Goal: Task Accomplishment & Management: Complete application form

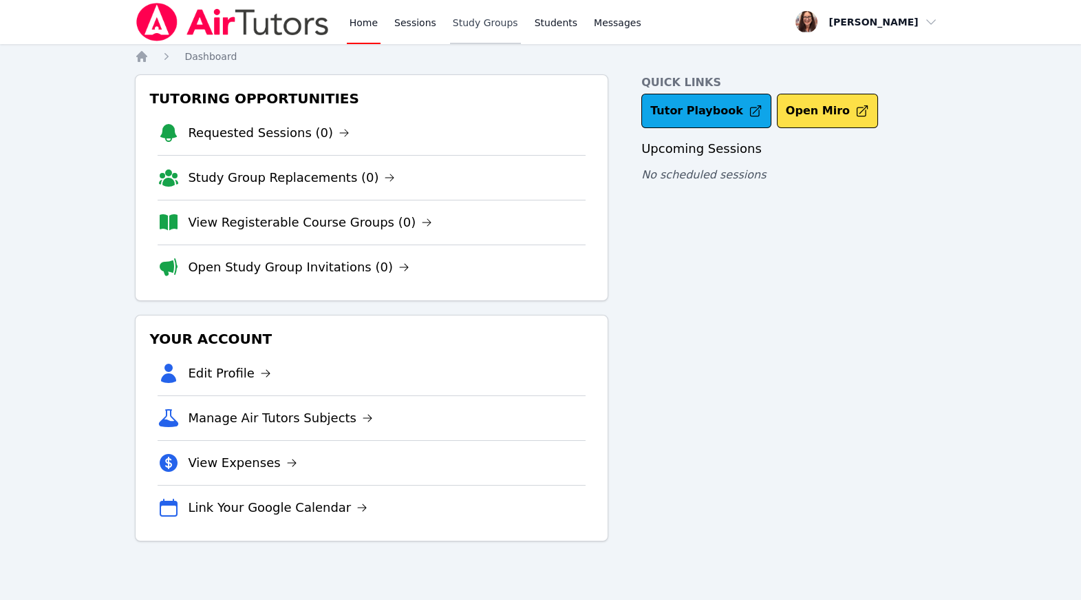
click at [521, 37] on link "Study Groups" at bounding box center [485, 22] width 71 height 44
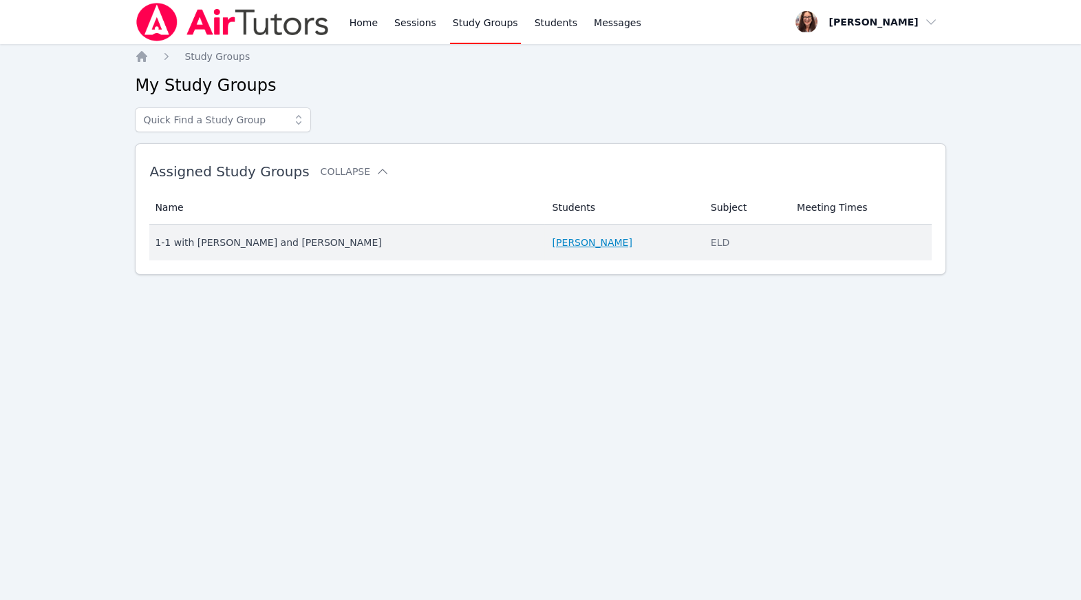
click at [607, 249] on link "[PERSON_NAME]" at bounding box center [593, 242] width 80 height 14
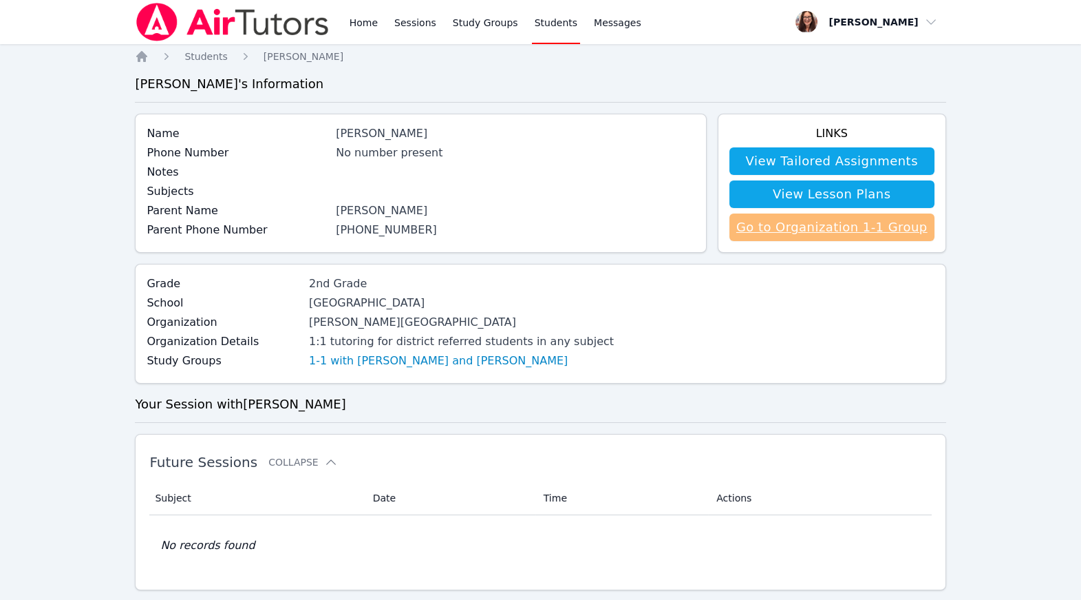
click at [849, 241] on link "Go to Organization 1-1 Group" at bounding box center [832, 227] width 205 height 28
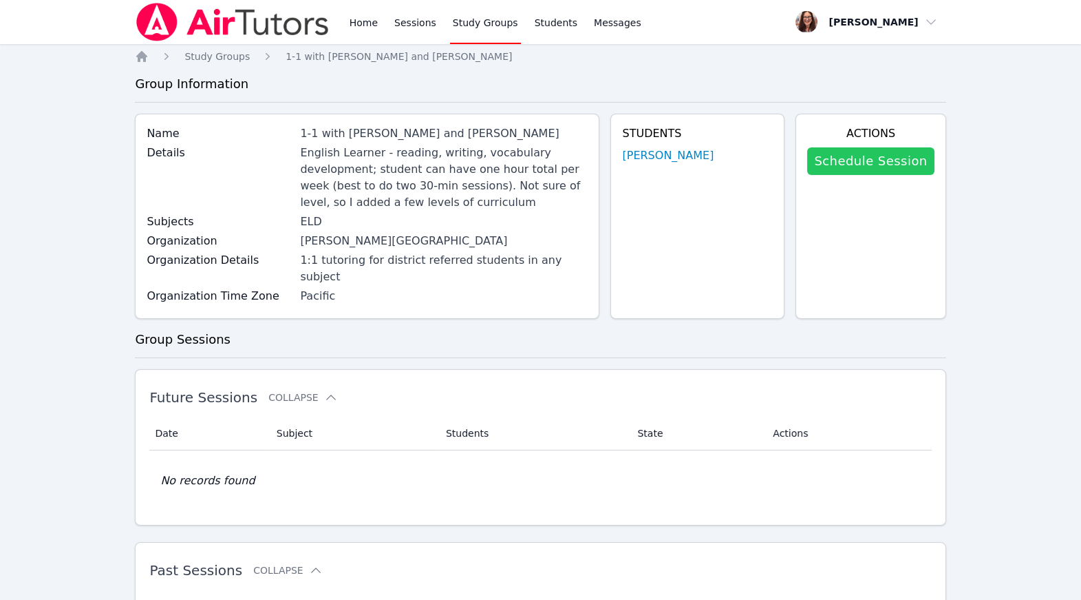
click at [864, 175] on link "Schedule Session" at bounding box center [870, 161] width 127 height 28
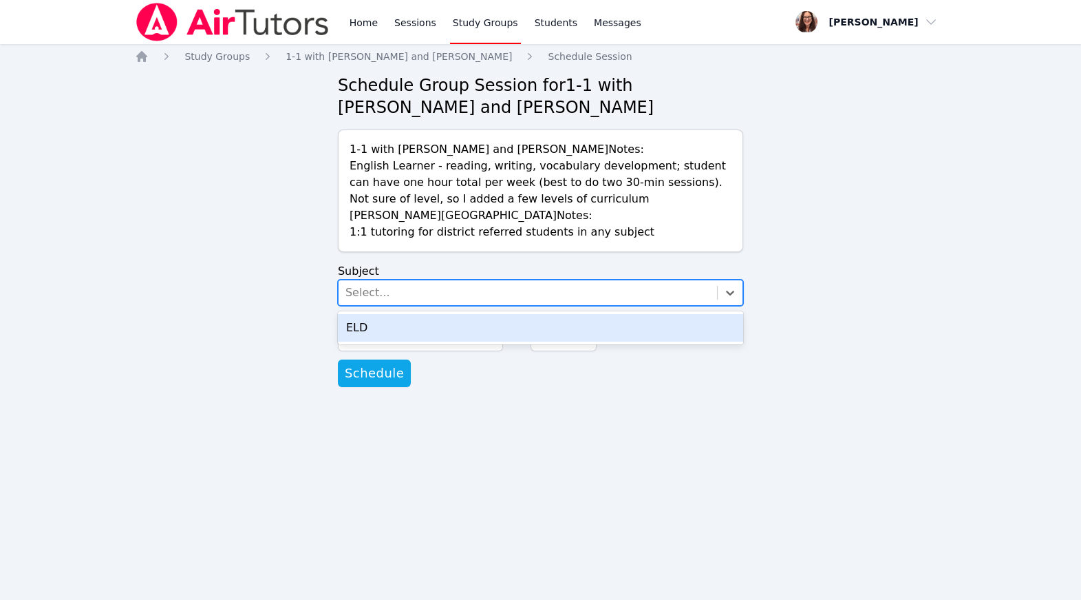
click at [710, 305] on div "Select..." at bounding box center [528, 292] width 379 height 25
click at [599, 341] on div "ELD" at bounding box center [540, 328] width 405 height 28
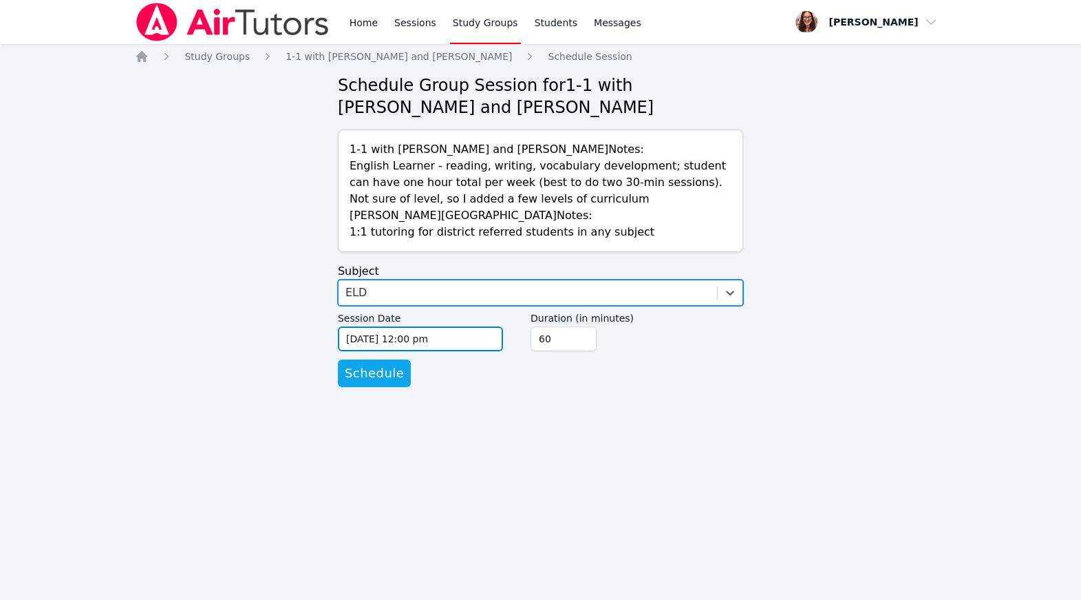
click at [475, 351] on input "09/16/2025 12:00 pm" at bounding box center [420, 338] width 165 height 25
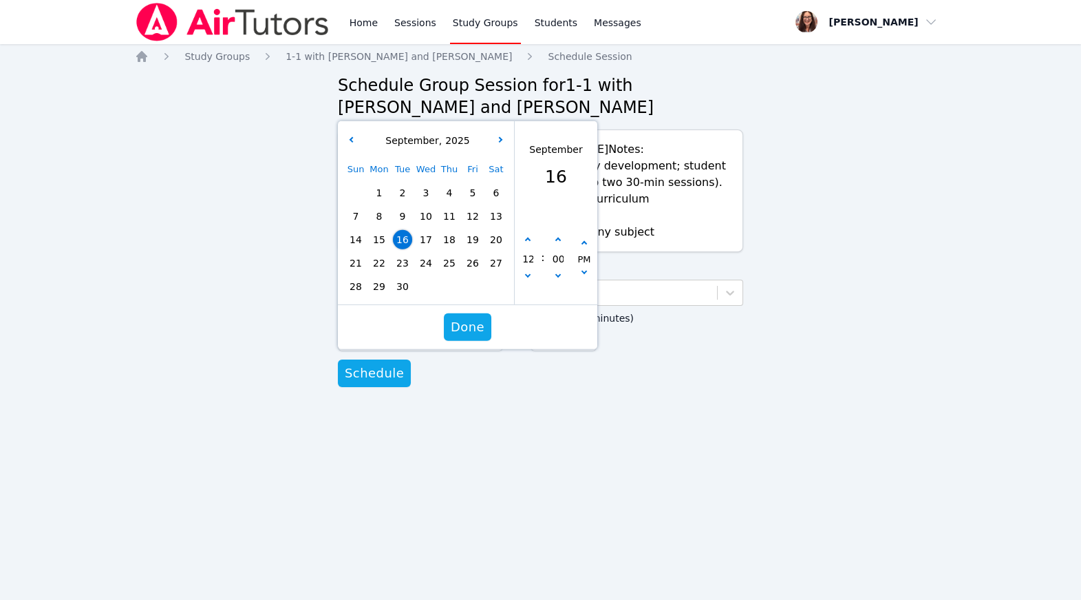
click at [452, 249] on span "18" at bounding box center [449, 239] width 19 height 19
type input "09/18/2025 12:00 pm"
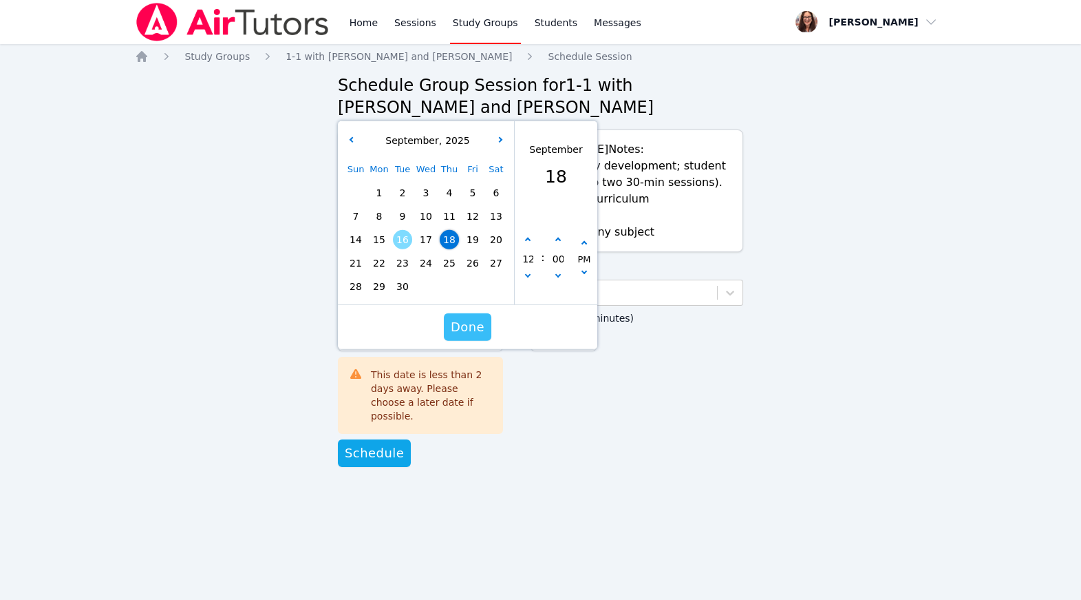
click at [470, 337] on span "Done" at bounding box center [468, 326] width 34 height 19
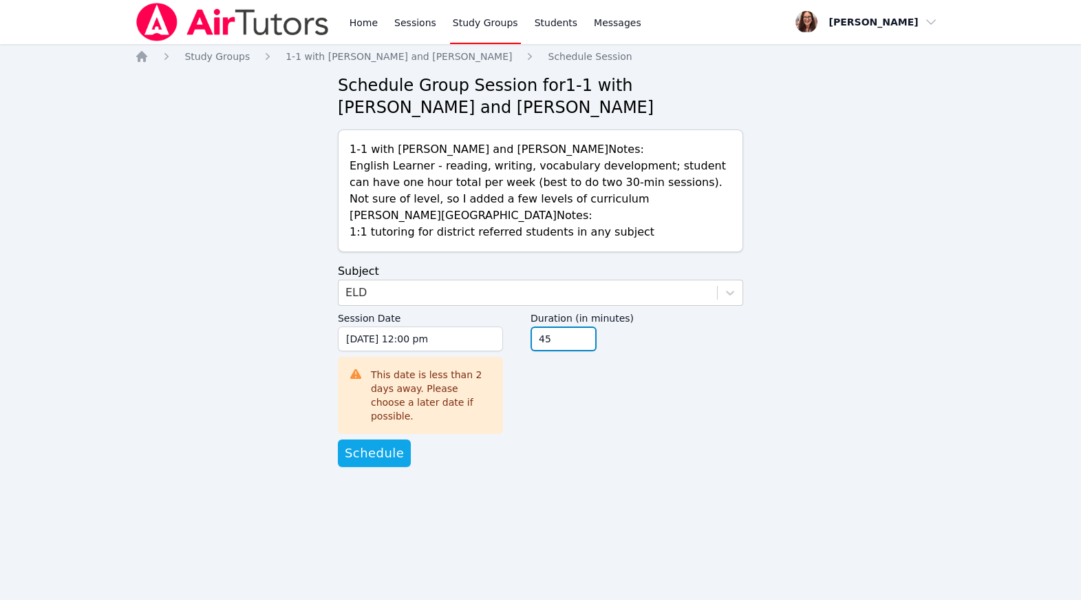
click at [597, 351] on input "45" at bounding box center [564, 338] width 66 height 25
click at [597, 351] on input "30" at bounding box center [564, 338] width 66 height 25
click at [597, 351] on input "15" at bounding box center [564, 338] width 66 height 25
type input "30"
click at [597, 351] on input "30" at bounding box center [564, 338] width 66 height 25
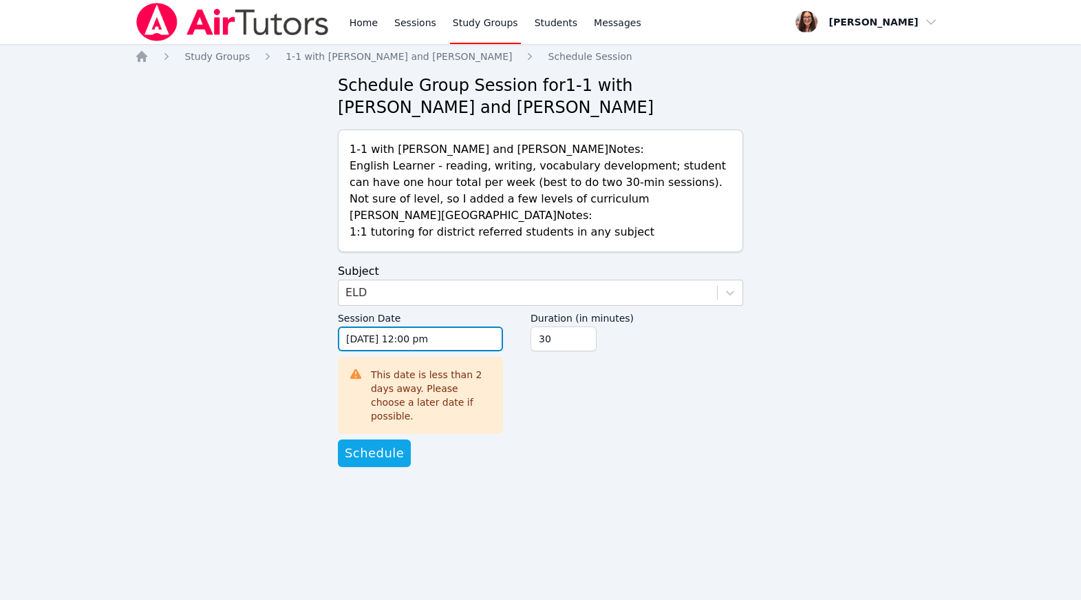
click at [386, 351] on input "09/18/2025 12:00 pm" at bounding box center [420, 338] width 165 height 25
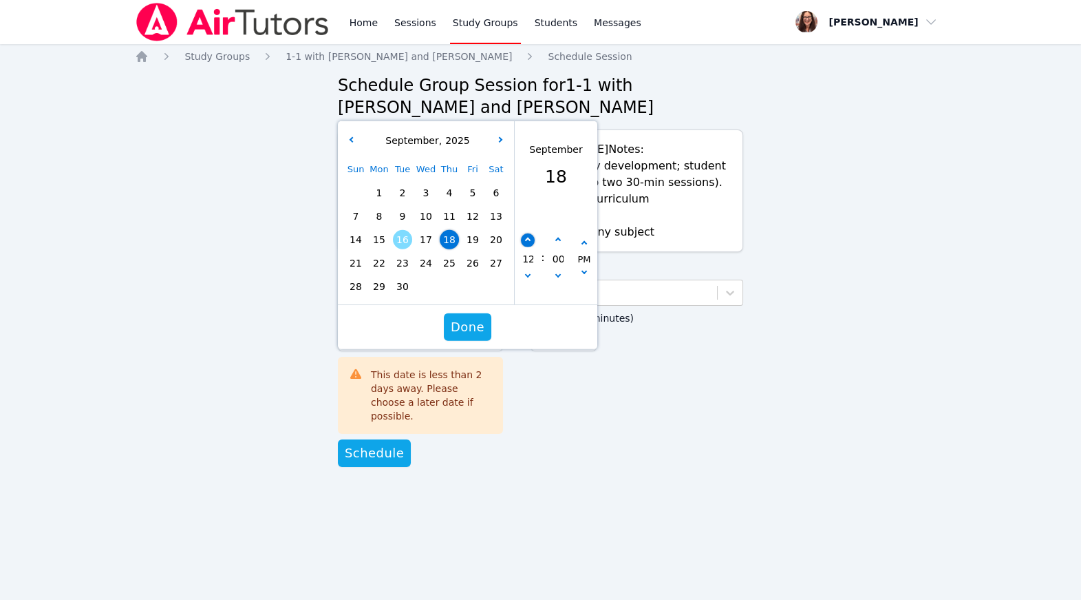
click at [528, 243] on icon "button" at bounding box center [528, 240] width 6 height 6
type input "09/18/2025 01:00 pm"
type input "01"
click at [528, 243] on icon "button" at bounding box center [528, 240] width 6 height 6
type input "09/18/2025 02:00 pm"
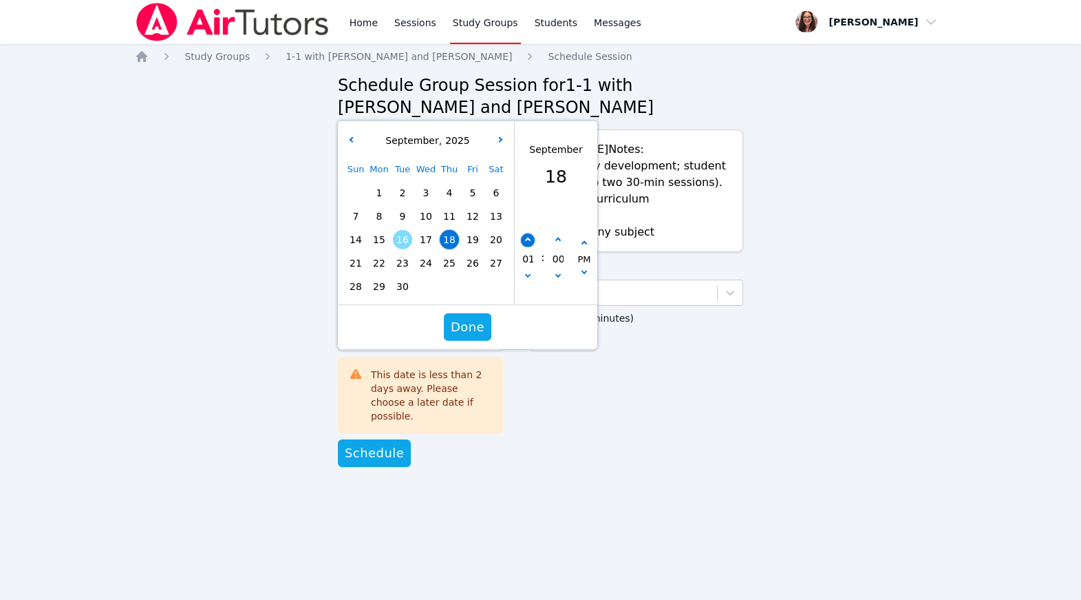
type input "02"
click at [528, 243] on icon "button" at bounding box center [528, 240] width 6 height 6
type input "09/18/2025 03:00 pm"
type input "03"
click at [528, 243] on icon "button" at bounding box center [528, 240] width 6 height 6
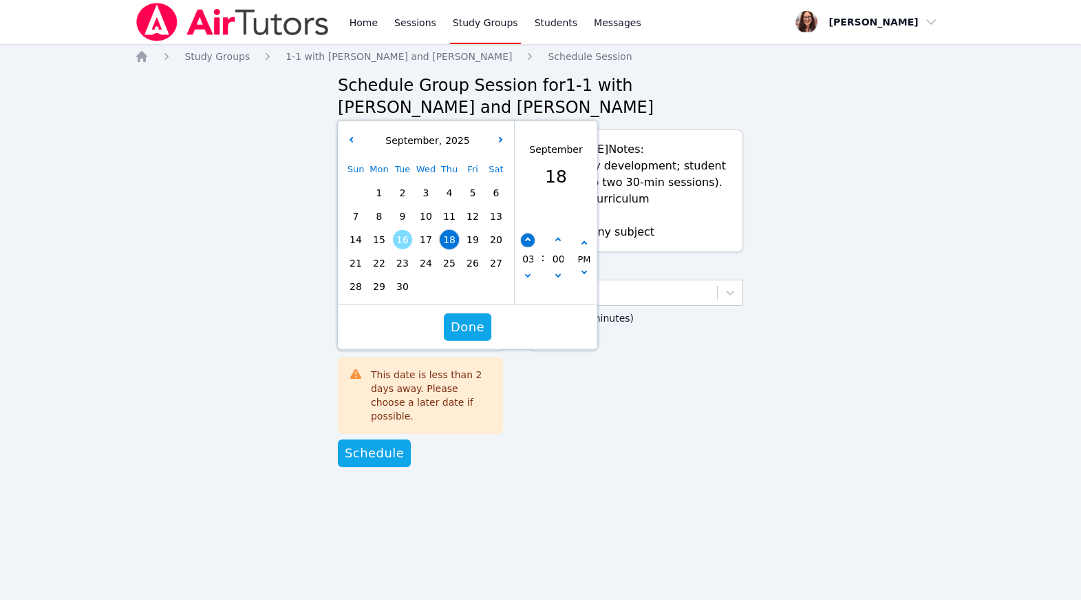
type input "09/18/2025 04:00 pm"
type input "04"
click at [528, 243] on icon "button" at bounding box center [528, 240] width 6 height 6
type input "09/18/2025 05:00 pm"
type input "05"
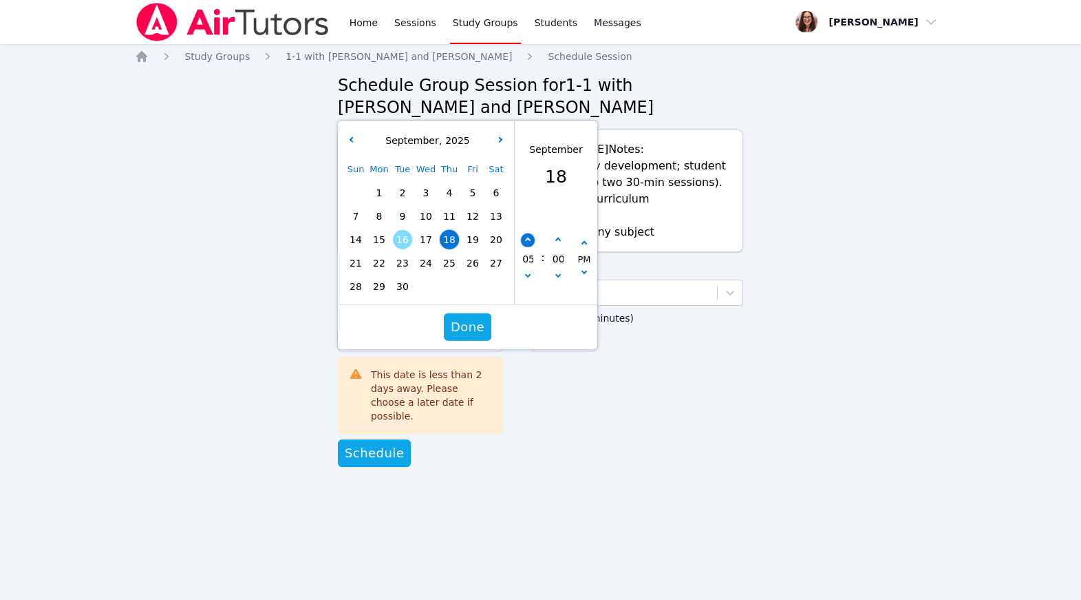
click at [528, 243] on icon "button" at bounding box center [528, 240] width 6 height 6
type input "09/18/2025 06:00 pm"
type input "06"
click at [528, 243] on icon "button" at bounding box center [528, 240] width 6 height 6
type input "09/18/2025 07:00 pm"
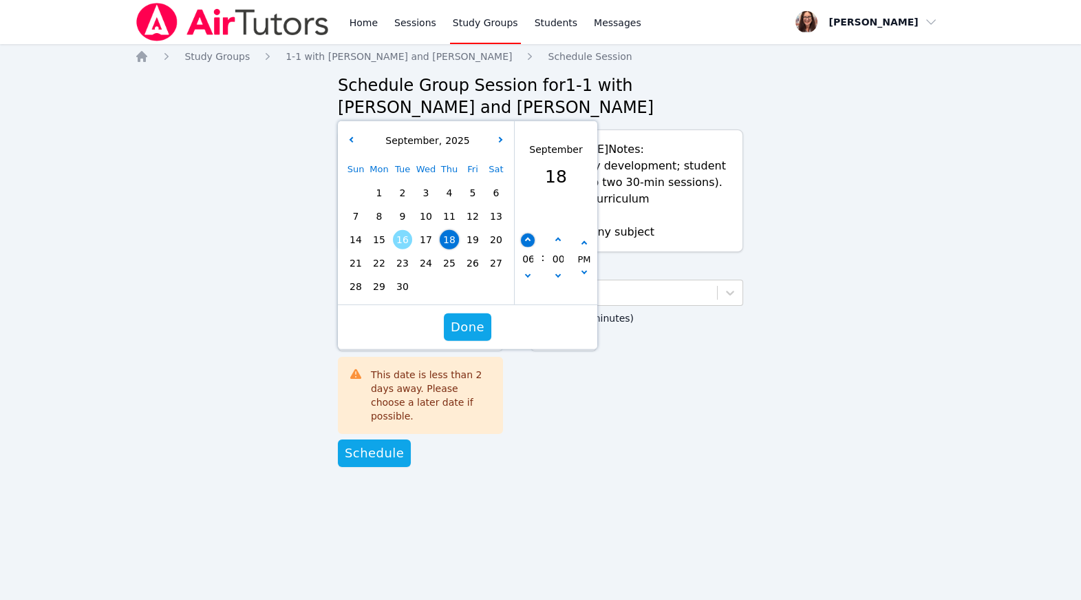
type input "07"
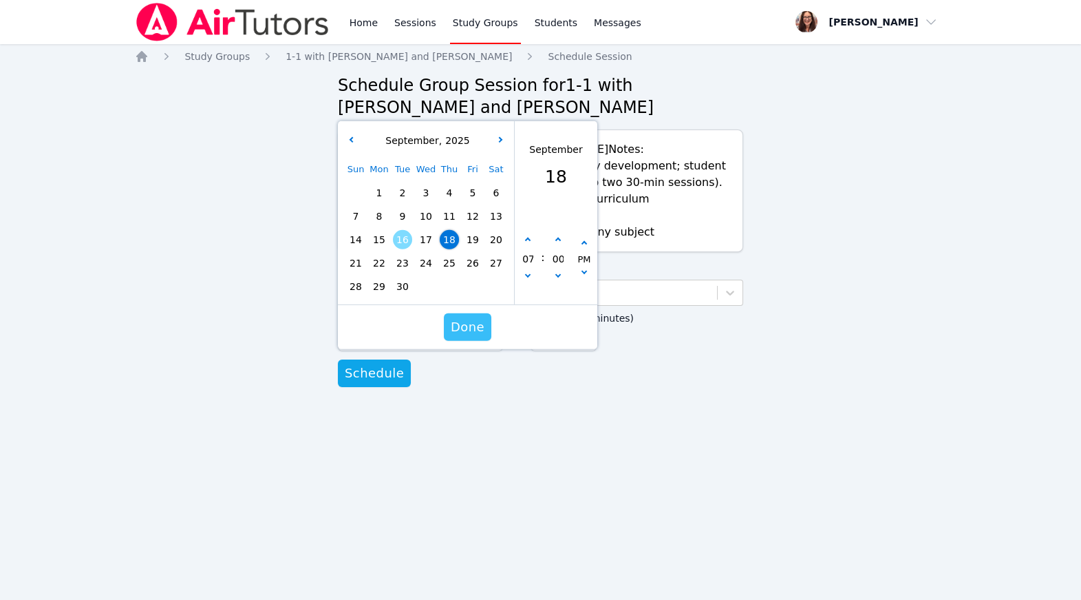
click at [487, 341] on button "Done" at bounding box center [467, 327] width 47 height 28
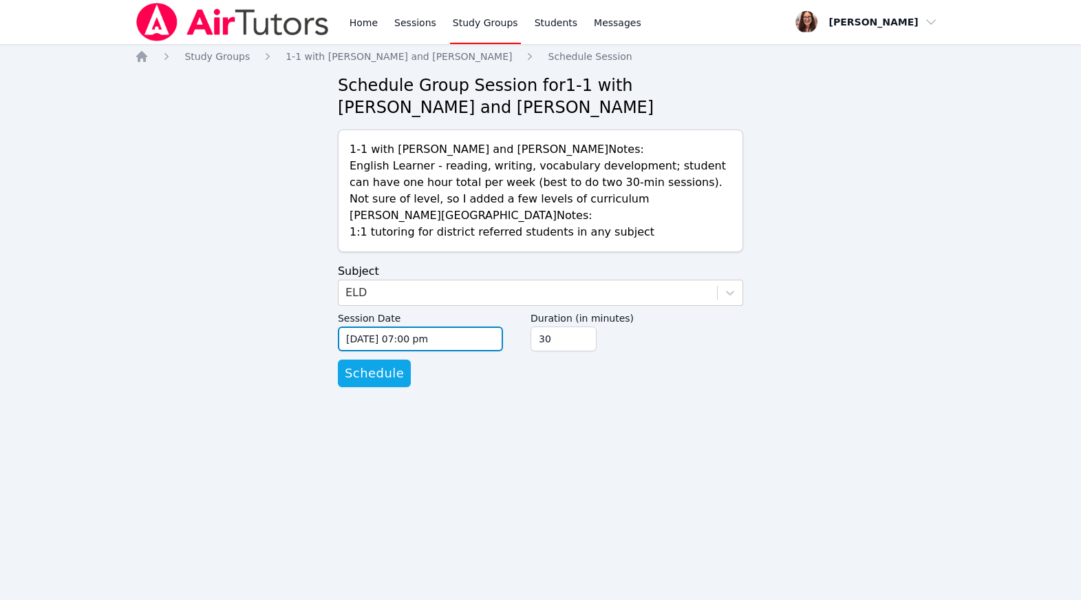
click at [496, 351] on input "09/18/2025 07:00 pm" at bounding box center [420, 338] width 165 height 25
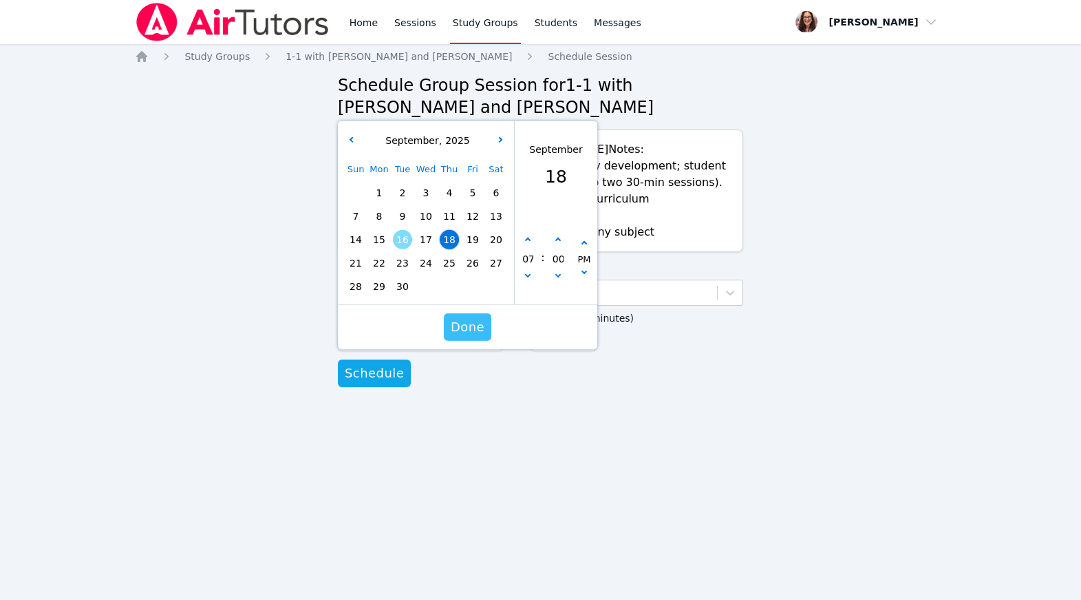
click at [471, 337] on span "Done" at bounding box center [468, 326] width 34 height 19
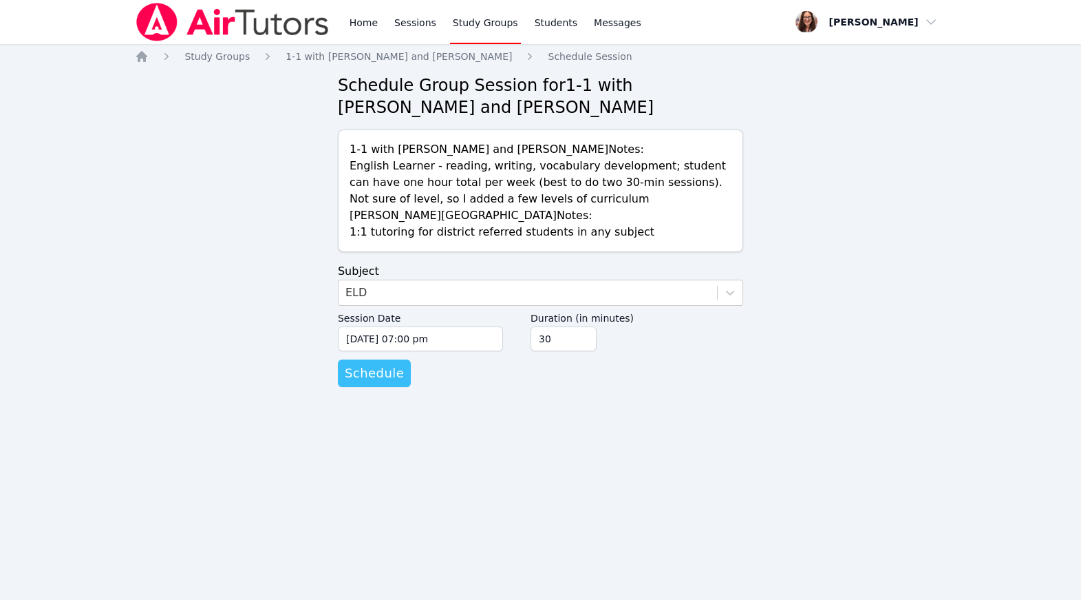
click at [392, 383] on span "Schedule" at bounding box center [374, 372] width 59 height 19
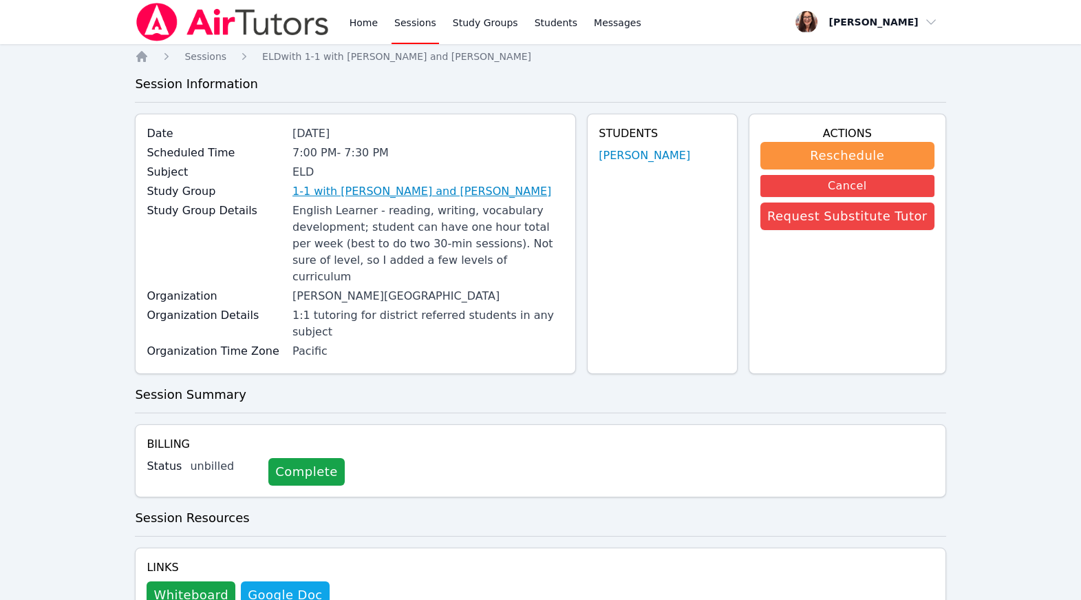
click at [391, 200] on link "1-1 with [PERSON_NAME] and [PERSON_NAME]" at bounding box center [422, 191] width 259 height 17
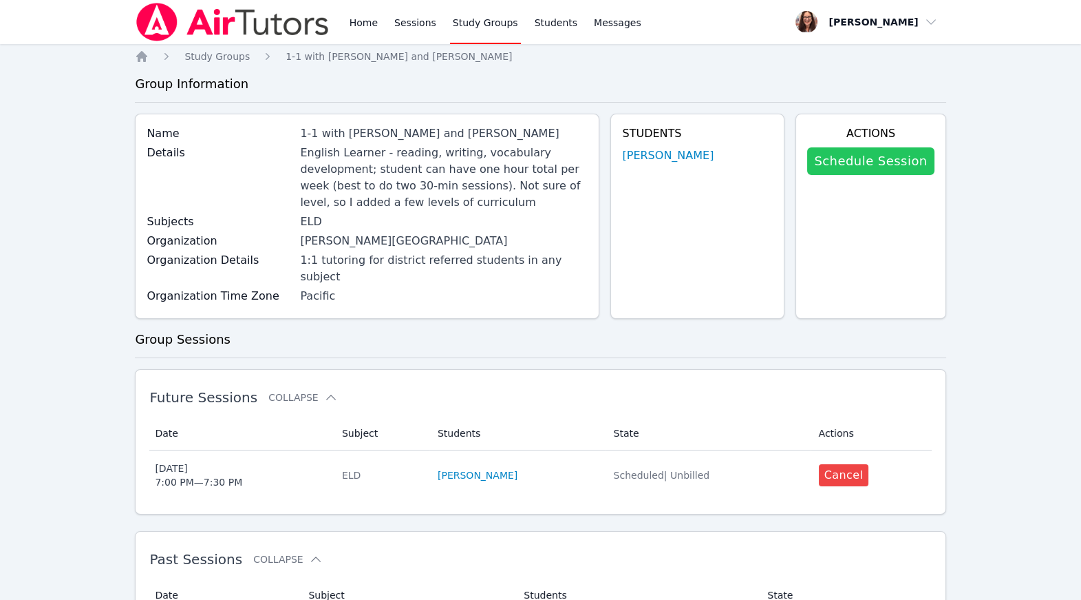
click at [910, 175] on link "Schedule Session" at bounding box center [870, 161] width 127 height 28
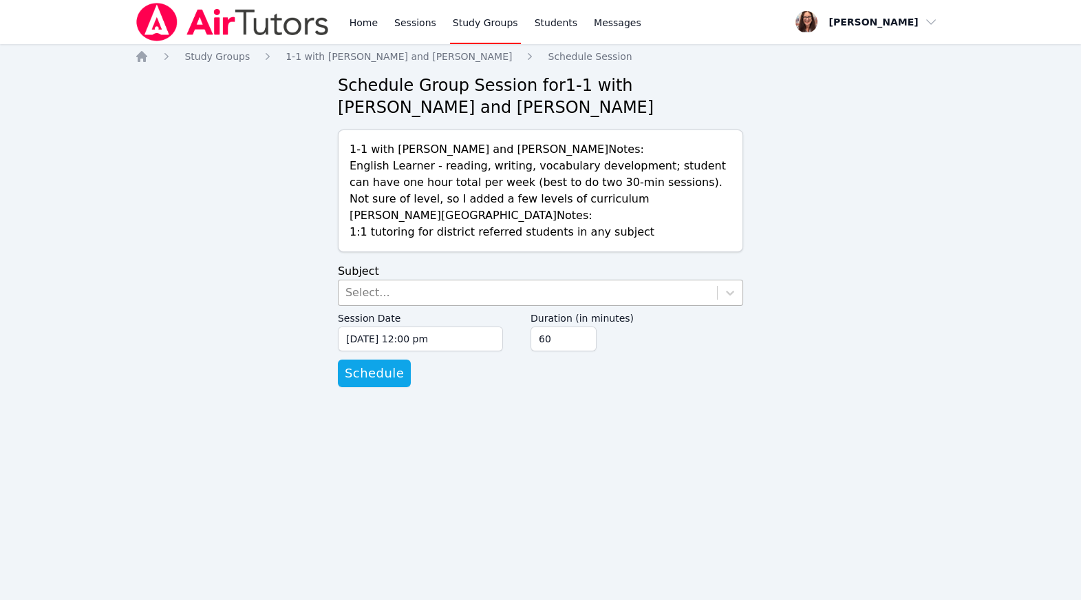
click at [470, 305] on div "Select..." at bounding box center [528, 292] width 379 height 25
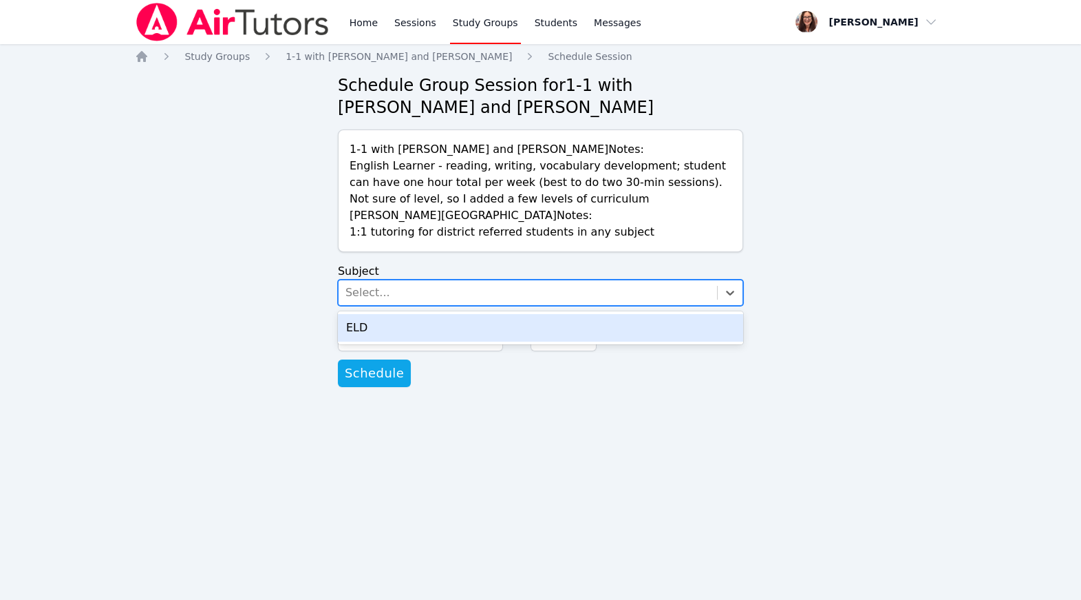
click at [474, 341] on div "ELD" at bounding box center [540, 328] width 405 height 28
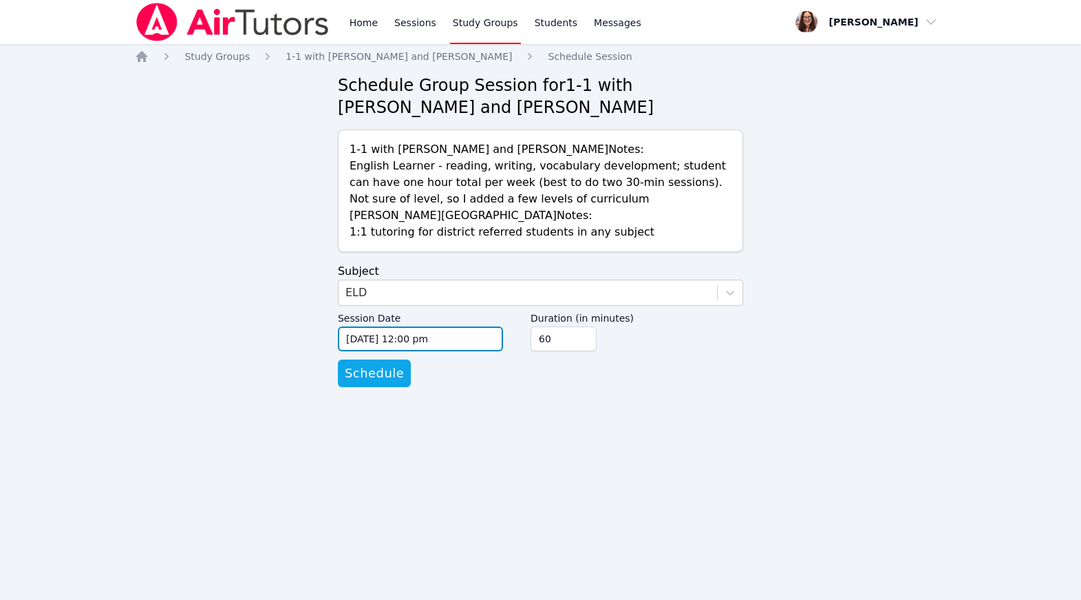
click at [425, 351] on input "09/16/2025 12:00 pm" at bounding box center [420, 338] width 165 height 25
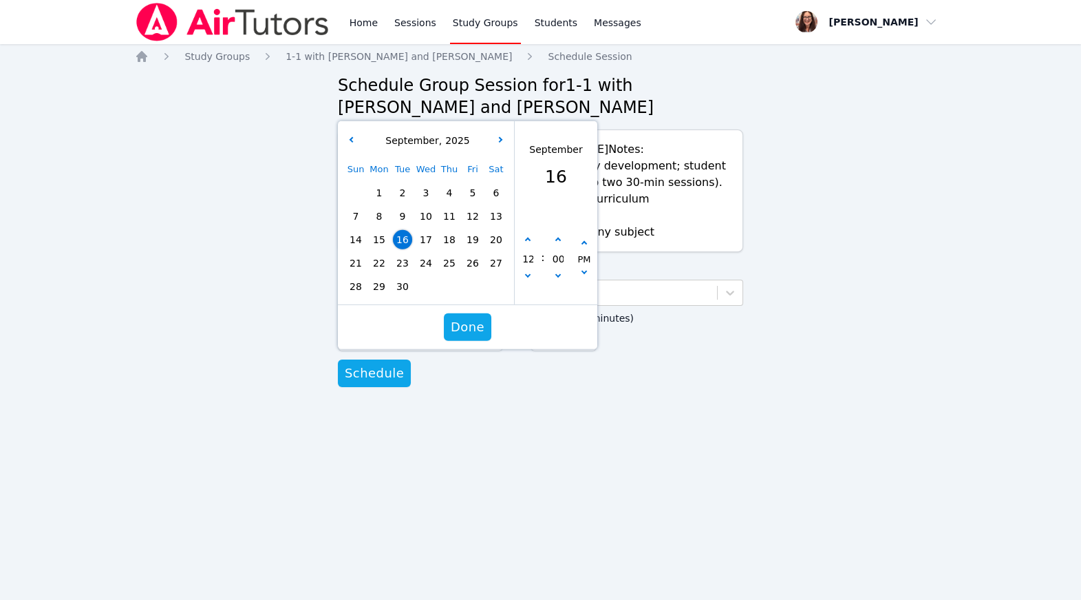
click at [404, 273] on span "23" at bounding box center [402, 262] width 19 height 19
click at [529, 243] on icon "button" at bounding box center [528, 240] width 6 height 6
type input "09/23/2025 01:00 pm"
type input "01"
click at [529, 243] on icon "button" at bounding box center [528, 240] width 6 height 6
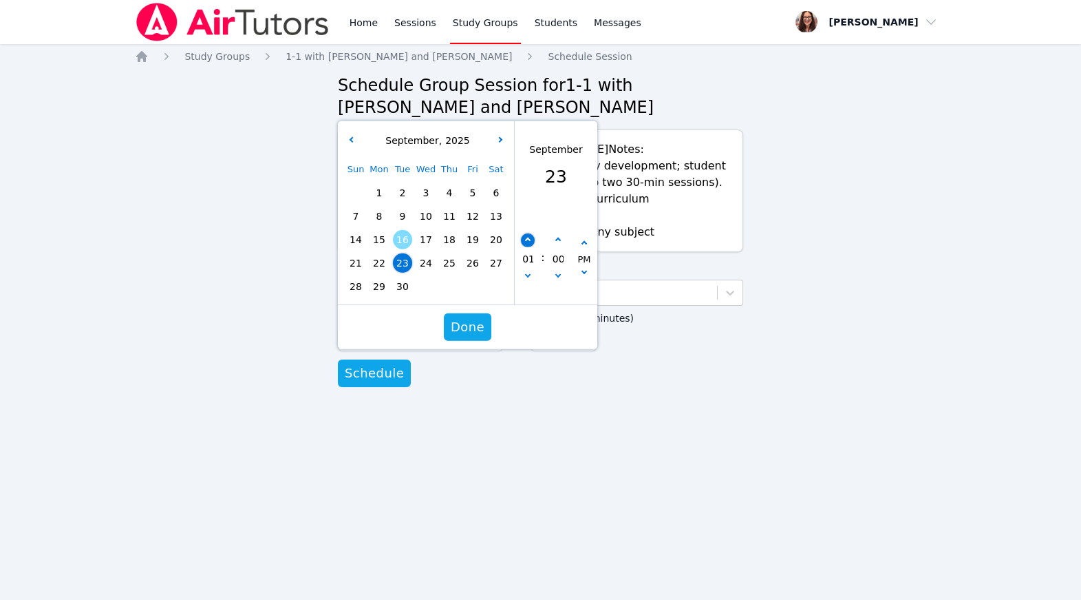
type input "09/23/2025 02:00 pm"
type input "02"
click at [529, 243] on icon "button" at bounding box center [528, 240] width 6 height 6
type input "09/23/2025 03:00 pm"
type input "03"
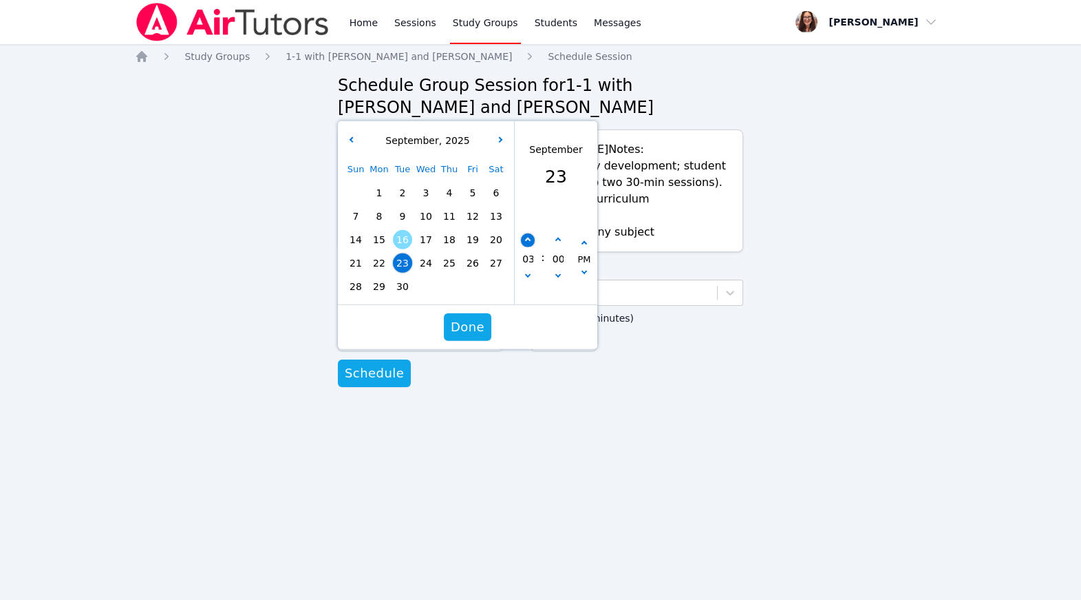
click at [529, 243] on icon "button" at bounding box center [528, 240] width 6 height 6
type input "09/23/2025 04:00 pm"
type input "04"
click at [529, 243] on icon "button" at bounding box center [528, 240] width 6 height 6
type input "09/23/2025 05:00 pm"
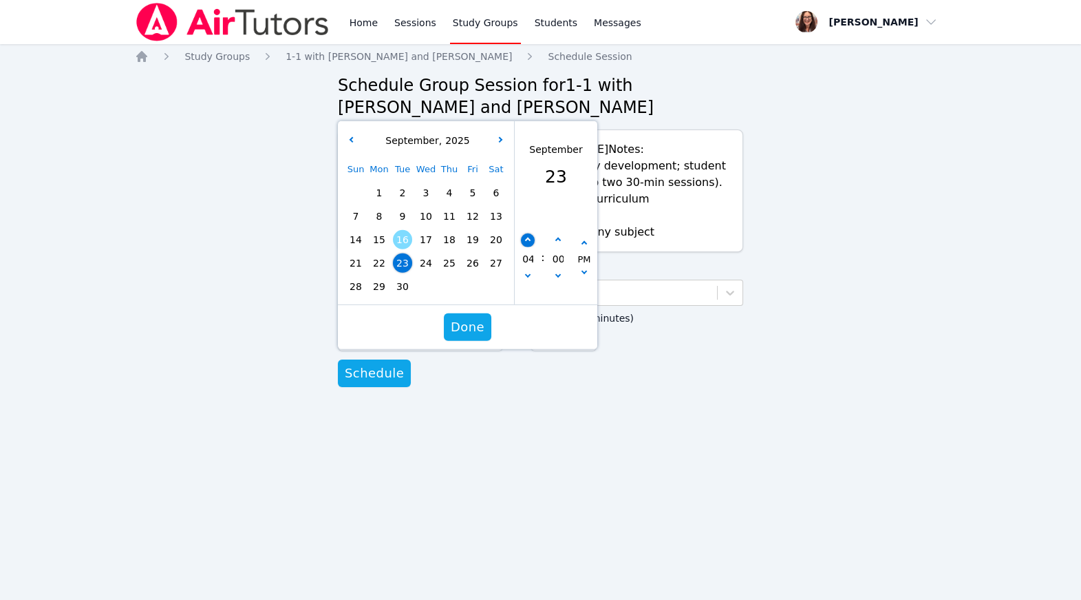
type input "05"
click at [529, 243] on icon "button" at bounding box center [528, 240] width 6 height 6
type input "09/23/2025 06:00 pm"
type input "06"
click at [529, 243] on icon "button" at bounding box center [528, 240] width 6 height 6
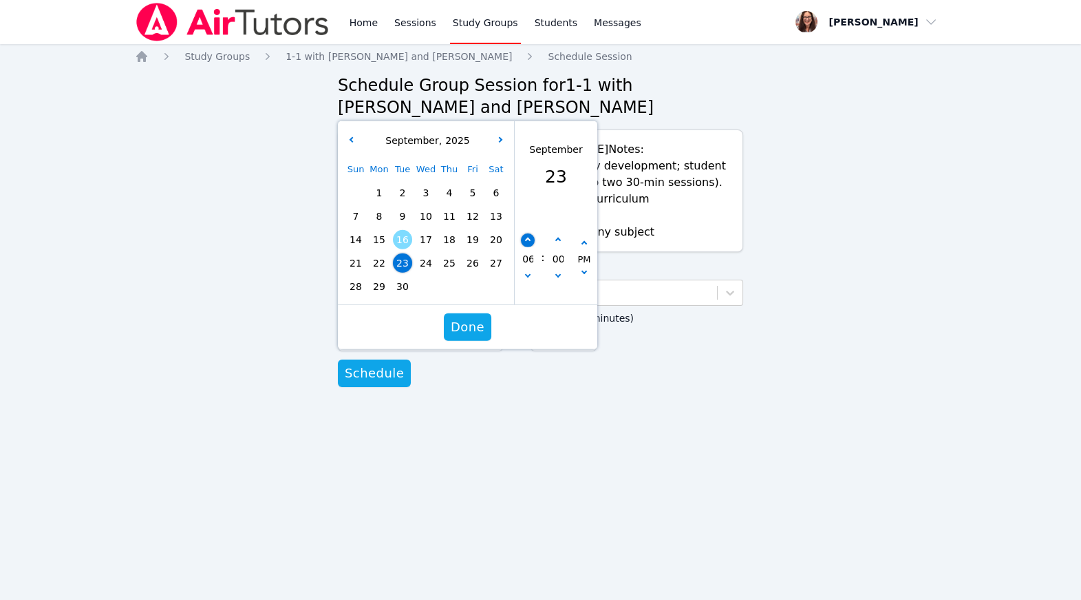
type input "09/23/2025 07:00 pm"
type input "07"
click at [479, 337] on span "Done" at bounding box center [468, 326] width 34 height 19
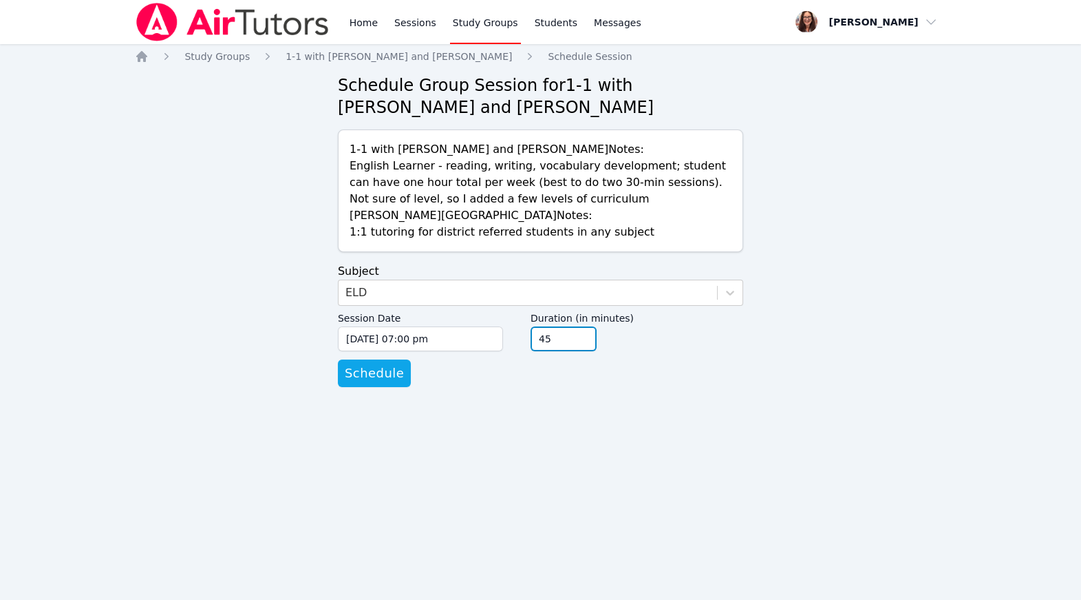
click at [597, 351] on input "45" at bounding box center [564, 338] width 66 height 25
type input "30"
click at [597, 351] on input "30" at bounding box center [564, 338] width 66 height 25
click at [370, 383] on span "Schedule" at bounding box center [374, 372] width 59 height 19
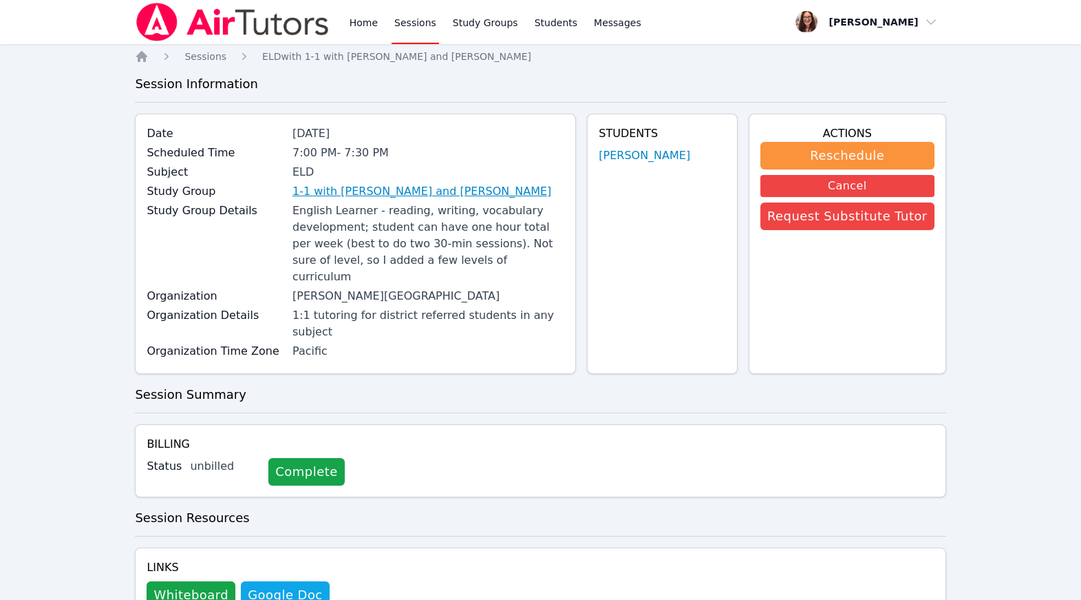
click at [382, 200] on link "1-1 with [PERSON_NAME] and [PERSON_NAME]" at bounding box center [422, 191] width 259 height 17
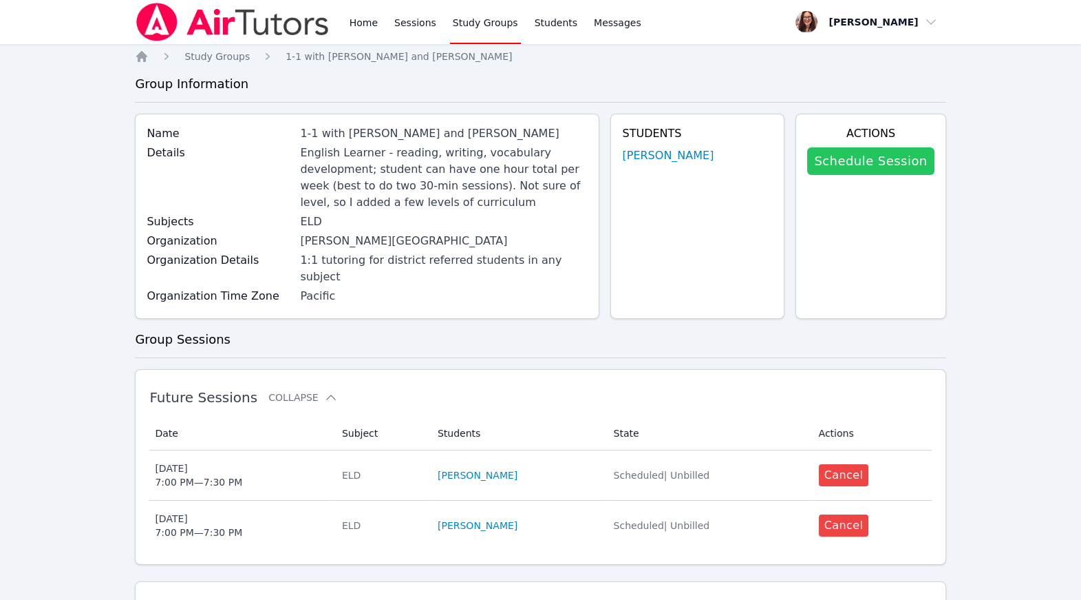
click at [906, 175] on link "Schedule Session" at bounding box center [870, 161] width 127 height 28
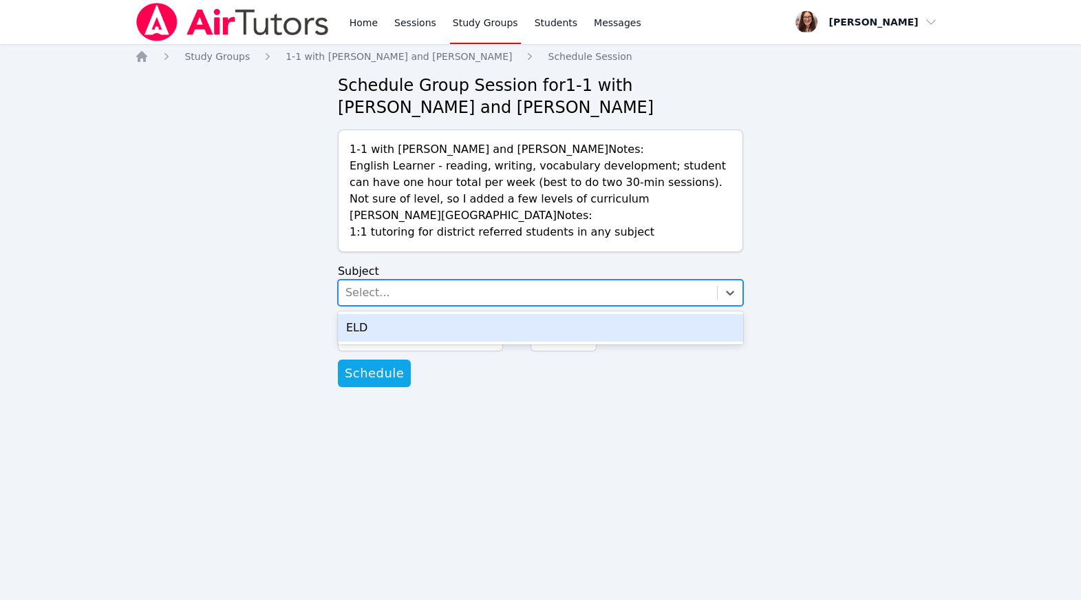
click at [503, 305] on div "Select..." at bounding box center [528, 292] width 379 height 25
click at [511, 341] on div "ELD" at bounding box center [540, 328] width 405 height 28
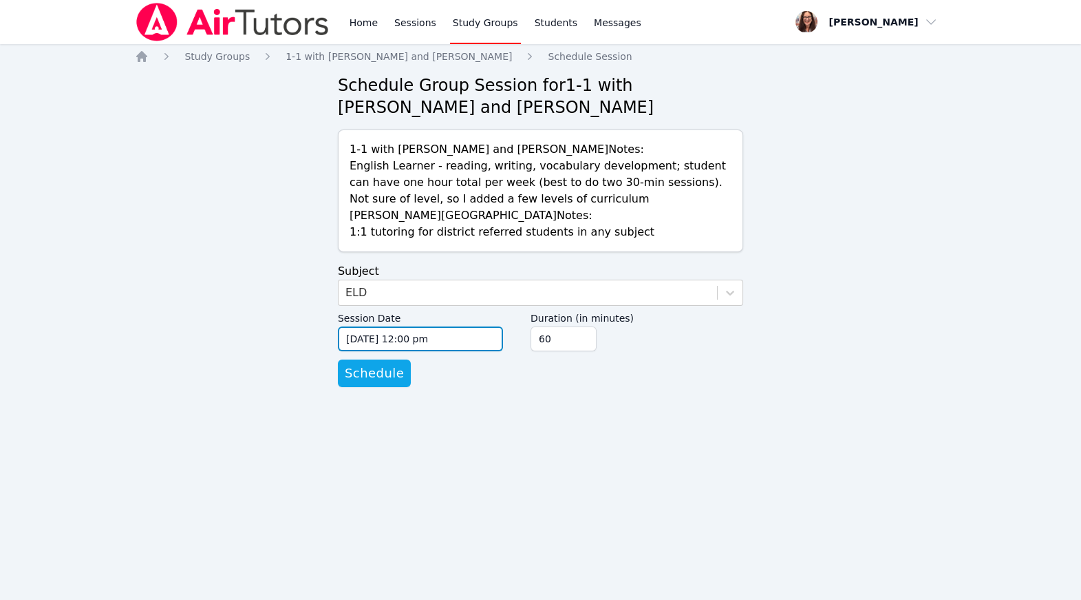
click at [485, 351] on input "09/16/2025 12:00 pm" at bounding box center [420, 338] width 165 height 25
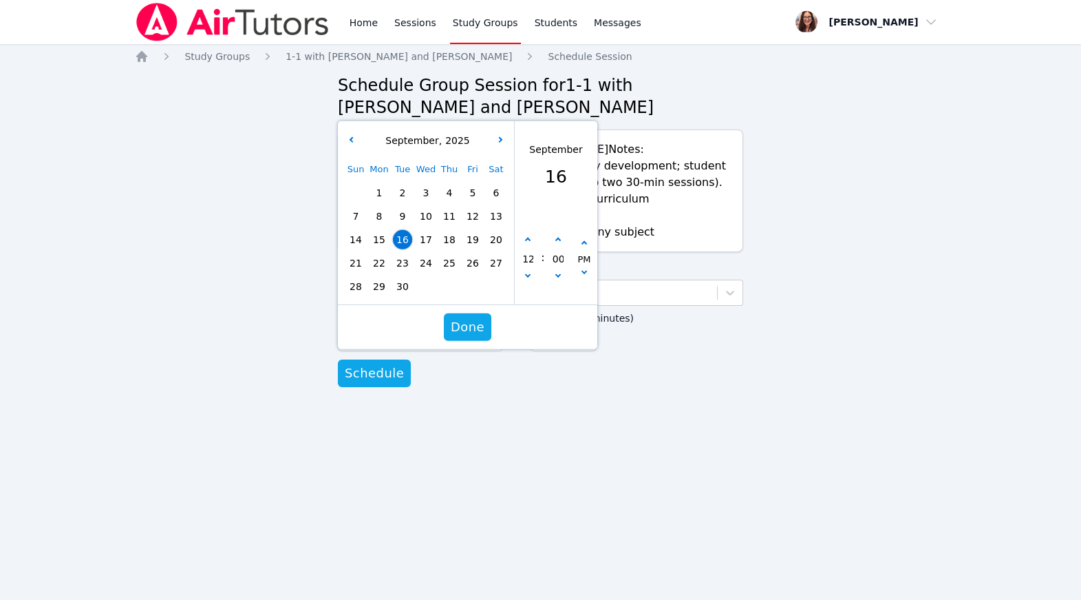
click at [405, 296] on span "30" at bounding box center [402, 286] width 19 height 19
click at [530, 247] on button "button" at bounding box center [528, 240] width 14 height 14
type input "09/30/2025 01:00 pm"
type input "01"
click at [530, 247] on button "button" at bounding box center [528, 240] width 14 height 14
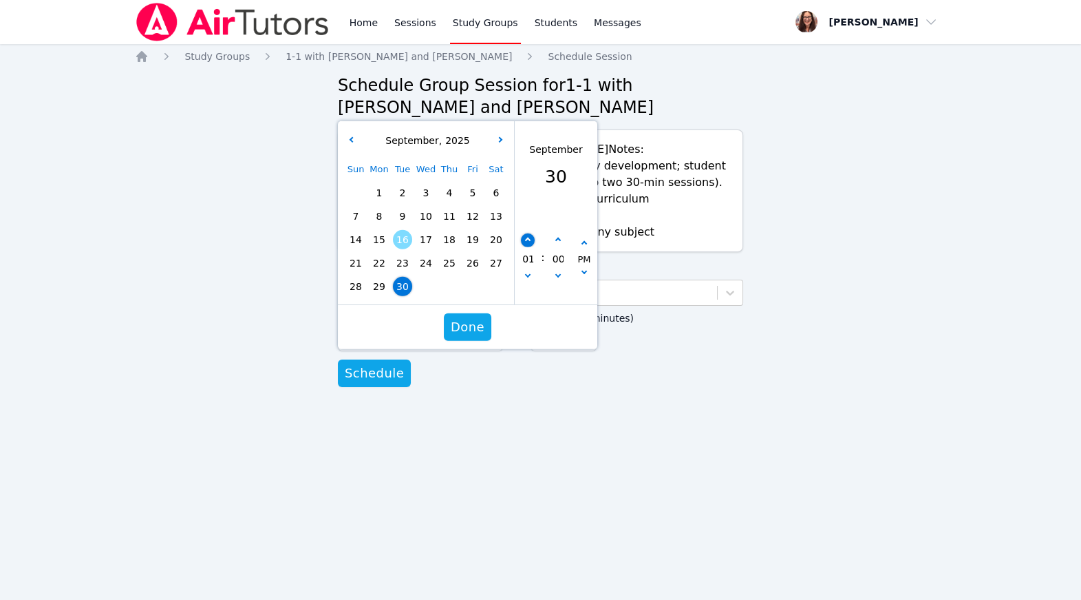
type input "09/30/2025 02:00 pm"
type input "02"
click at [530, 247] on button "button" at bounding box center [528, 240] width 14 height 14
type input "09/30/2025 03:00 pm"
type input "03"
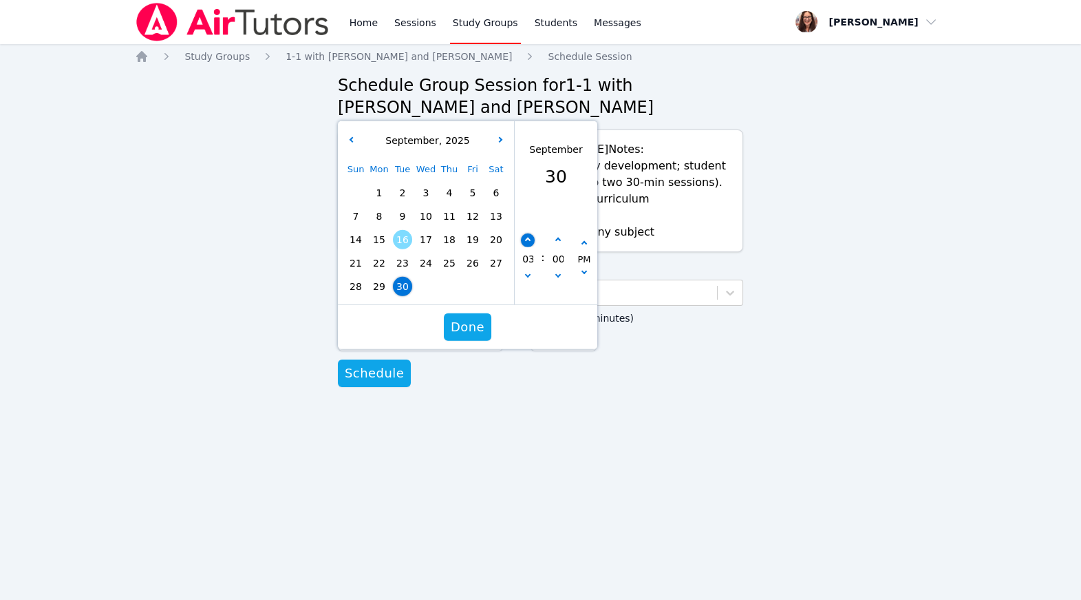
click at [530, 247] on button "button" at bounding box center [528, 240] width 14 height 14
type input "09/30/2025 04:00 pm"
type input "04"
click at [530, 247] on button "button" at bounding box center [528, 240] width 14 height 14
type input "09/30/2025 05:00 pm"
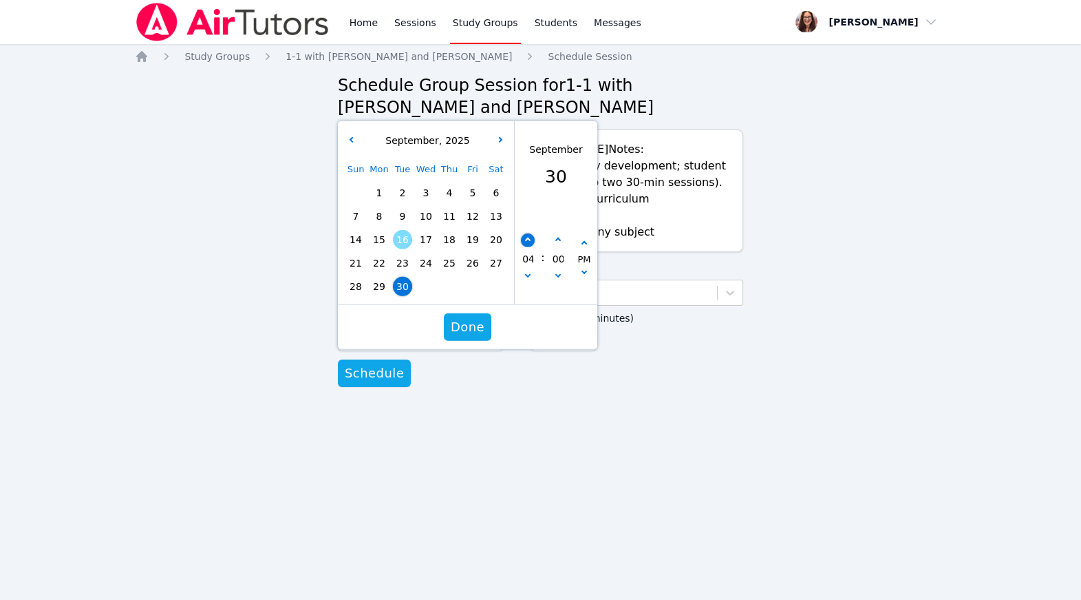
type input "05"
click at [530, 247] on button "button" at bounding box center [528, 240] width 14 height 14
type input "09/30/2025 06:00 pm"
type input "06"
click at [527, 247] on button "button" at bounding box center [528, 240] width 14 height 14
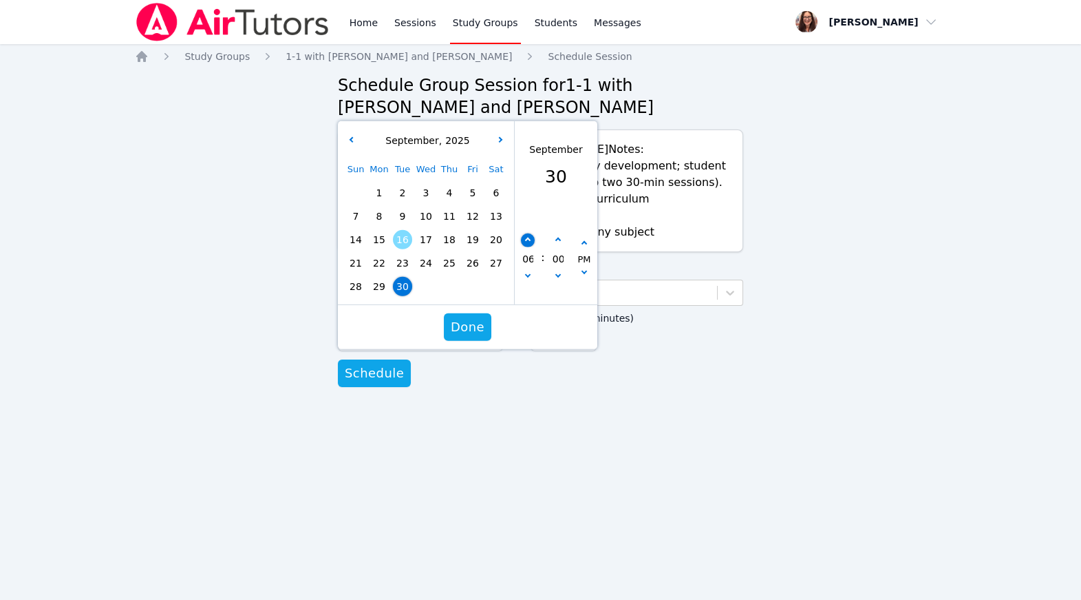
type input "09/30/2025 07:00 pm"
type input "07"
click at [476, 337] on span "Done" at bounding box center [468, 326] width 34 height 19
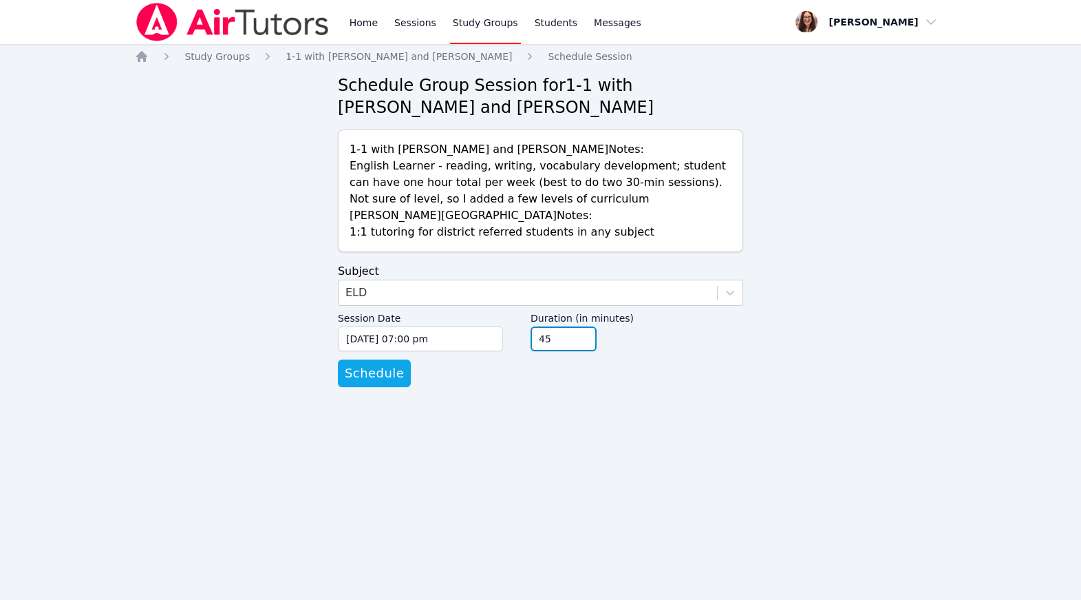
click at [597, 351] on input "45" at bounding box center [564, 338] width 66 height 25
type input "30"
click at [597, 351] on input "30" at bounding box center [564, 338] width 66 height 25
click at [401, 383] on span "Schedule" at bounding box center [374, 372] width 59 height 19
click at [520, 305] on div "Select..." at bounding box center [528, 292] width 379 height 25
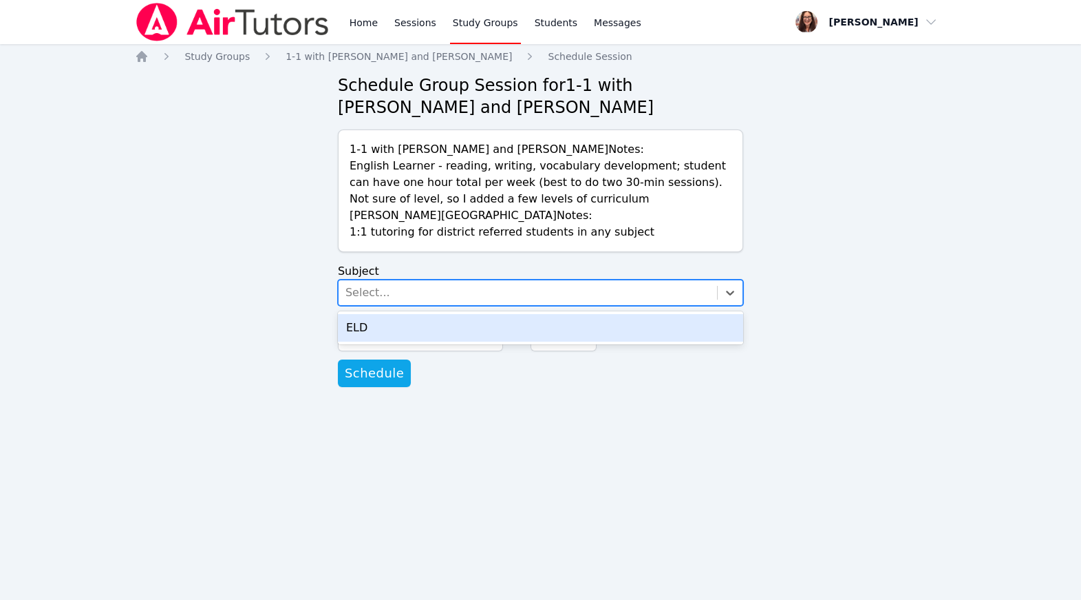
click at [527, 341] on div "ELD" at bounding box center [540, 328] width 405 height 28
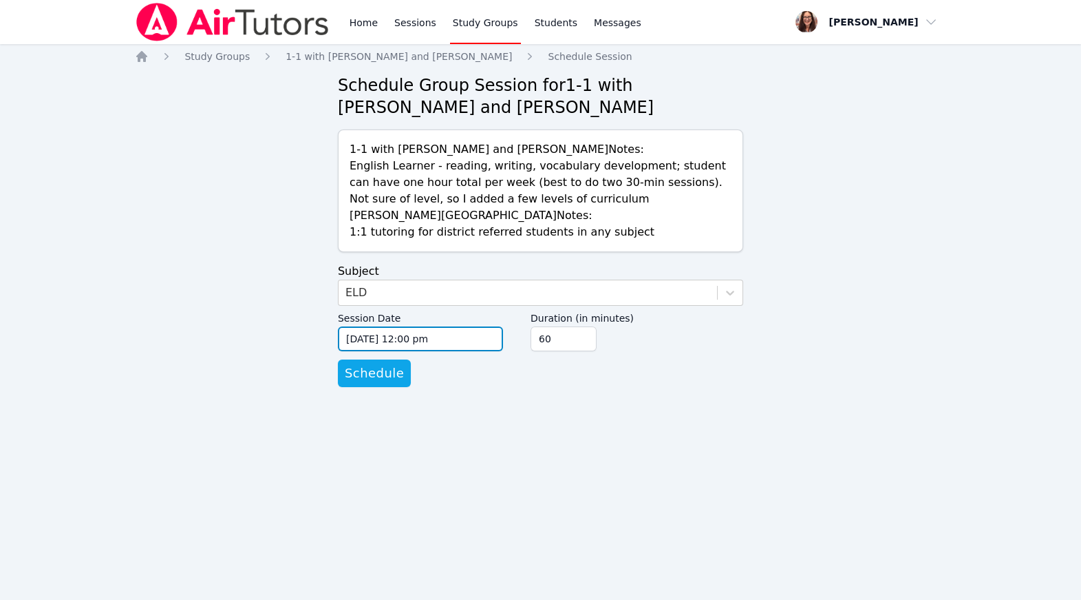
click at [408, 351] on input "09/16/2025 12:00 pm" at bounding box center [420, 338] width 165 height 25
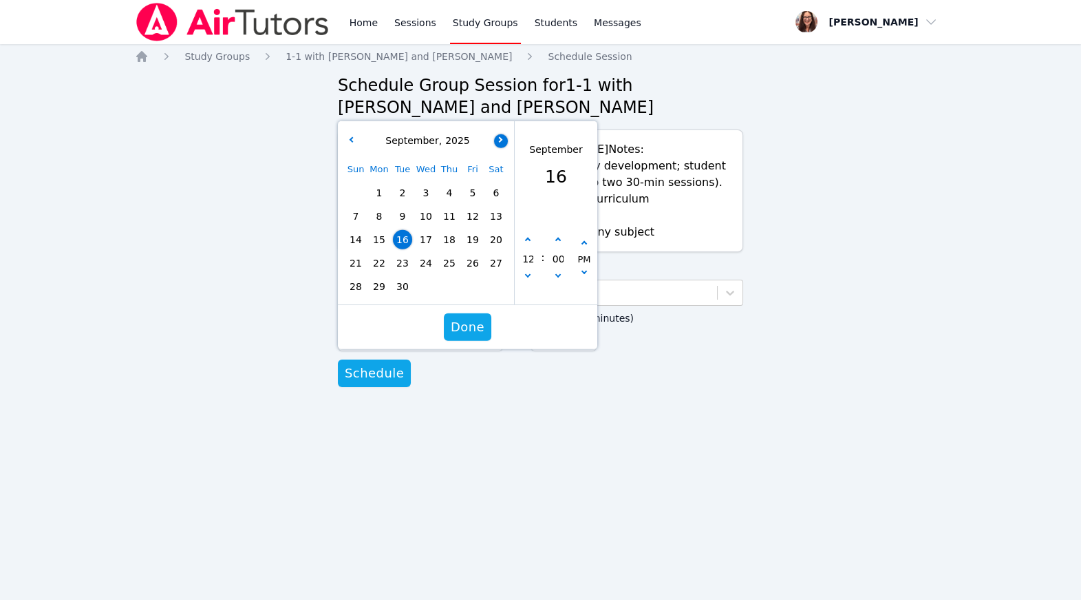
click at [502, 147] on button "button" at bounding box center [501, 141] width 14 height 14
click at [353, 147] on button "button" at bounding box center [351, 141] width 14 height 14
click at [501, 142] on icon "button" at bounding box center [500, 139] width 6 height 6
click at [454, 202] on span "2" at bounding box center [449, 192] width 19 height 19
click at [527, 271] on input "12" at bounding box center [528, 258] width 14 height 23
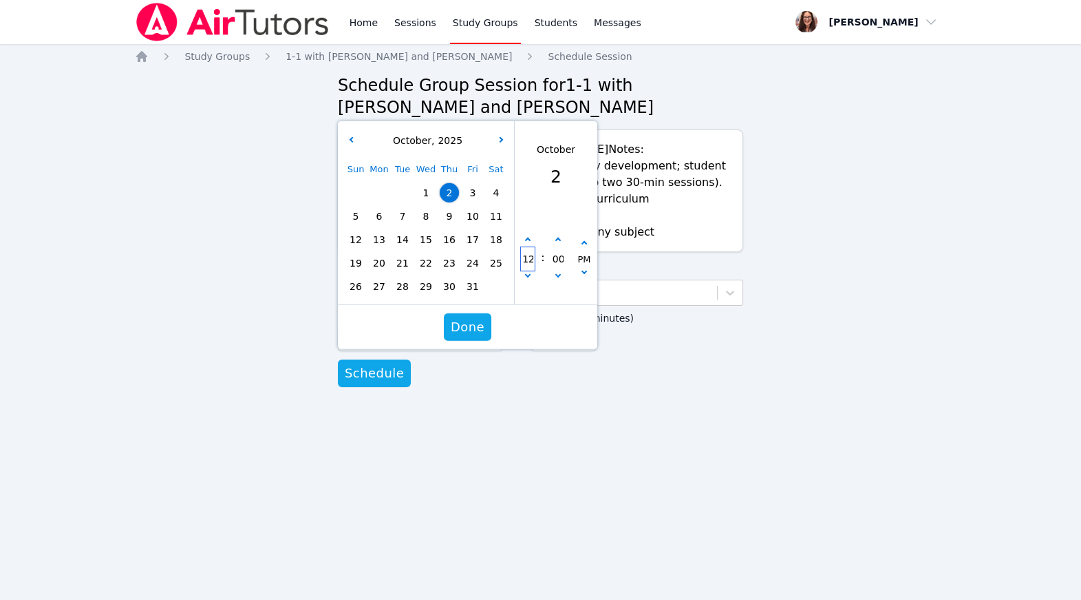
click at [527, 271] on input "12" at bounding box center [528, 258] width 14 height 23
click at [529, 243] on icon "button" at bounding box center [528, 240] width 6 height 6
type input "10/02/2025 01:00 pm"
type input "01"
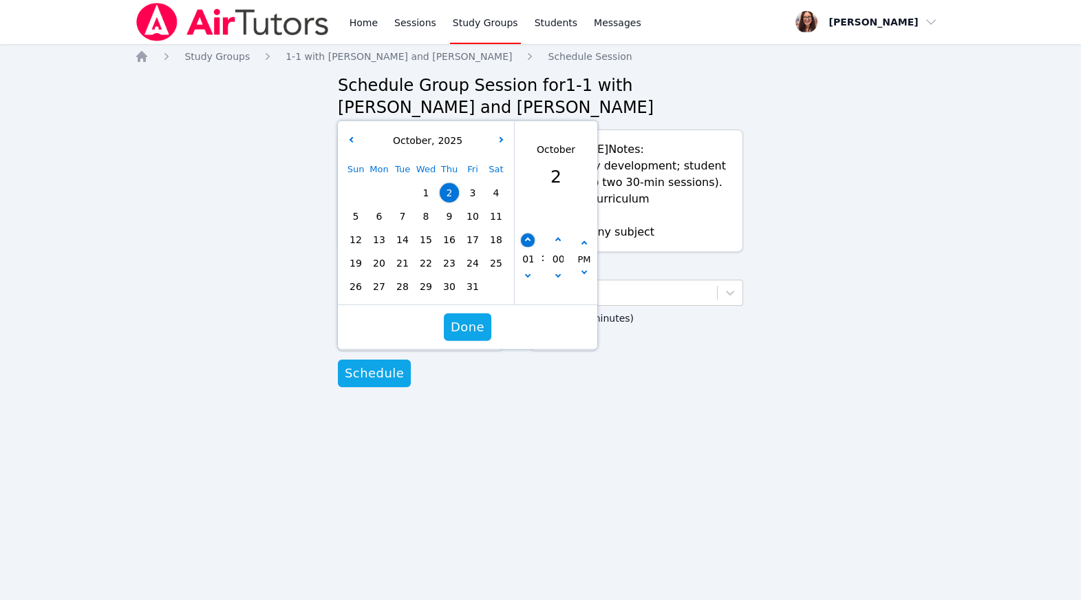
click at [529, 243] on icon "button" at bounding box center [528, 240] width 6 height 6
type input "10/02/2025 02:00 pm"
type input "02"
click at [529, 243] on icon "button" at bounding box center [528, 240] width 6 height 6
type input "10/02/2025 03:00 pm"
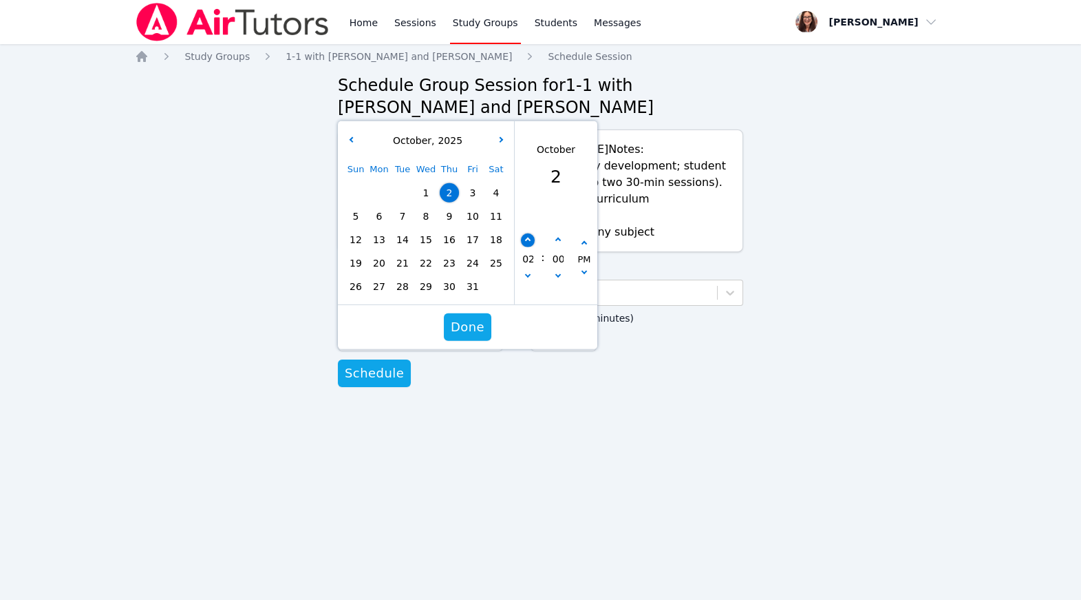
type input "03"
click at [529, 243] on icon "button" at bounding box center [528, 240] width 6 height 6
type input "10/02/2025 04:00 pm"
type input "04"
click at [529, 243] on icon "button" at bounding box center [528, 240] width 6 height 6
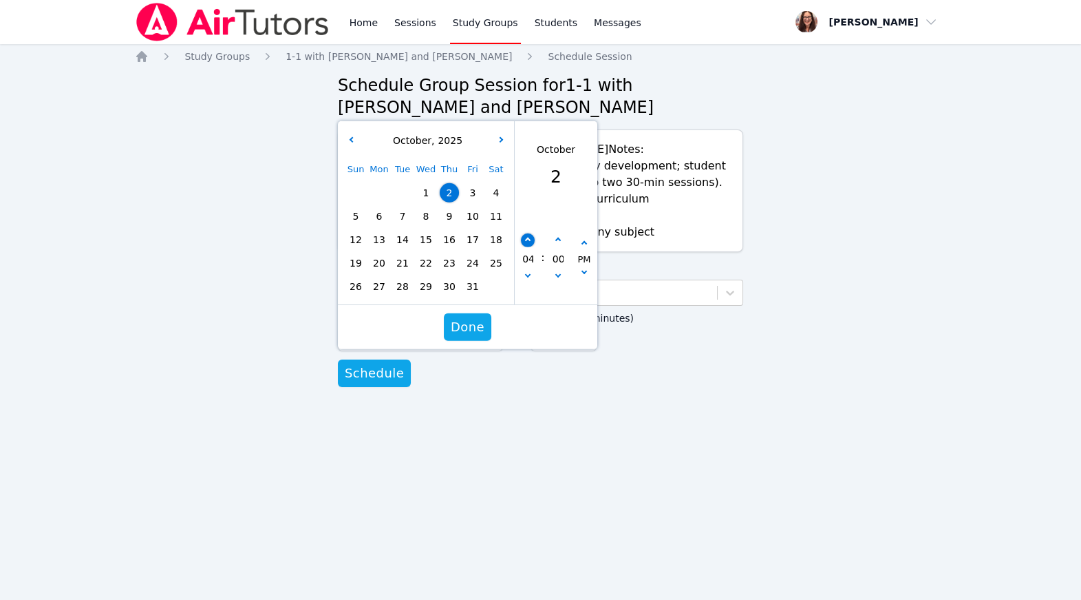
type input "10/02/2025 05:00 pm"
type input "05"
click at [529, 243] on icon "button" at bounding box center [528, 240] width 6 height 6
type input "10/02/2025 06:00 pm"
type input "06"
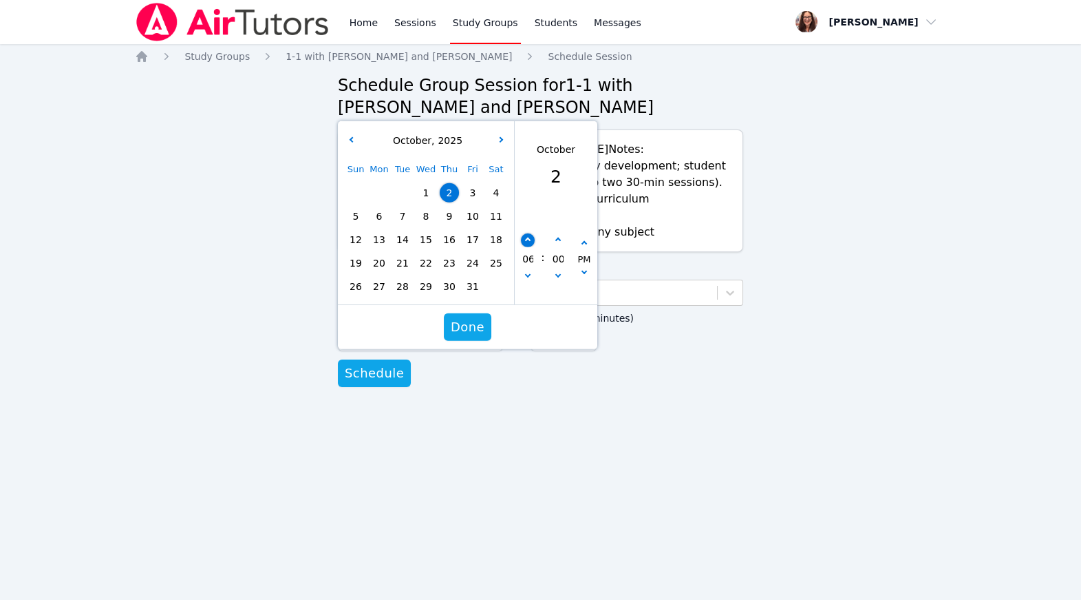
click at [529, 243] on icon "button" at bounding box center [528, 240] width 6 height 6
type input "10/02/2025 07:00 pm"
type input "07"
click at [474, 337] on span "Done" at bounding box center [468, 326] width 34 height 19
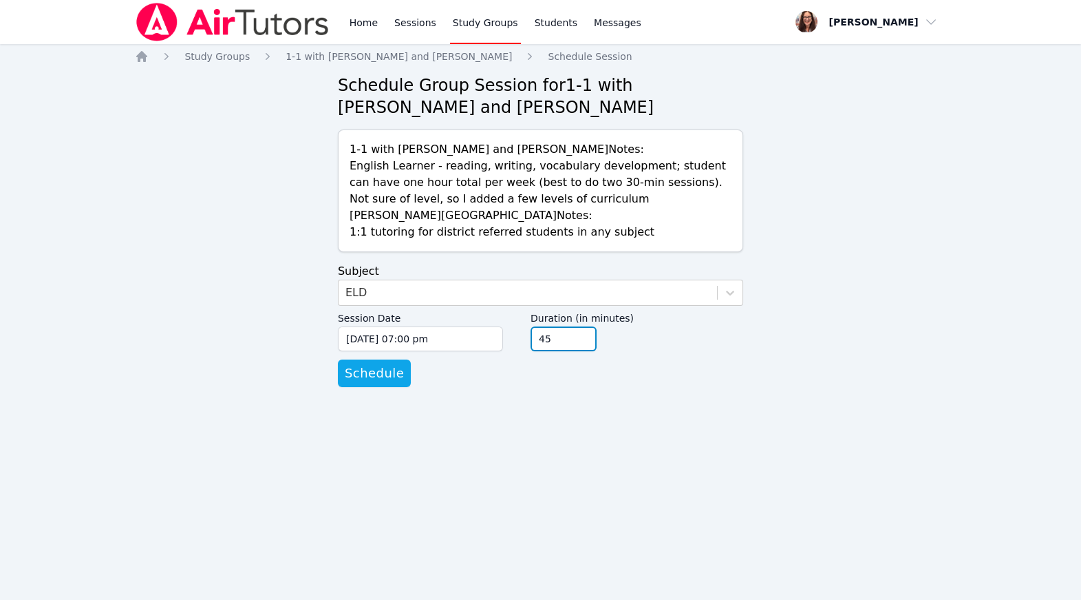
click at [597, 351] on input "45" at bounding box center [564, 338] width 66 height 25
type input "30"
click at [597, 351] on input "30" at bounding box center [564, 338] width 66 height 25
click at [404, 383] on span "Schedule" at bounding box center [374, 372] width 59 height 19
click at [428, 305] on div "Select..." at bounding box center [528, 292] width 379 height 25
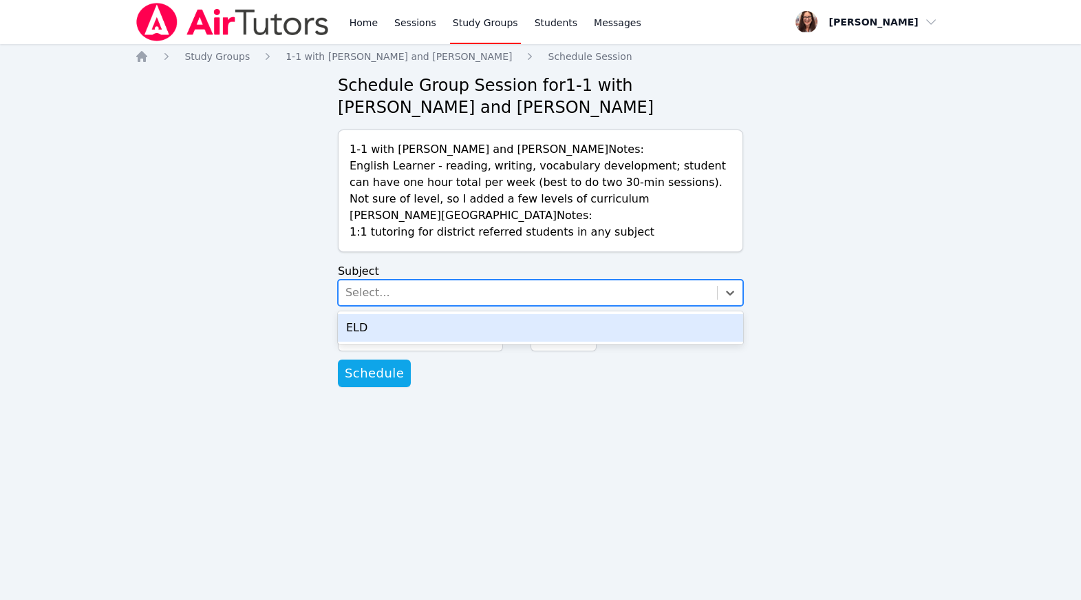
click at [439, 341] on div "ELD" at bounding box center [540, 328] width 405 height 28
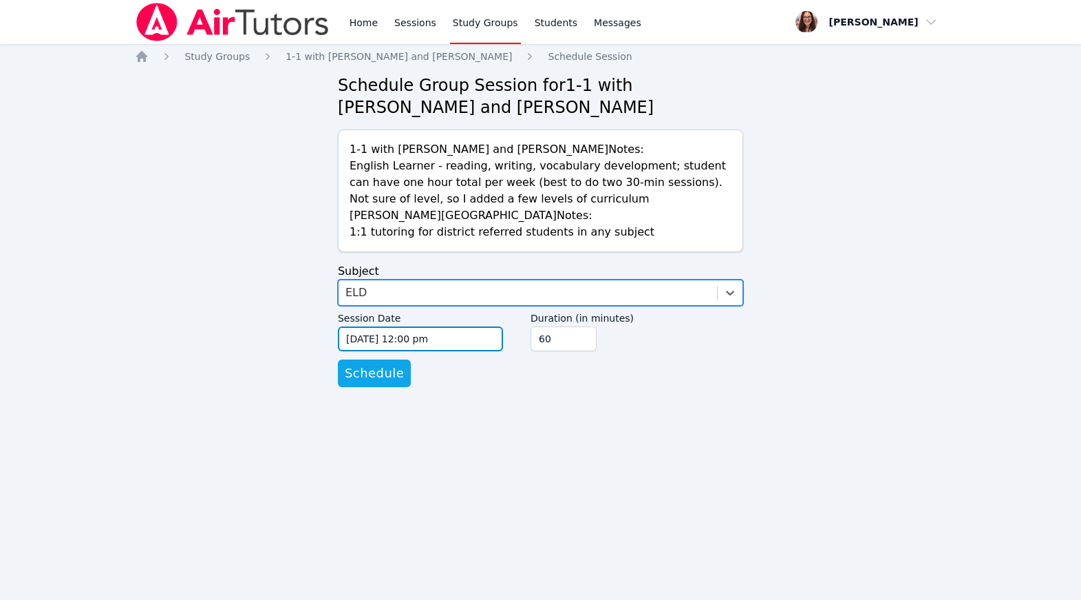
click at [394, 351] on input "09/16/2025 12:00 pm" at bounding box center [420, 338] width 165 height 25
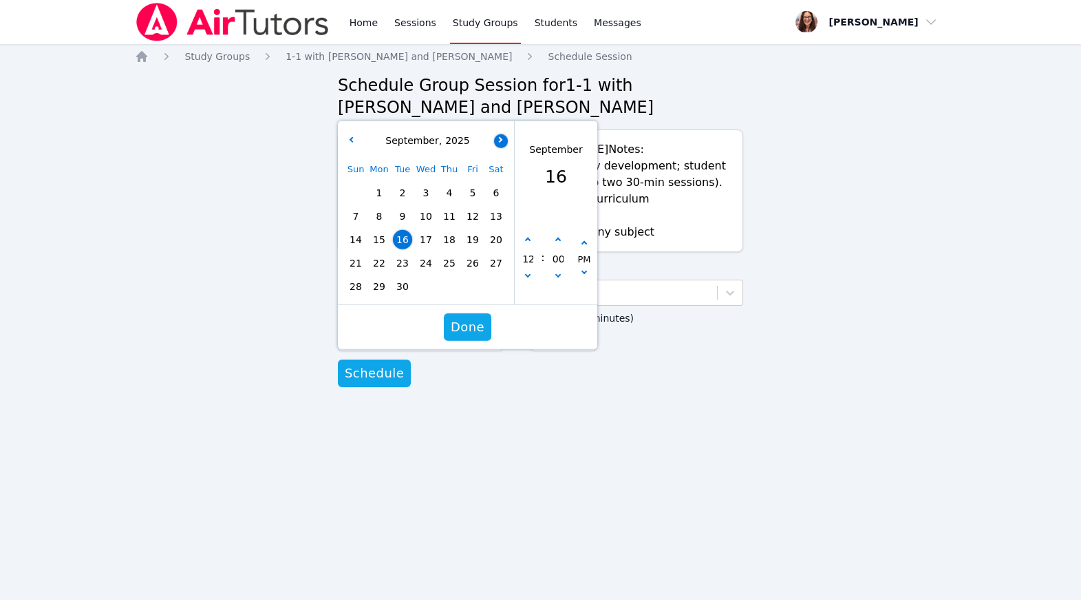
click at [499, 147] on button "button" at bounding box center [501, 141] width 14 height 14
click at [401, 226] on span "7" at bounding box center [402, 215] width 19 height 19
click at [529, 247] on button "button" at bounding box center [528, 240] width 14 height 14
type input "10/07/2025 01:00 pm"
type input "01"
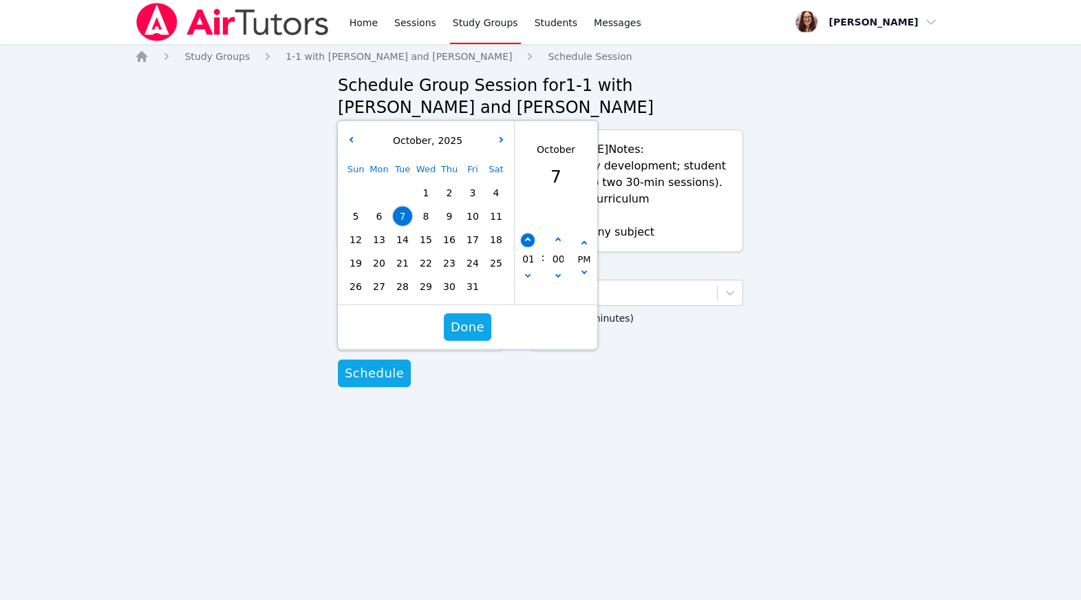
click at [529, 247] on button "button" at bounding box center [528, 240] width 14 height 14
type input "10/07/2025 02:00 pm"
type input "02"
click at [529, 247] on button "button" at bounding box center [528, 240] width 14 height 14
type input "10/07/2025 03:00 pm"
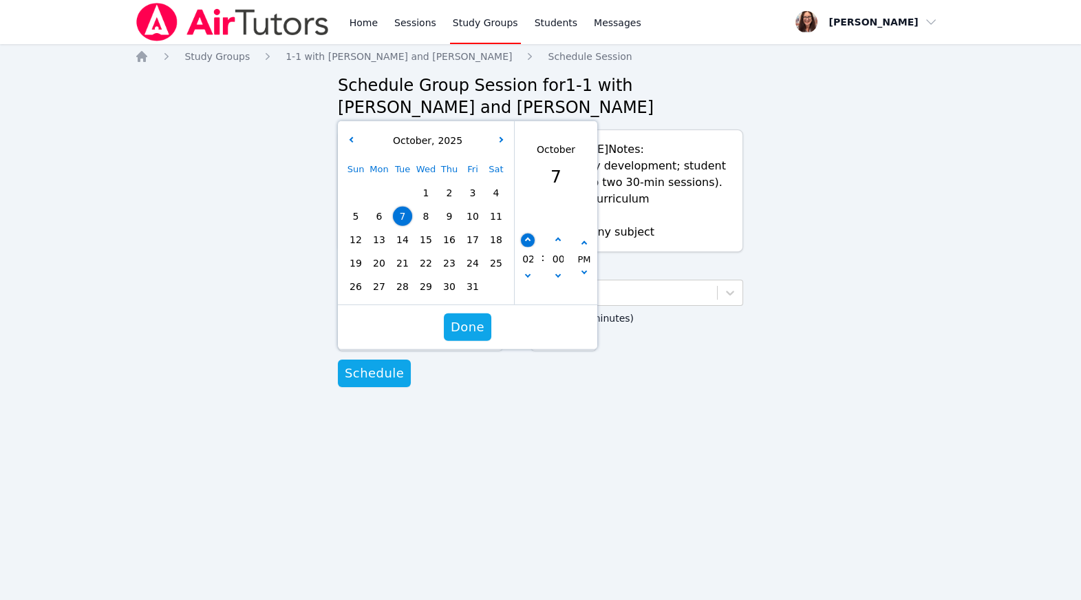
type input "03"
click at [529, 247] on button "button" at bounding box center [528, 240] width 14 height 14
type input "10/07/2025 04:00 pm"
type input "04"
click at [529, 247] on button "button" at bounding box center [528, 240] width 14 height 14
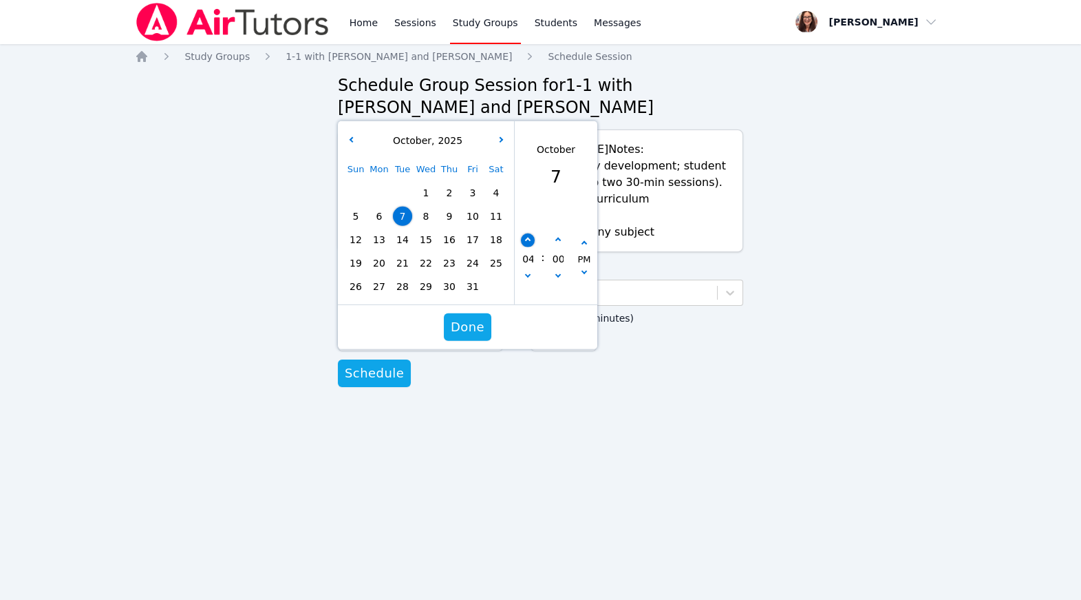
type input "10/07/2025 05:00 pm"
type input "05"
click at [529, 247] on button "button" at bounding box center [528, 240] width 14 height 14
type input "10/07/2025 06:00 pm"
type input "06"
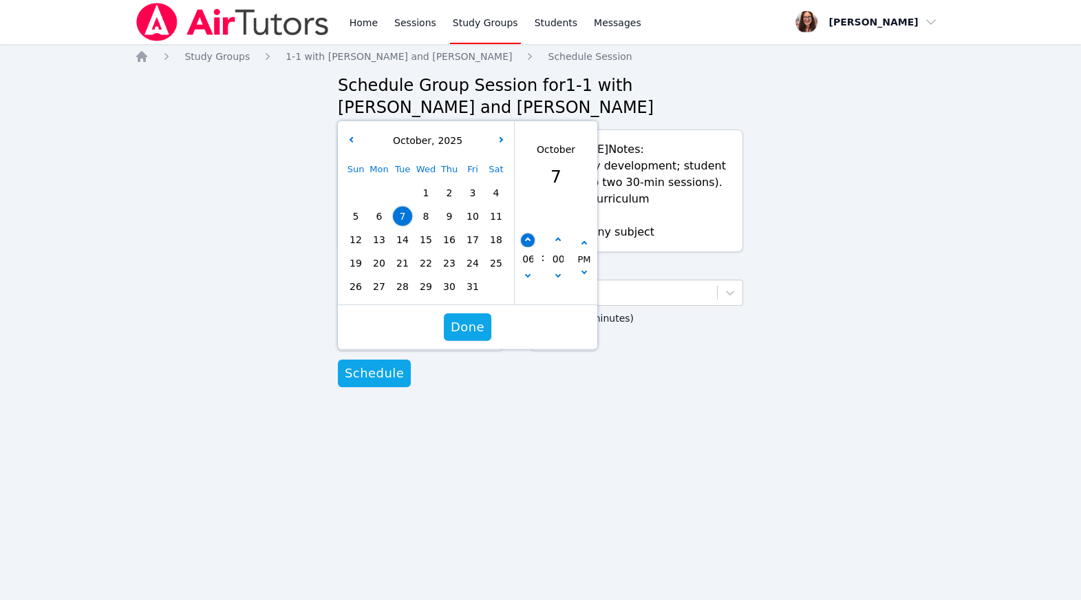
click at [529, 247] on button "button" at bounding box center [528, 240] width 14 height 14
type input "10/07/2025 07:00 pm"
type input "07"
click at [478, 337] on span "Done" at bounding box center [468, 326] width 34 height 19
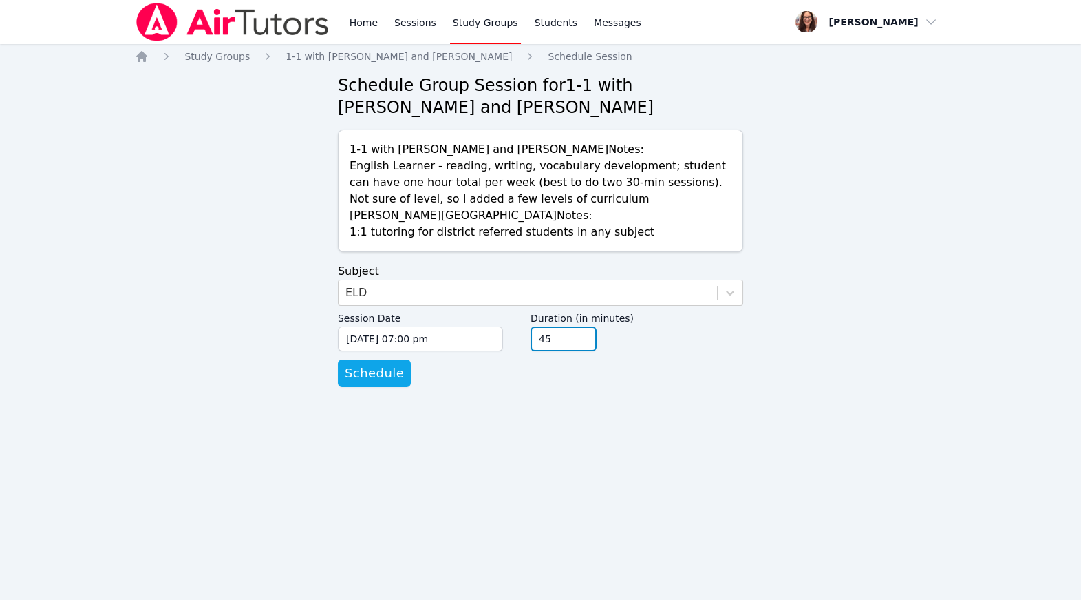
click at [597, 351] on input "45" at bounding box center [564, 338] width 66 height 25
type input "30"
click at [597, 351] on input "30" at bounding box center [564, 338] width 66 height 25
click at [400, 383] on span "Schedule" at bounding box center [374, 372] width 59 height 19
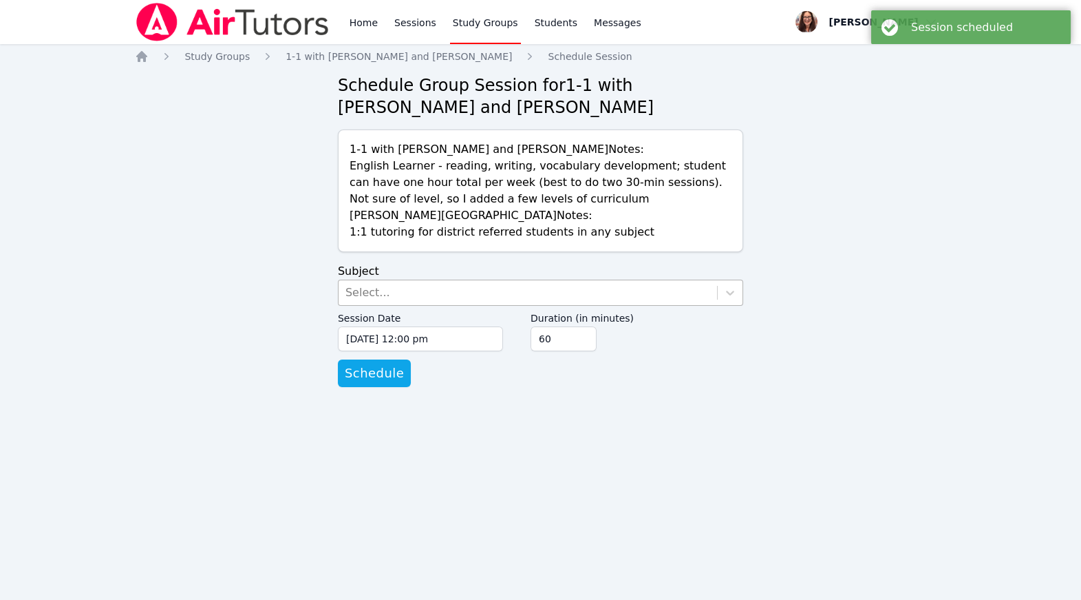
click at [437, 305] on div "Select..." at bounding box center [528, 292] width 379 height 25
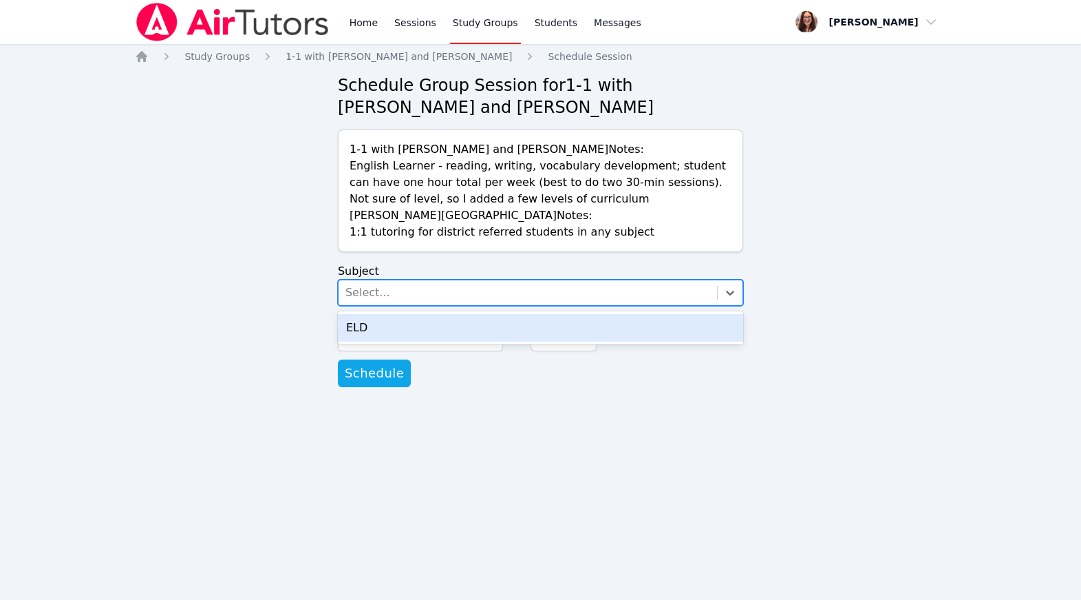
click at [453, 341] on div "ELD" at bounding box center [540, 328] width 405 height 28
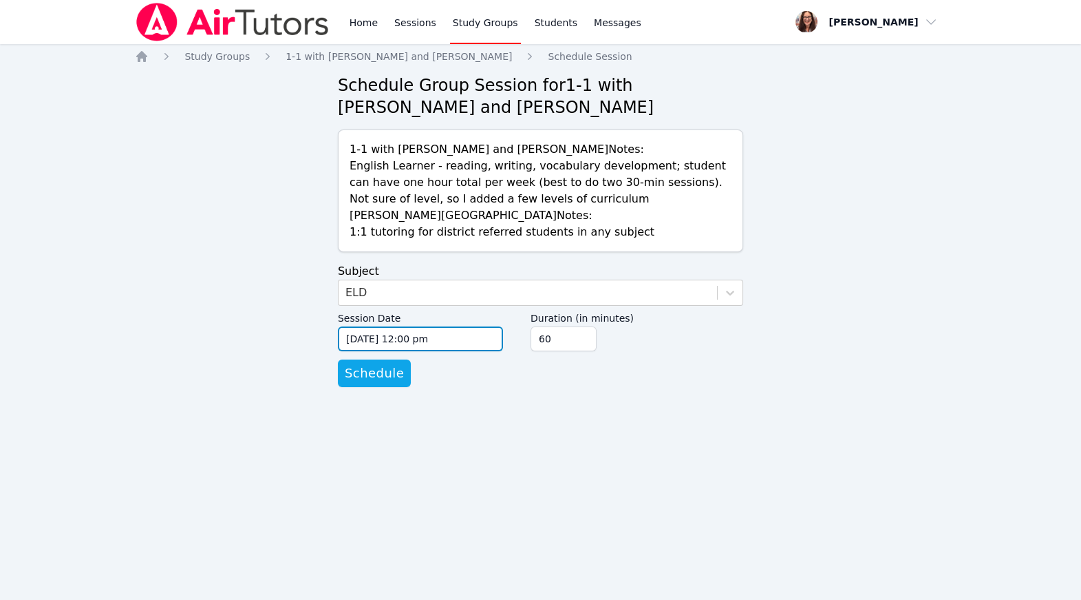
click at [403, 351] on input "09/16/2025 12:00 pm" at bounding box center [420, 338] width 165 height 25
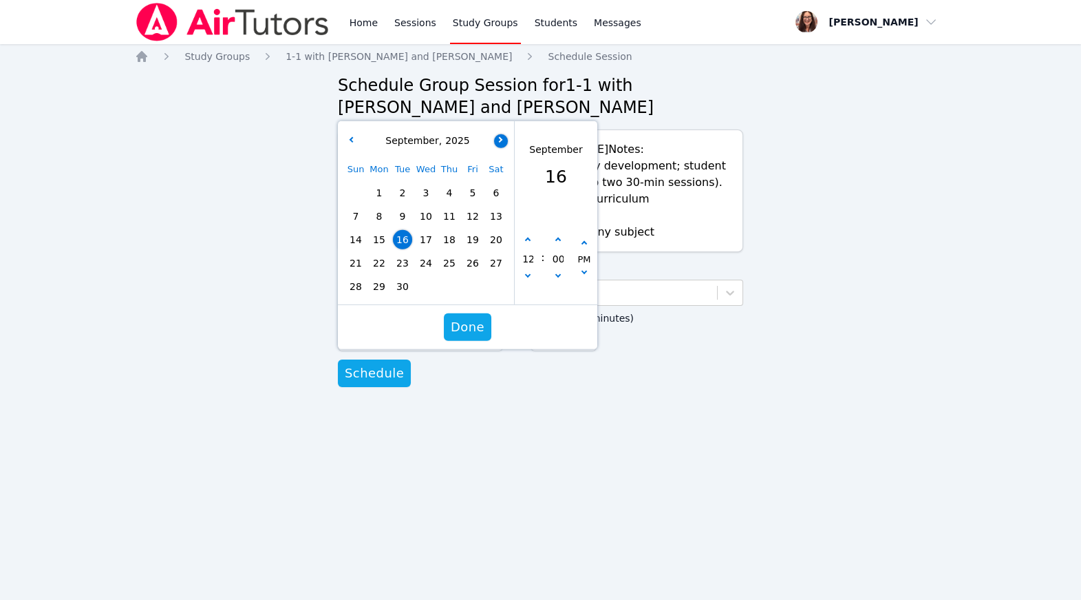
click at [501, 147] on button "button" at bounding box center [501, 141] width 14 height 14
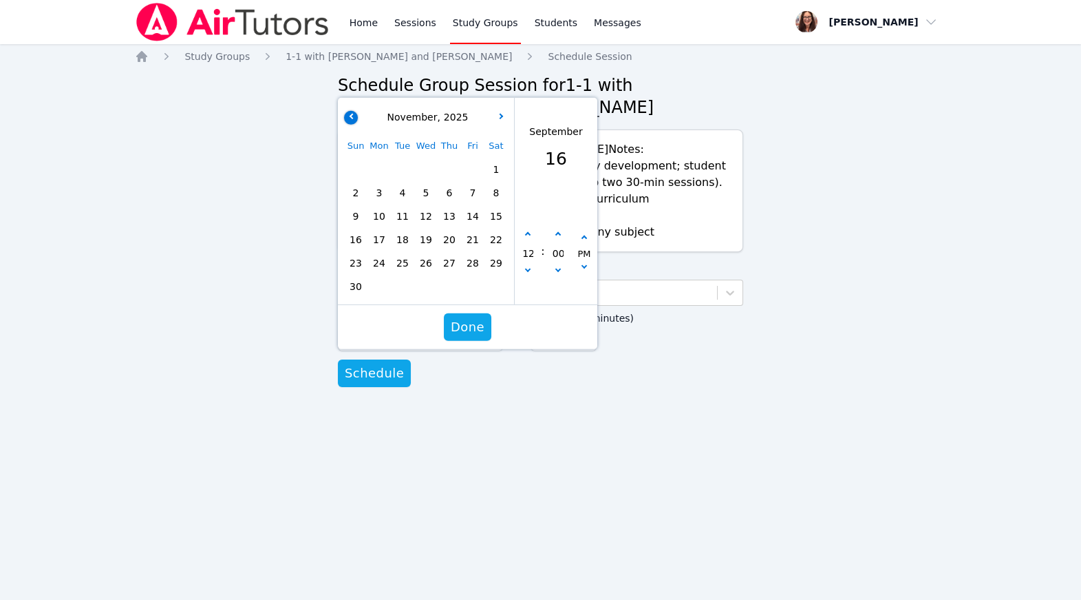
click at [350, 124] on button "button" at bounding box center [351, 117] width 14 height 14
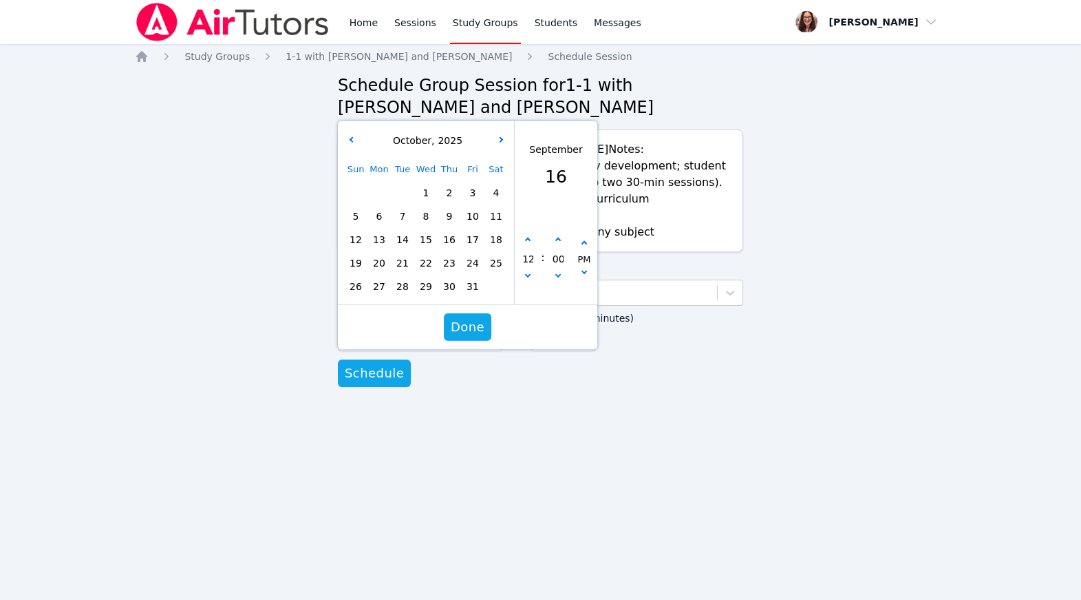
click at [452, 226] on span "9" at bounding box center [449, 215] width 19 height 19
click at [529, 247] on button "button" at bounding box center [528, 240] width 14 height 14
type input "10/09/2025 01:00 pm"
type input "01"
click at [529, 247] on button "button" at bounding box center [528, 240] width 14 height 14
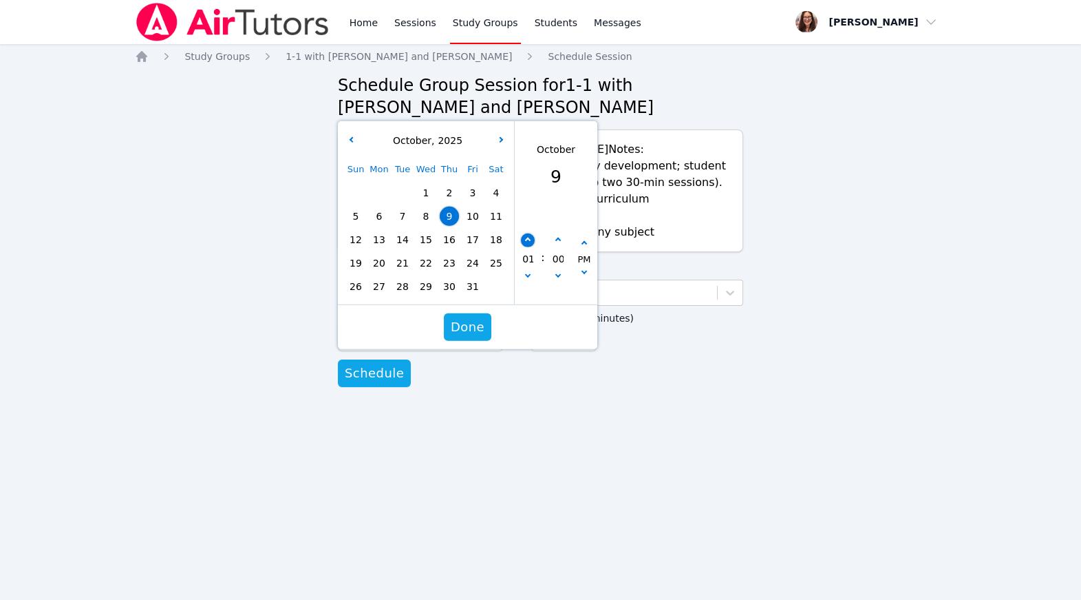
type input "10/09/2025 02:00 pm"
type input "02"
click at [529, 247] on button "button" at bounding box center [528, 240] width 14 height 14
type input "10/09/2025 03:00 pm"
type input "03"
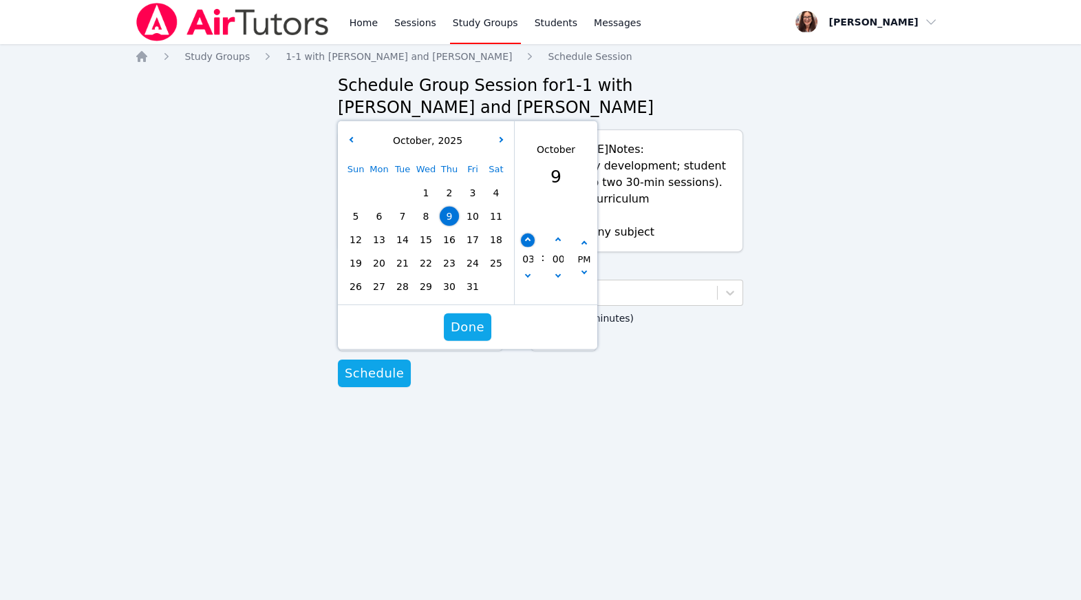
click at [529, 247] on button "button" at bounding box center [528, 240] width 14 height 14
type input "10/09/2025 04:00 pm"
type input "04"
click at [529, 247] on button "button" at bounding box center [528, 240] width 14 height 14
type input "10/09/2025 05:00 pm"
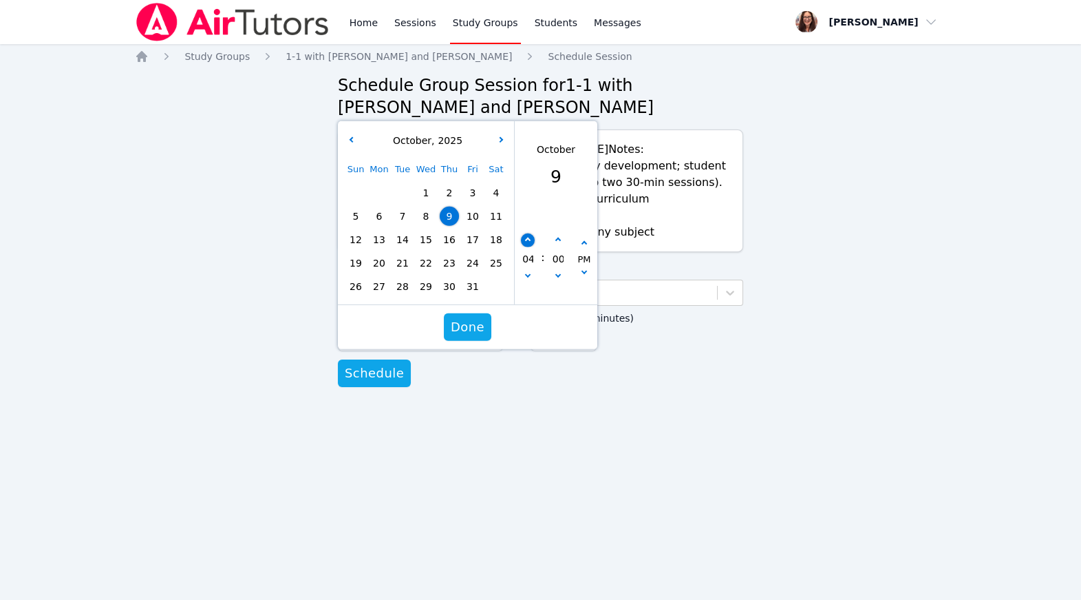
type input "05"
click at [529, 247] on button "button" at bounding box center [528, 240] width 14 height 14
type input "10/09/2025 06:00 pm"
type input "06"
click at [529, 247] on button "button" at bounding box center [528, 240] width 14 height 14
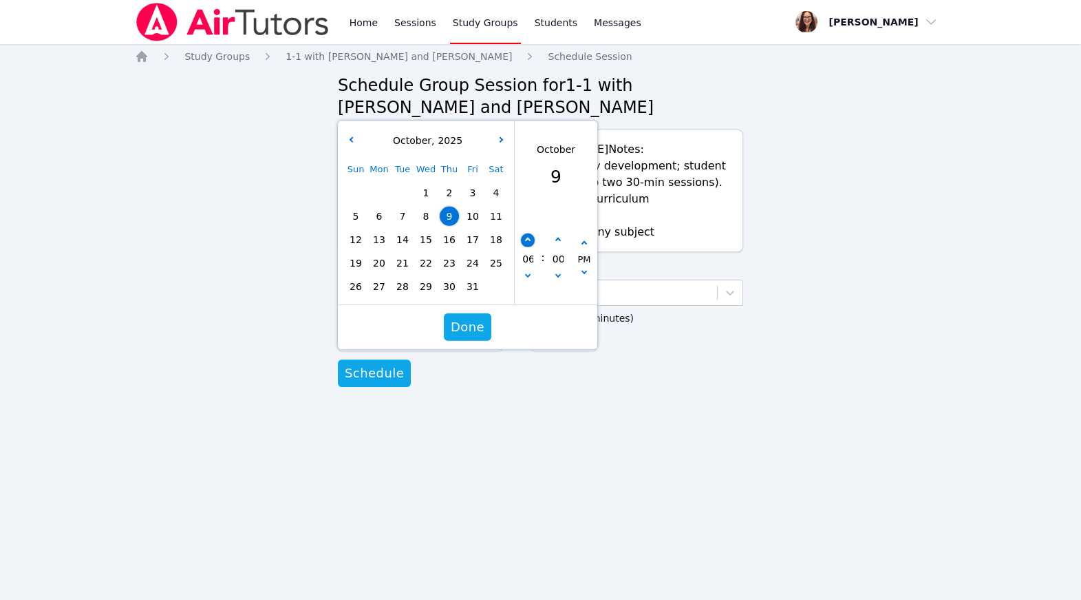
type input "10/09/2025 07:00 pm"
type input "07"
click at [467, 337] on span "Done" at bounding box center [468, 326] width 34 height 19
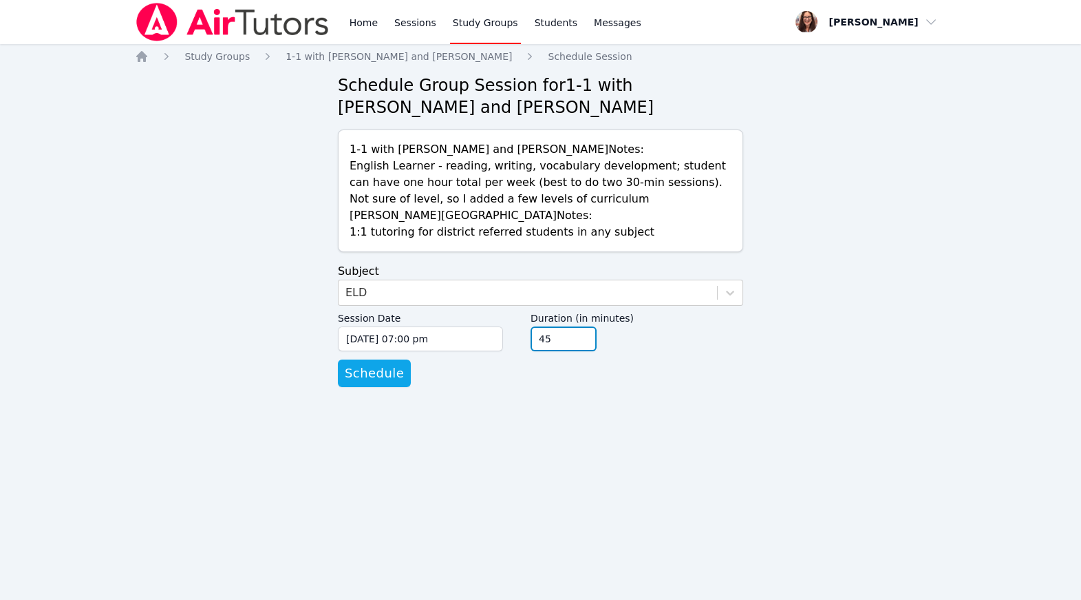
click at [597, 351] on input "45" at bounding box center [564, 338] width 66 height 25
type input "30"
click at [597, 351] on input "30" at bounding box center [564, 338] width 66 height 25
click at [396, 383] on span "Schedule" at bounding box center [374, 372] width 59 height 19
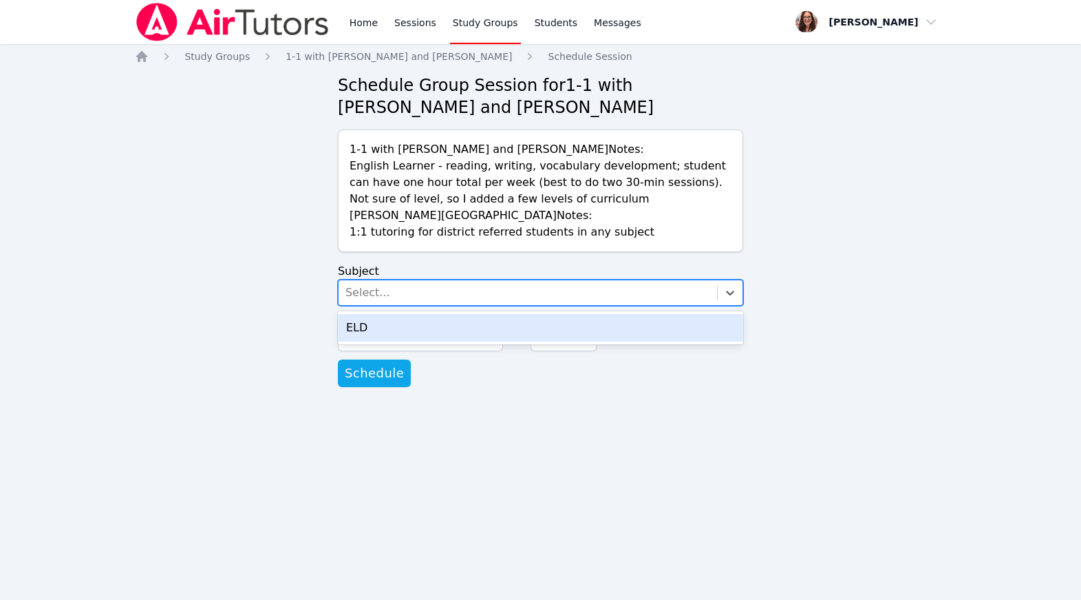
click at [441, 305] on div "Select..." at bounding box center [528, 292] width 379 height 25
click at [445, 341] on div "ELD" at bounding box center [540, 328] width 405 height 28
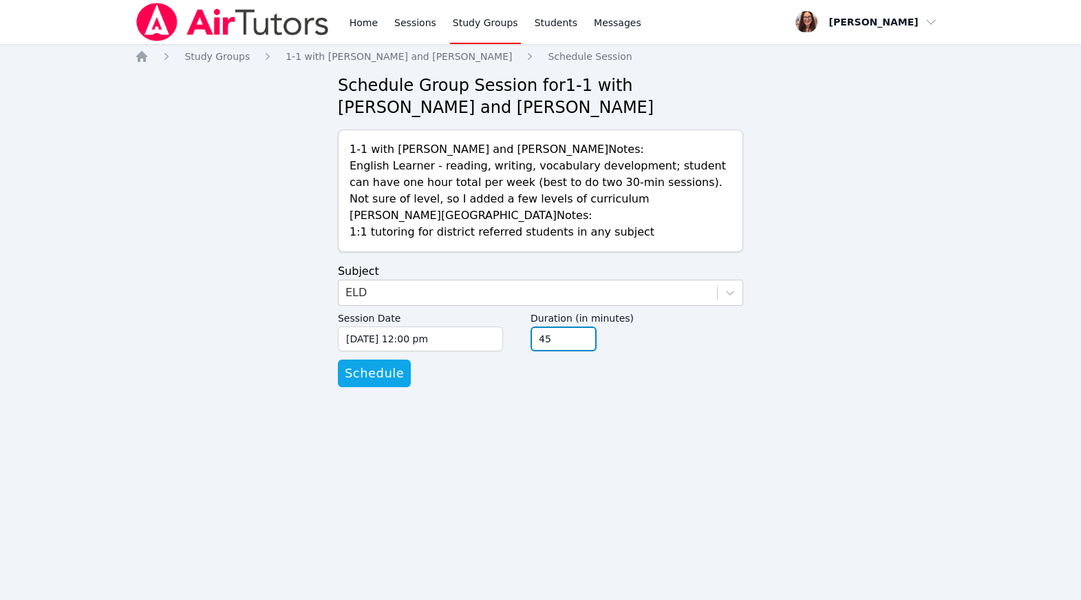
click at [597, 351] on input "45" at bounding box center [564, 338] width 66 height 25
type input "30"
click at [597, 351] on input "30" at bounding box center [564, 338] width 66 height 25
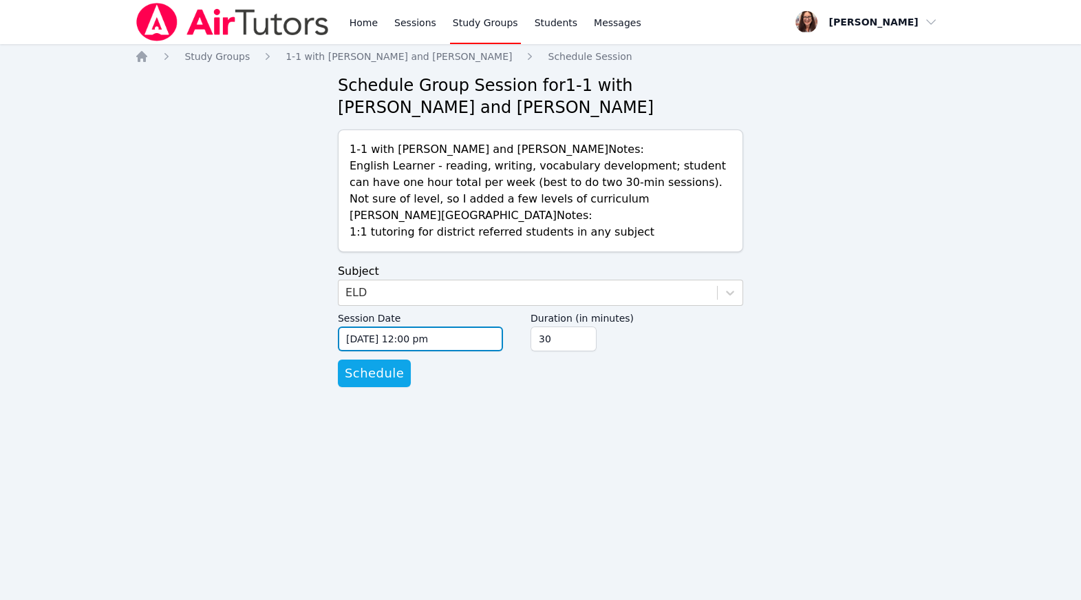
click at [395, 351] on input "09/16/2025 12:00 pm" at bounding box center [420, 338] width 165 height 25
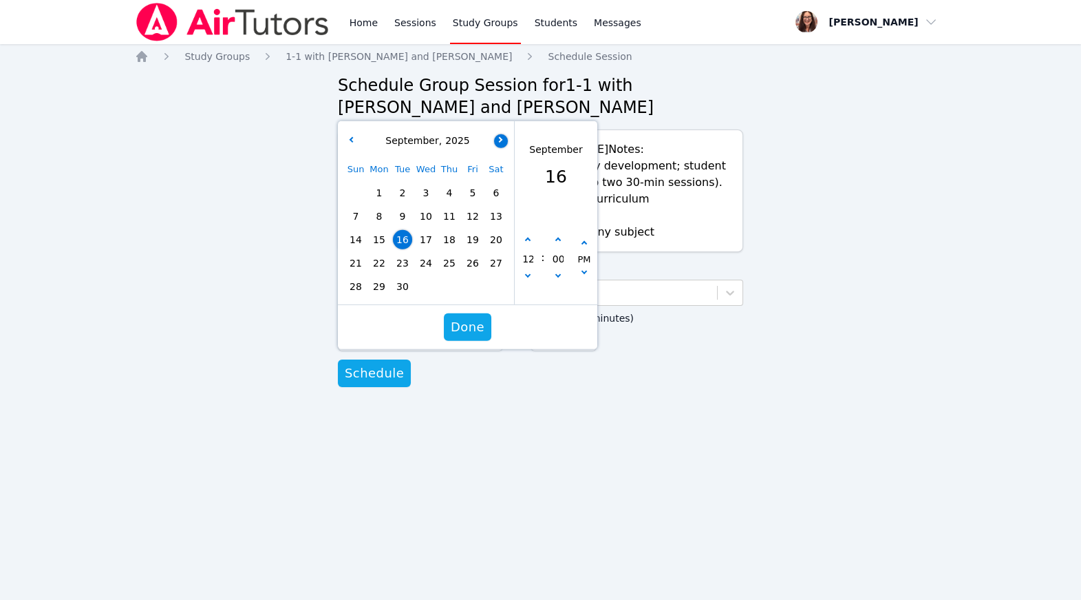
click at [500, 142] on icon "button" at bounding box center [500, 139] width 6 height 6
click at [405, 249] on span "14" at bounding box center [402, 239] width 19 height 19
click at [527, 243] on icon "button" at bounding box center [528, 240] width 6 height 6
type input "10/14/2025 01:00 pm"
type input "01"
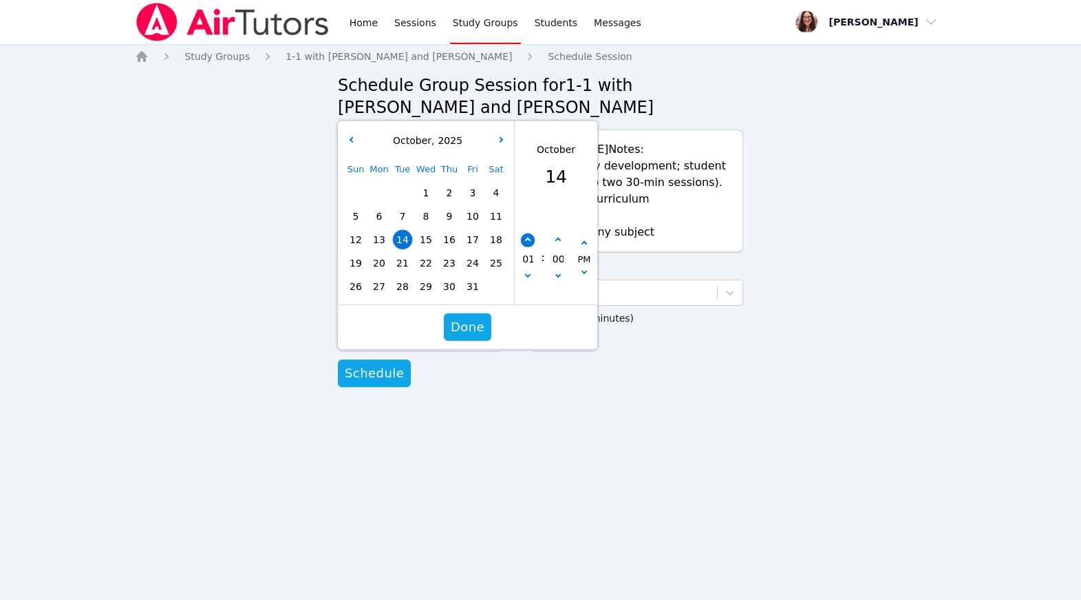
click at [527, 243] on icon "button" at bounding box center [528, 240] width 6 height 6
type input "10/14/2025 02:00 pm"
type input "02"
click at [527, 243] on icon "button" at bounding box center [528, 240] width 6 height 6
type input "10/14/2025 03:00 pm"
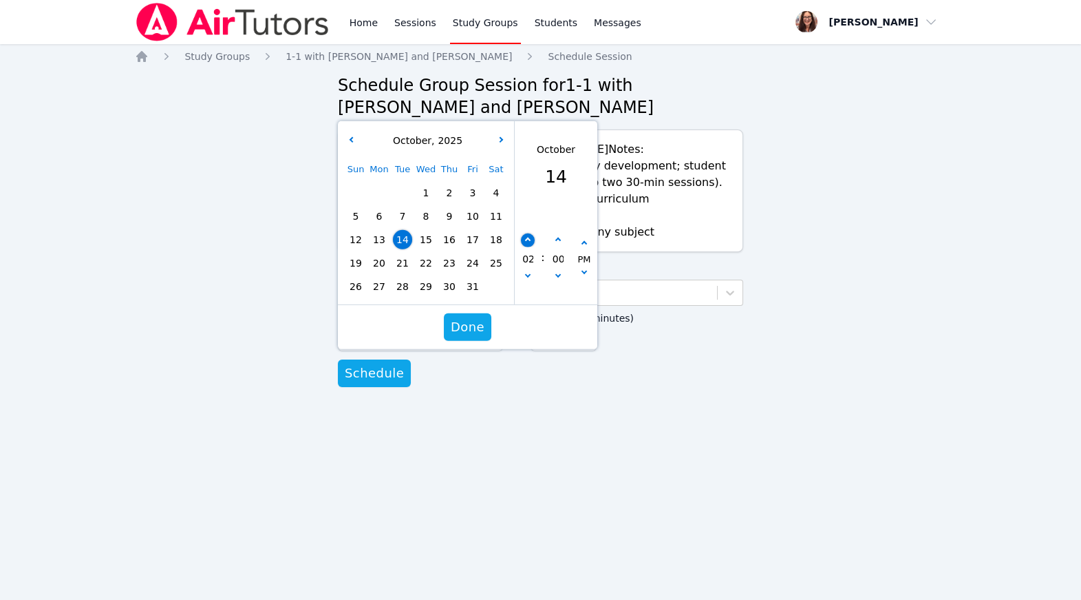
type input "03"
click at [527, 243] on icon "button" at bounding box center [528, 240] width 6 height 6
type input "10/14/2025 04:00 pm"
type input "04"
click at [527, 243] on icon "button" at bounding box center [528, 240] width 6 height 6
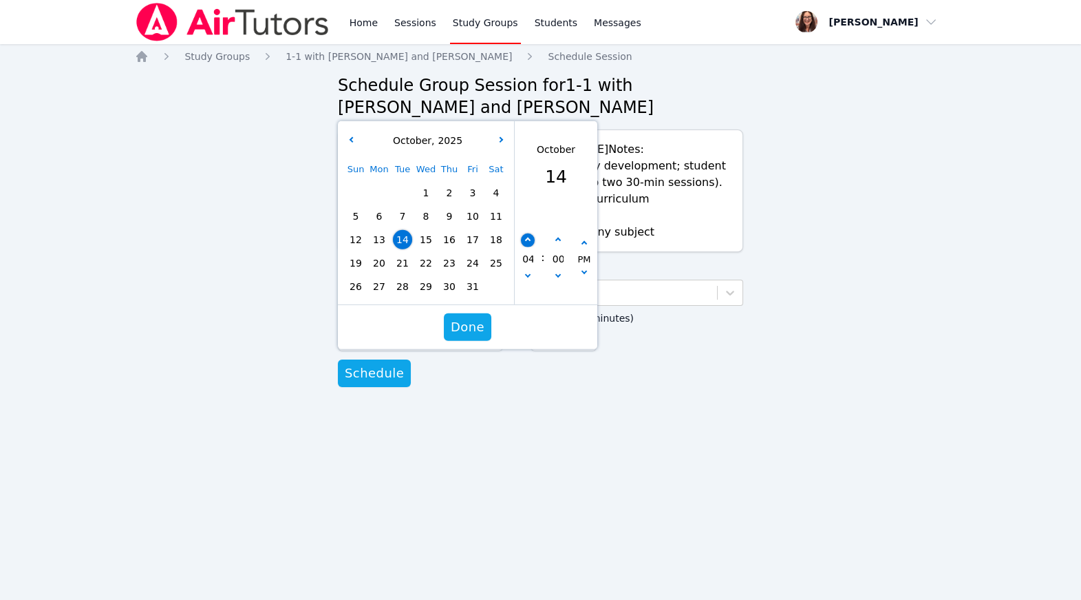
type input "10/14/2025 05:00 pm"
type input "05"
click at [527, 243] on icon "button" at bounding box center [528, 240] width 6 height 6
type input "10/14/2025 06:00 pm"
type input "06"
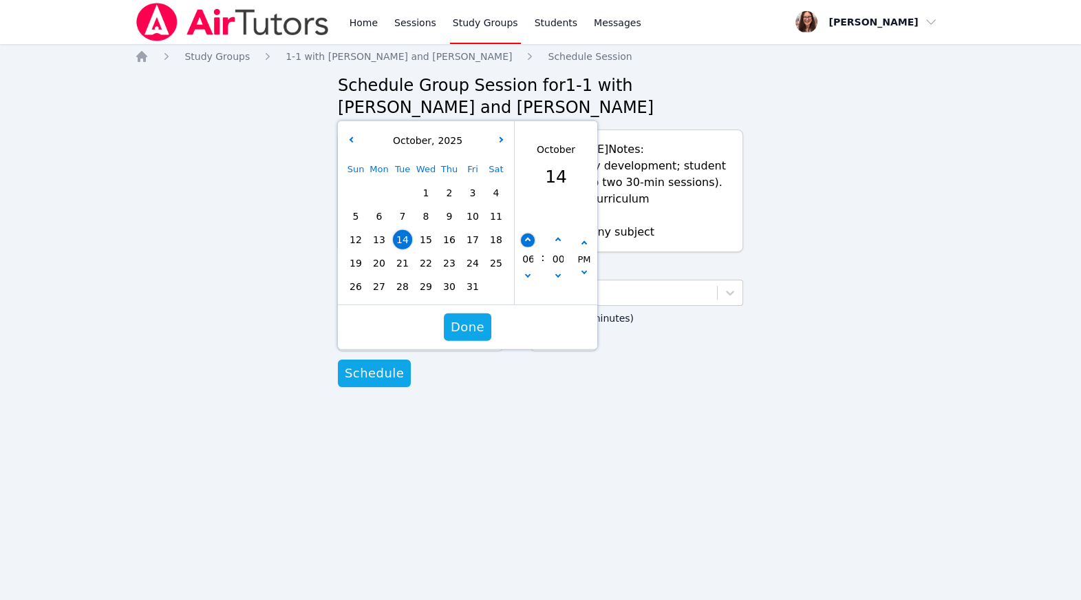
click at [527, 243] on icon "button" at bounding box center [528, 240] width 6 height 6
type input "10/14/2025 07:00 pm"
type input "07"
click at [478, 337] on span "Done" at bounding box center [468, 326] width 34 height 19
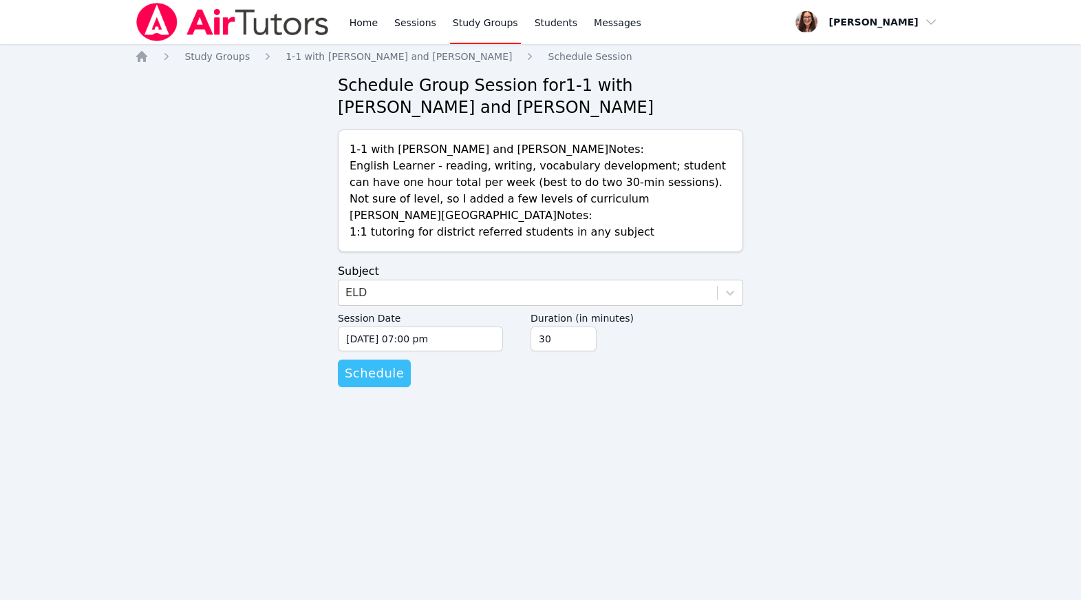
click at [399, 383] on span "Schedule" at bounding box center [374, 372] width 59 height 19
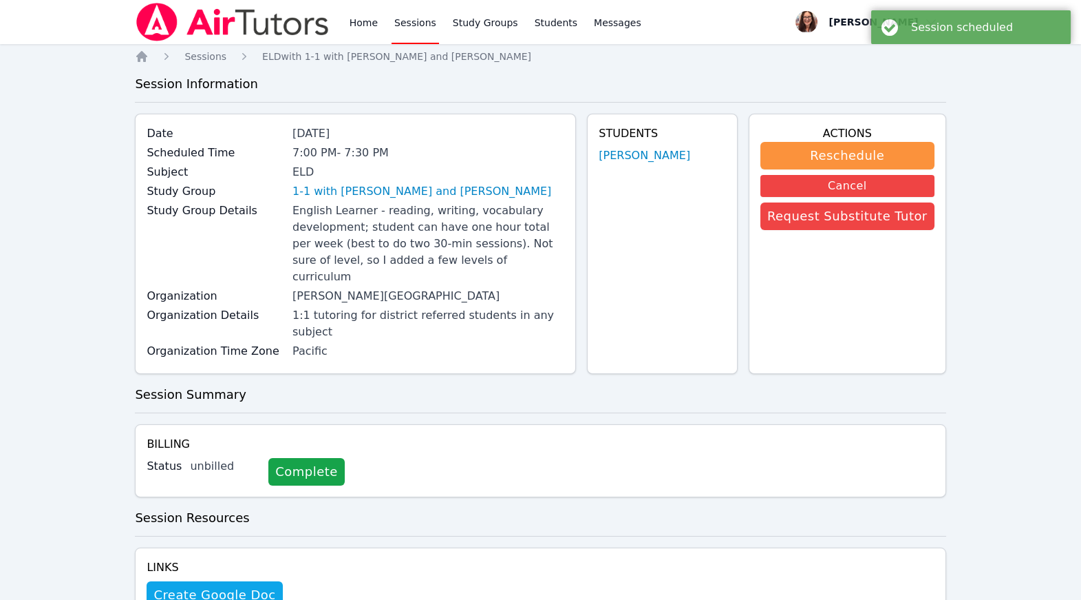
click at [277, 145] on div "Date Oct 14, 2025" at bounding box center [356, 134] width 418 height 19
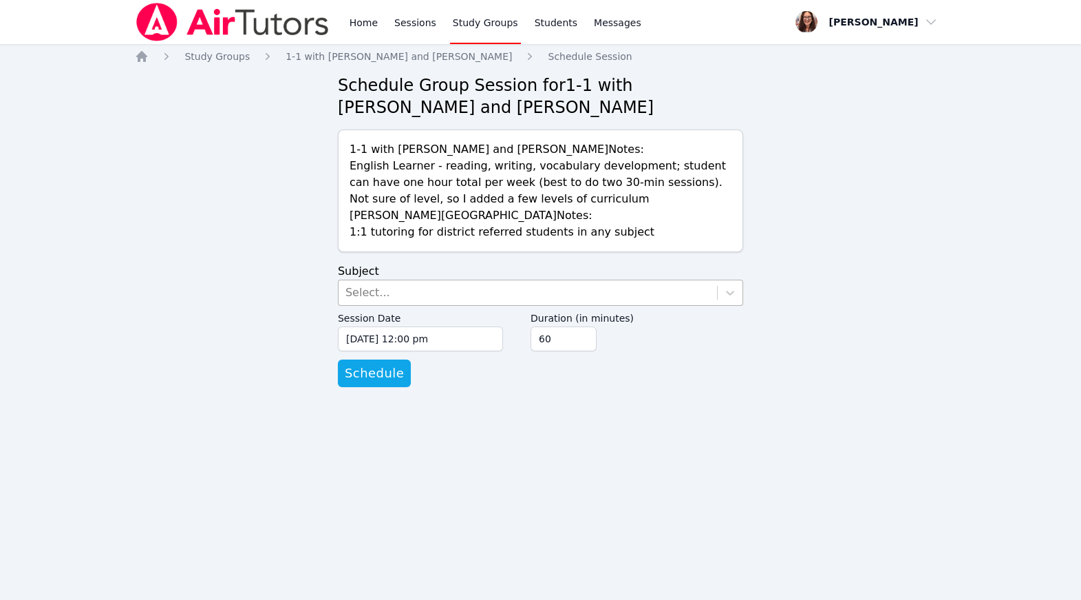
click at [430, 305] on div "Select..." at bounding box center [528, 292] width 379 height 25
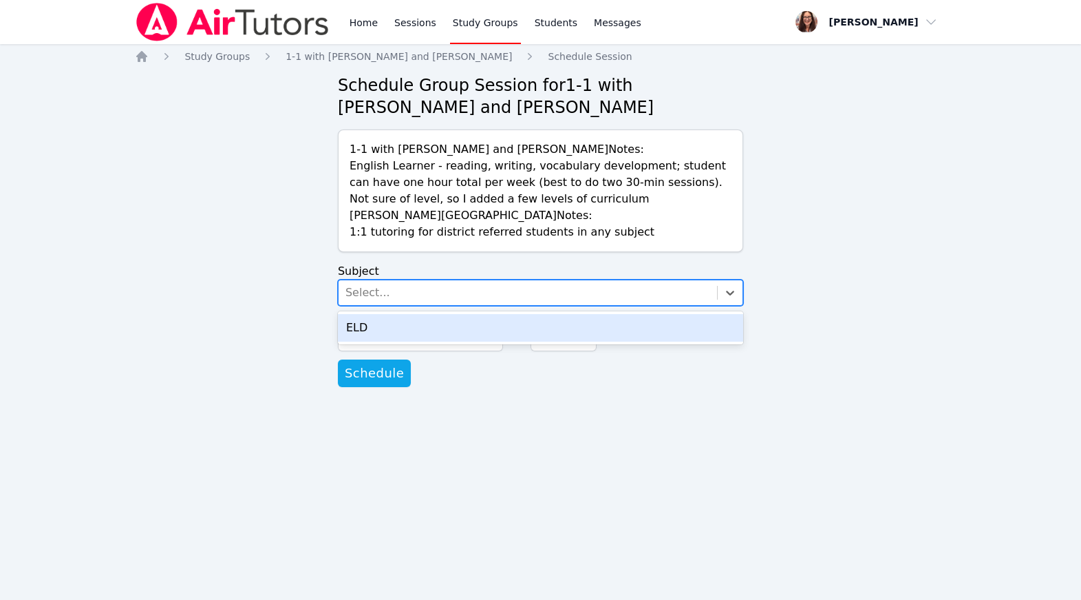
click at [439, 341] on div "ELD" at bounding box center [540, 328] width 405 height 28
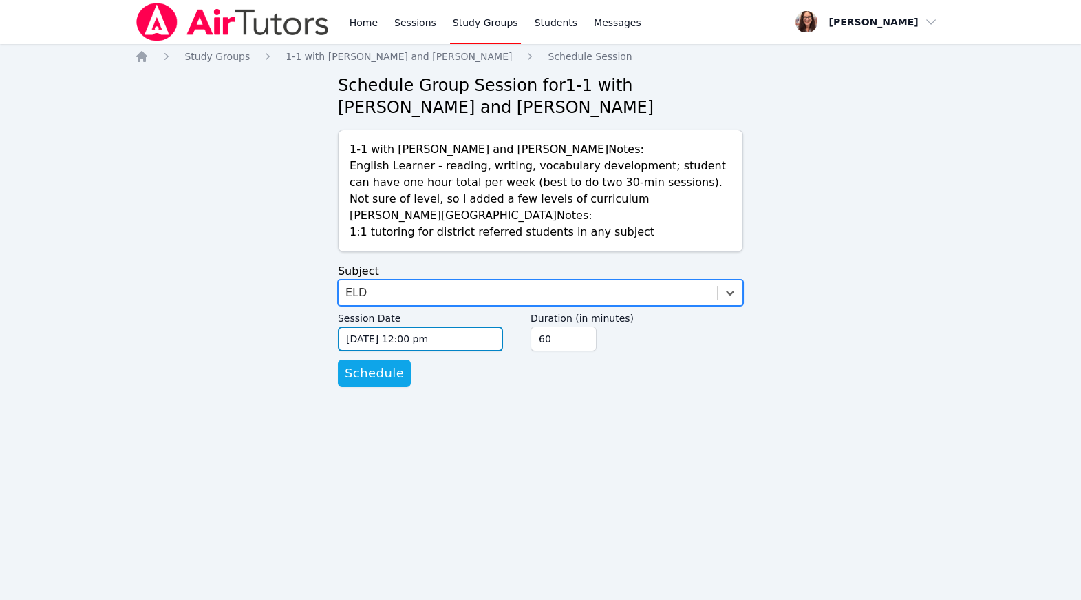
click at [405, 351] on input "09/16/2025 12:00 pm" at bounding box center [420, 338] width 165 height 25
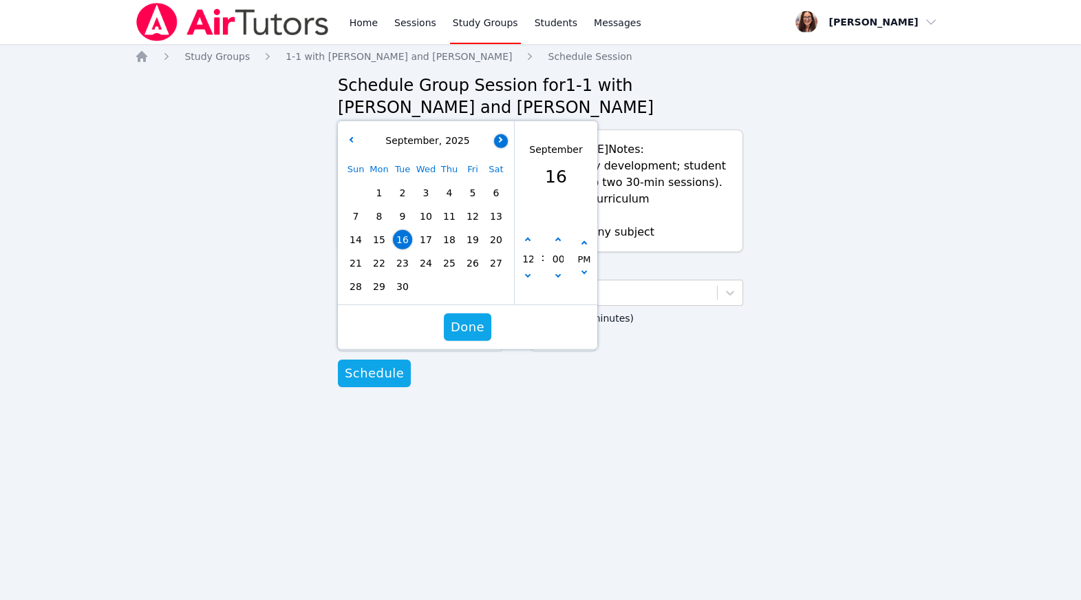
click at [505, 147] on button "button" at bounding box center [501, 141] width 14 height 14
click at [454, 249] on span "16" at bounding box center [449, 239] width 19 height 19
click at [529, 243] on icon "button" at bounding box center [528, 240] width 6 height 6
type input "10/16/2025 01:00 pm"
type input "01"
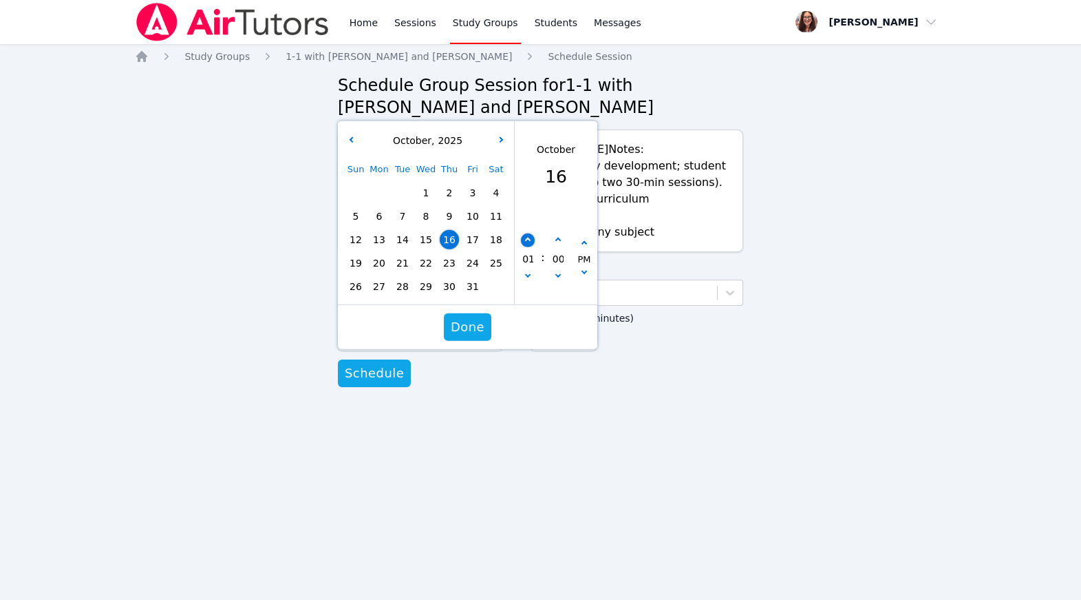
click at [529, 243] on icon "button" at bounding box center [528, 240] width 6 height 6
type input "10/16/2025 02:00 pm"
type input "02"
click at [529, 243] on icon "button" at bounding box center [528, 240] width 6 height 6
type input "10/16/2025 03:00 pm"
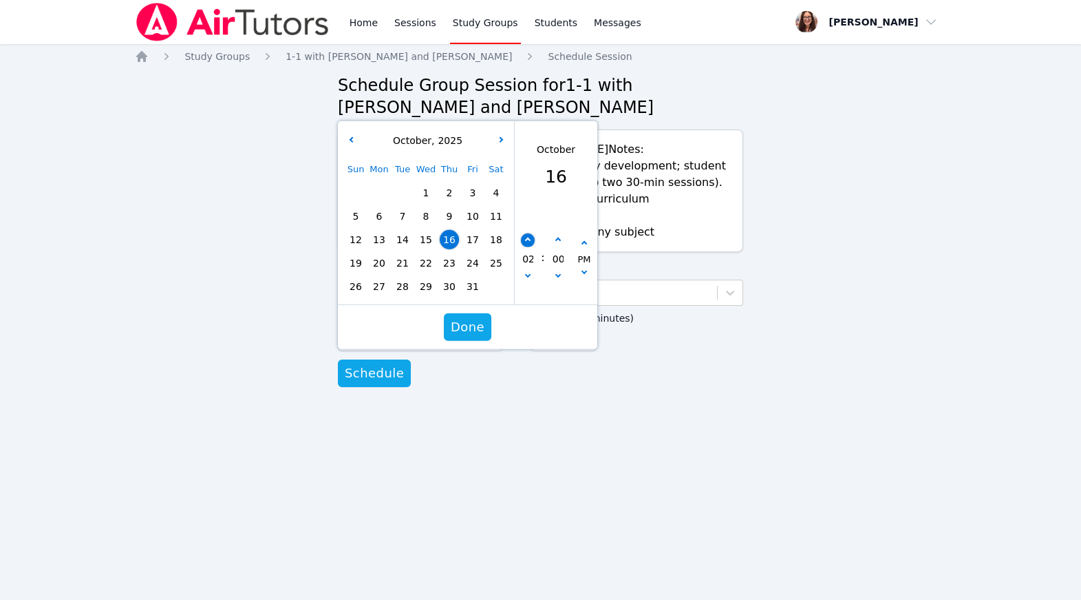
type input "03"
click at [529, 243] on icon "button" at bounding box center [528, 240] width 6 height 6
type input "10/16/2025 04:00 pm"
type input "04"
click at [529, 243] on icon "button" at bounding box center [528, 240] width 6 height 6
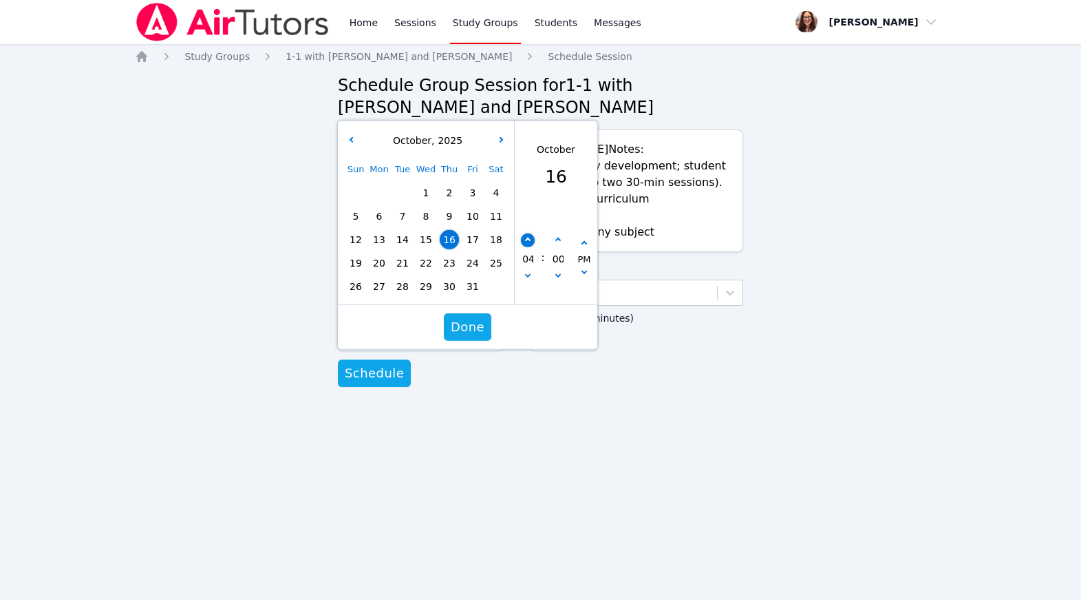
type input "10/16/2025 05:00 pm"
type input "05"
click at [529, 243] on icon "button" at bounding box center [528, 240] width 6 height 6
type input "10/16/2025 06:00 pm"
type input "06"
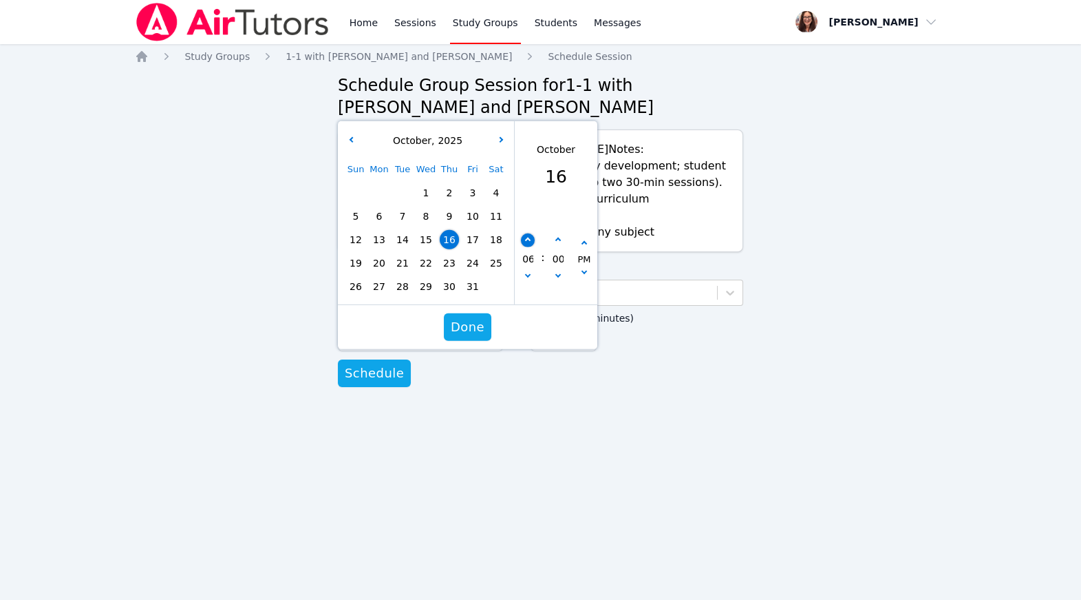
click at [529, 243] on icon "button" at bounding box center [528, 240] width 6 height 6
type input "10/16/2025 07:00 pm"
type input "07"
click at [483, 337] on span "Done" at bounding box center [468, 326] width 34 height 19
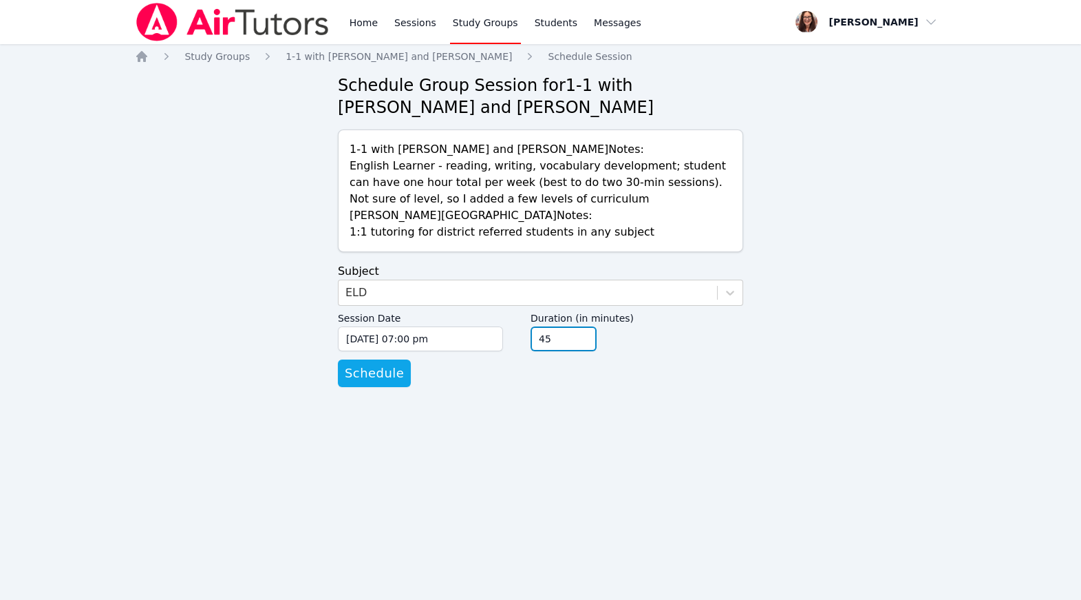
click at [597, 351] on input "45" at bounding box center [564, 338] width 66 height 25
type input "30"
click at [597, 351] on input "30" at bounding box center [564, 338] width 66 height 25
click at [388, 383] on span "Schedule" at bounding box center [374, 372] width 59 height 19
click at [501, 305] on div "Select..." at bounding box center [528, 292] width 379 height 25
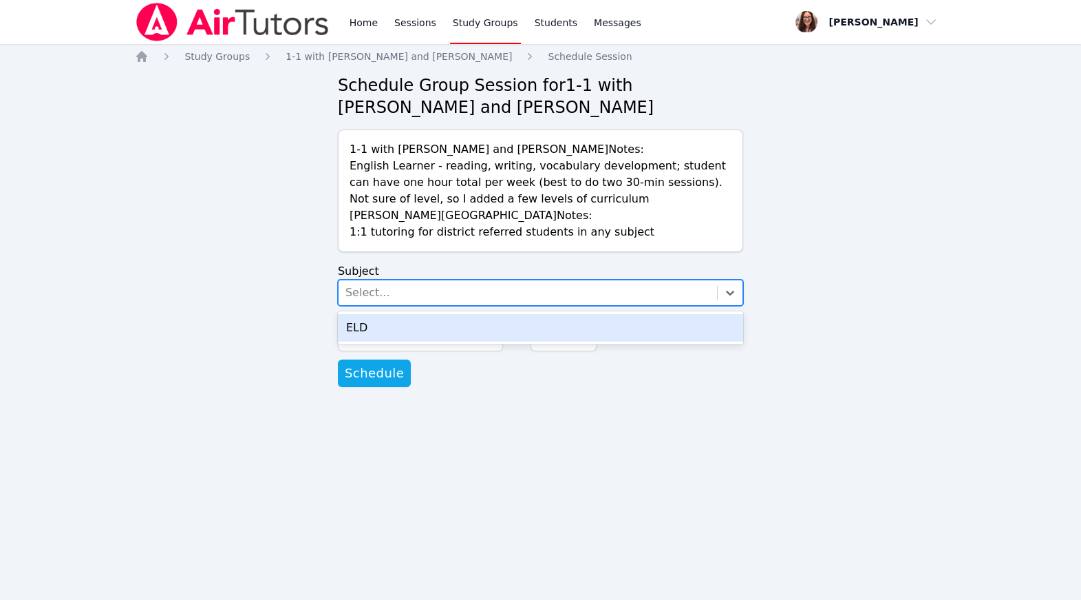
click at [502, 341] on div "ELD" at bounding box center [540, 328] width 405 height 28
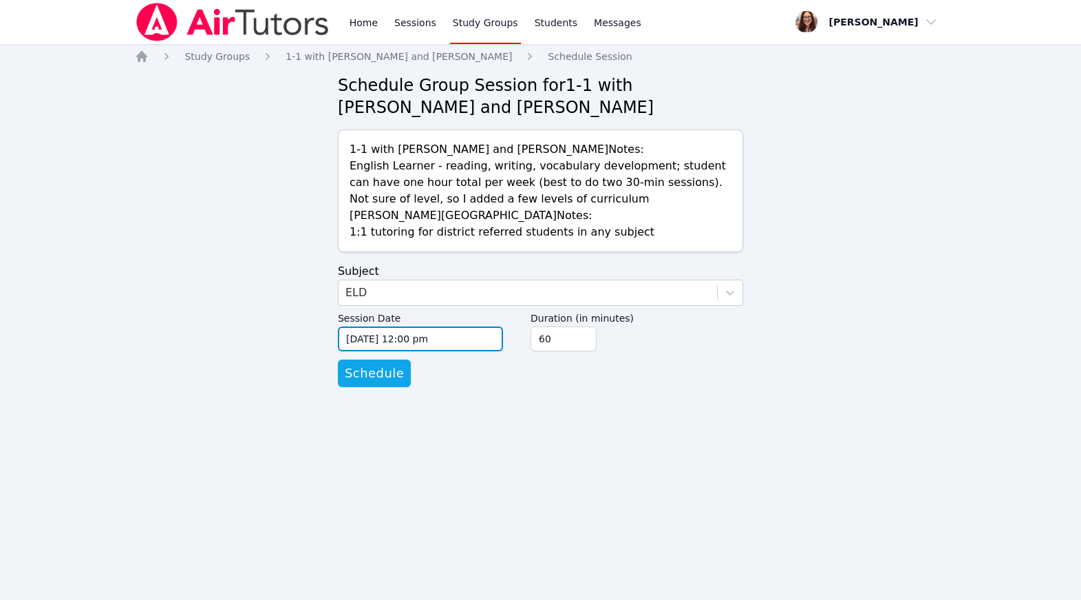
click at [399, 351] on input "09/16/2025 12:00 pm" at bounding box center [420, 338] width 165 height 25
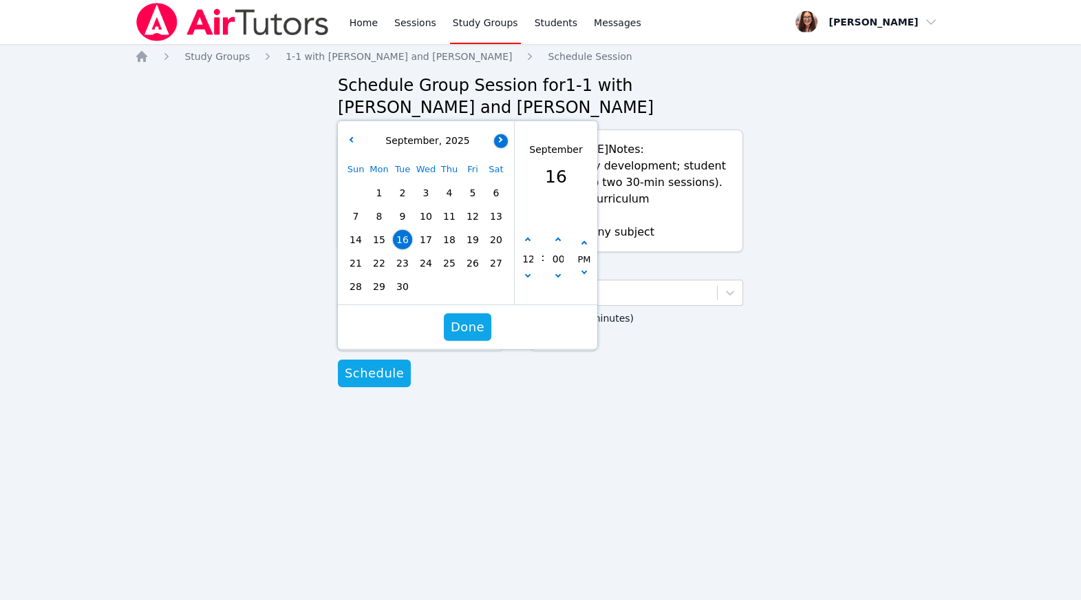
click at [503, 147] on button "button" at bounding box center [501, 141] width 14 height 14
click at [407, 273] on span "21" at bounding box center [402, 262] width 19 height 19
click at [529, 247] on button "button" at bounding box center [528, 240] width 14 height 14
type input "10/21/2025 01:00 pm"
type input "01"
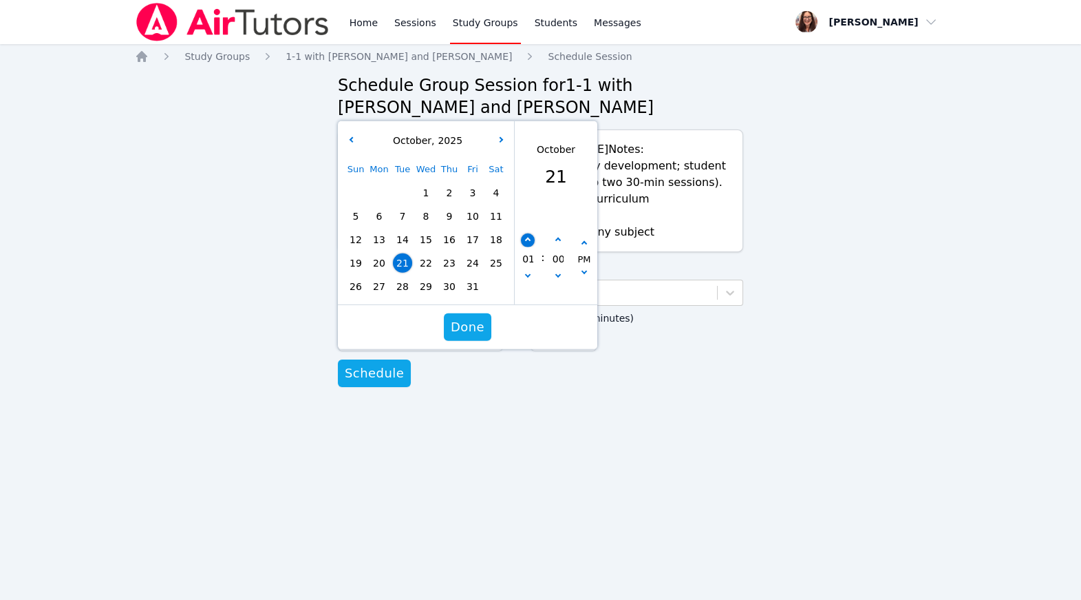
click at [529, 247] on button "button" at bounding box center [528, 240] width 14 height 14
type input "10/21/2025 02:00 pm"
type input "02"
click at [529, 247] on button "button" at bounding box center [528, 240] width 14 height 14
type input "10/21/2025 03:00 pm"
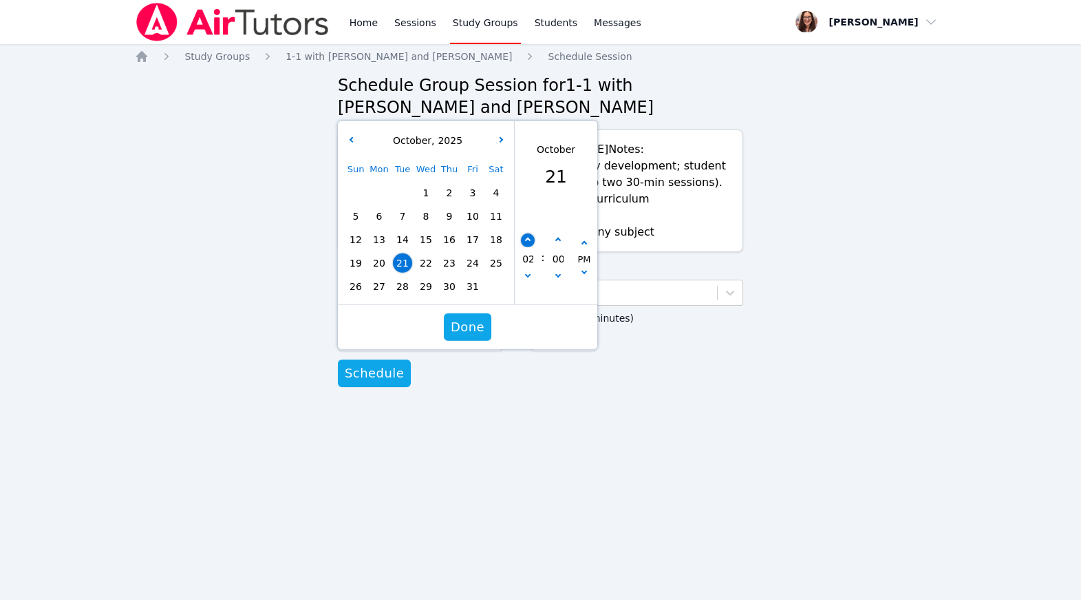
type input "03"
click at [529, 247] on button "button" at bounding box center [528, 240] width 14 height 14
type input "10/21/2025 04:00 pm"
type input "04"
click at [529, 247] on button "button" at bounding box center [528, 240] width 14 height 14
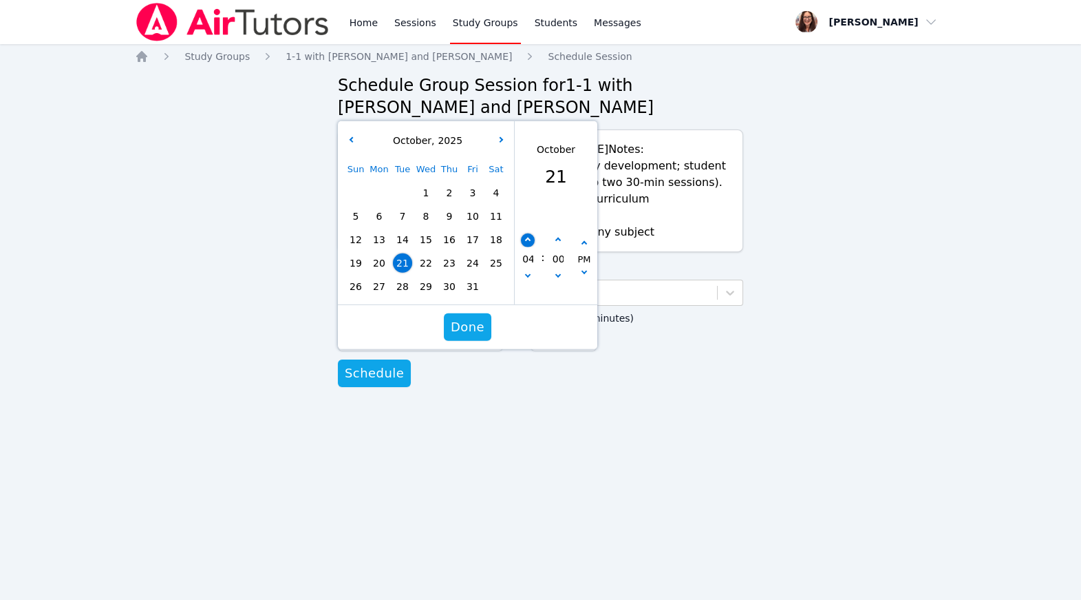
type input "10/21/2025 05:00 pm"
type input "05"
click at [529, 247] on button "button" at bounding box center [528, 240] width 14 height 14
type input "10/21/2025 06:00 pm"
type input "06"
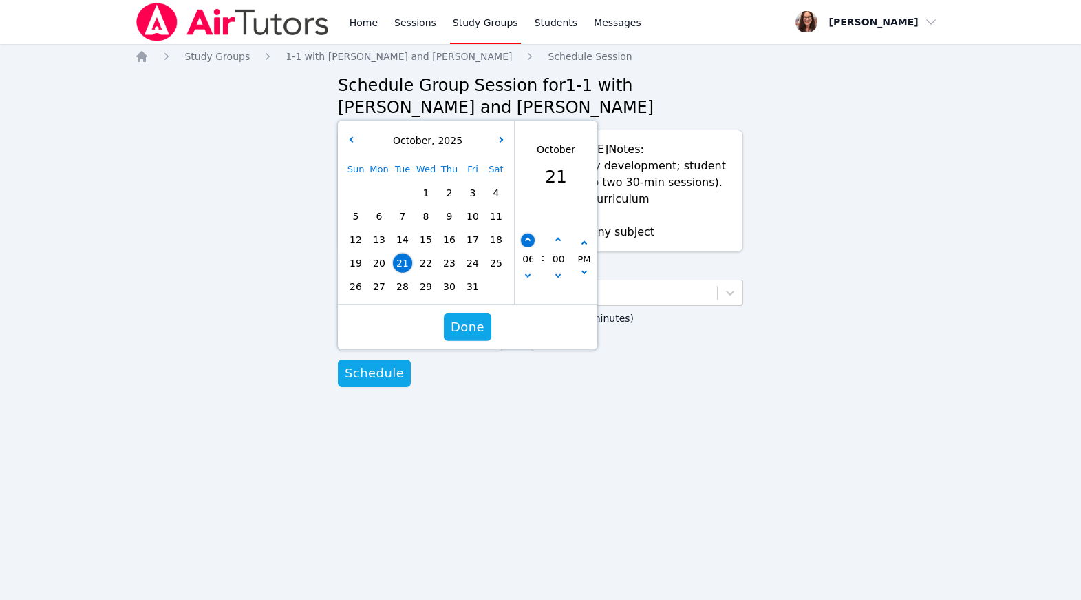
click at [529, 247] on button "button" at bounding box center [528, 240] width 14 height 14
type input "10/21/2025 07:00 pm"
type input "07"
click at [470, 337] on span "Done" at bounding box center [468, 326] width 34 height 19
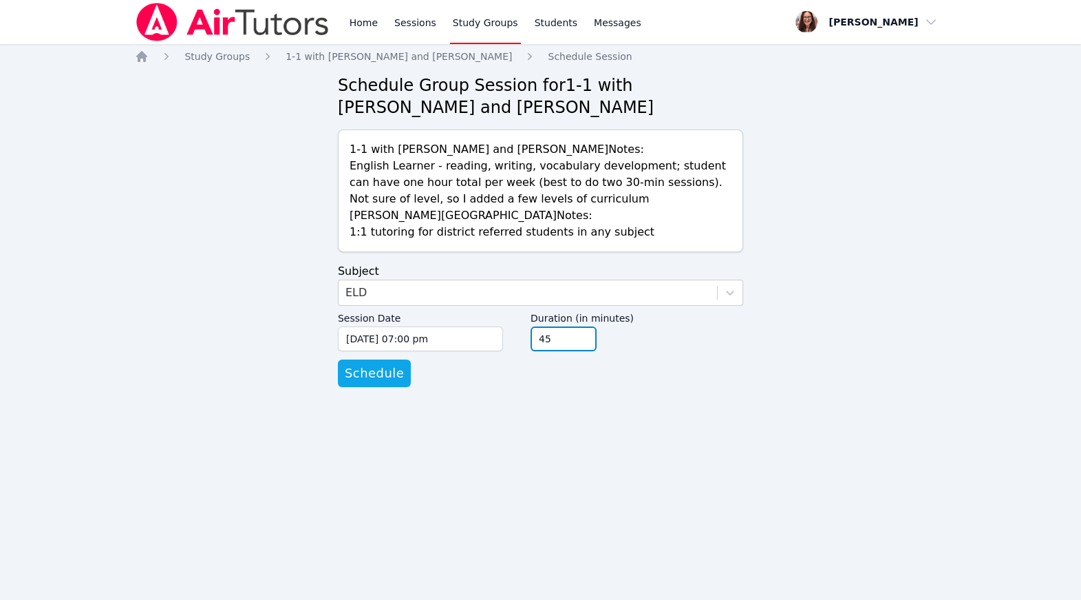
click at [597, 351] on input "45" at bounding box center [564, 338] width 66 height 25
type input "30"
click at [597, 351] on input "30" at bounding box center [564, 338] width 66 height 25
click at [404, 383] on span "Schedule" at bounding box center [374, 372] width 59 height 19
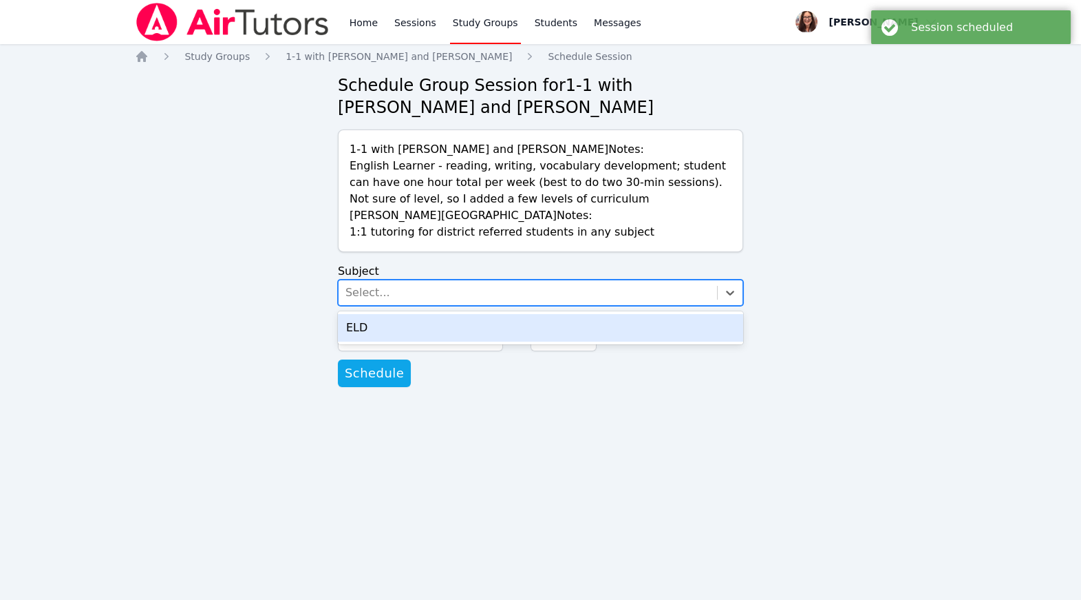
click at [365, 301] on div "Select..." at bounding box center [368, 292] width 45 height 17
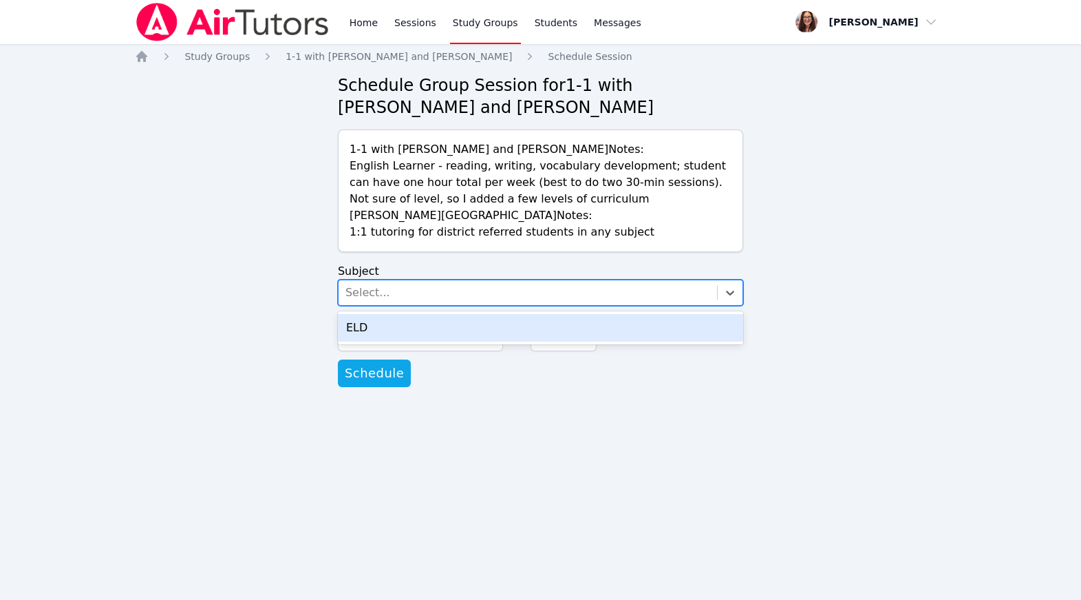
click at [382, 341] on div "ELD" at bounding box center [540, 328] width 405 height 28
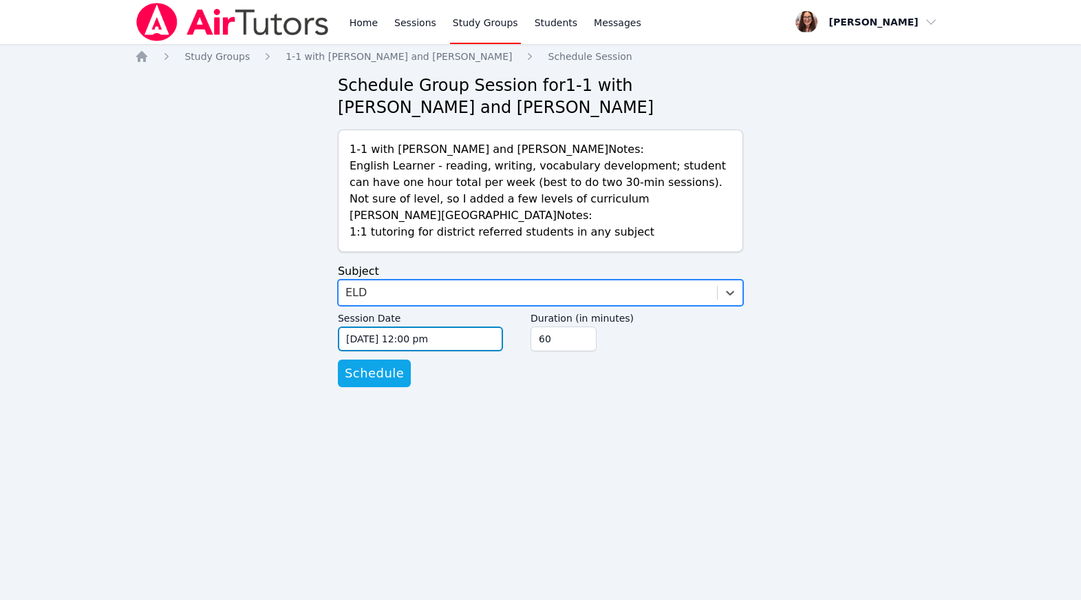
click at [398, 351] on input "09/16/2025 12:00 pm" at bounding box center [420, 338] width 165 height 25
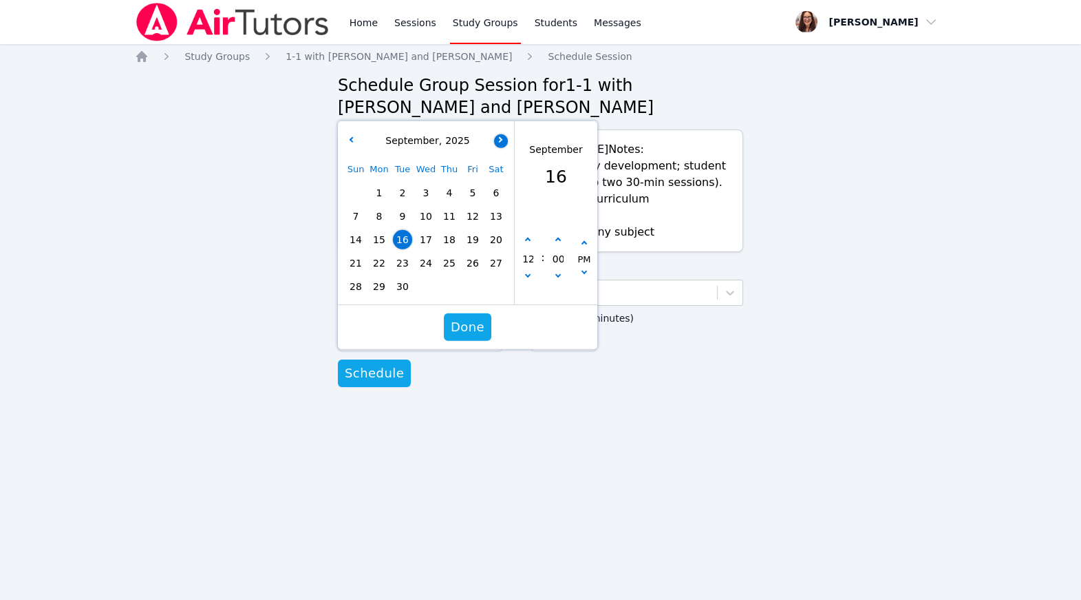
click at [499, 142] on icon "button" at bounding box center [500, 139] width 6 height 6
click at [449, 273] on span "23" at bounding box center [449, 262] width 19 height 19
click at [527, 243] on icon "button" at bounding box center [528, 240] width 6 height 6
type input "10/23/2025 01:00 pm"
type input "01"
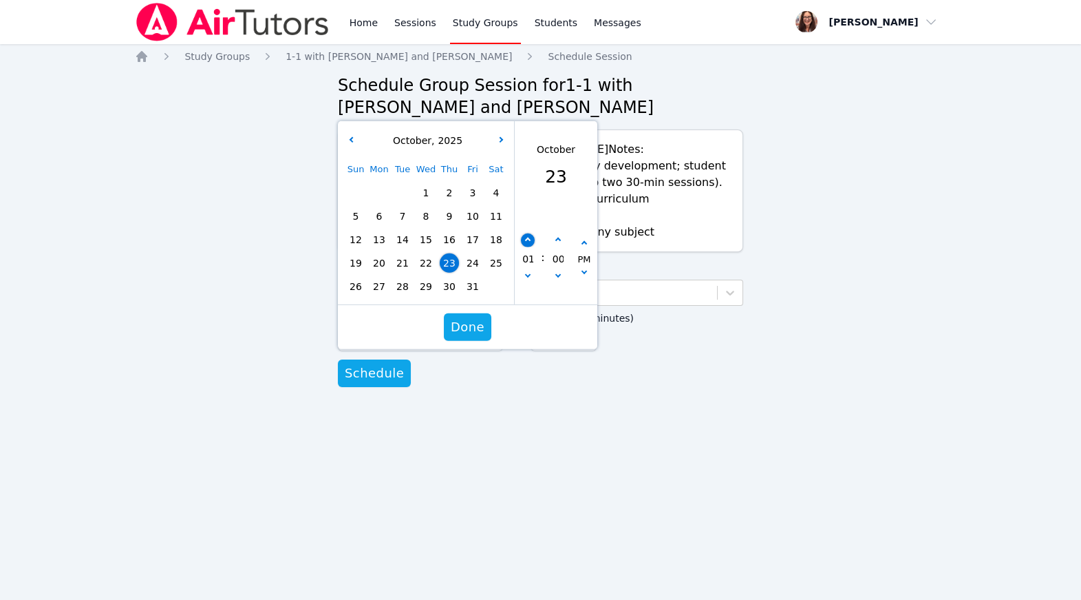
click at [527, 243] on icon "button" at bounding box center [528, 240] width 6 height 6
type input "10/23/2025 02:00 pm"
type input "02"
click at [527, 243] on icon "button" at bounding box center [528, 240] width 6 height 6
type input "10/23/2025 03:00 pm"
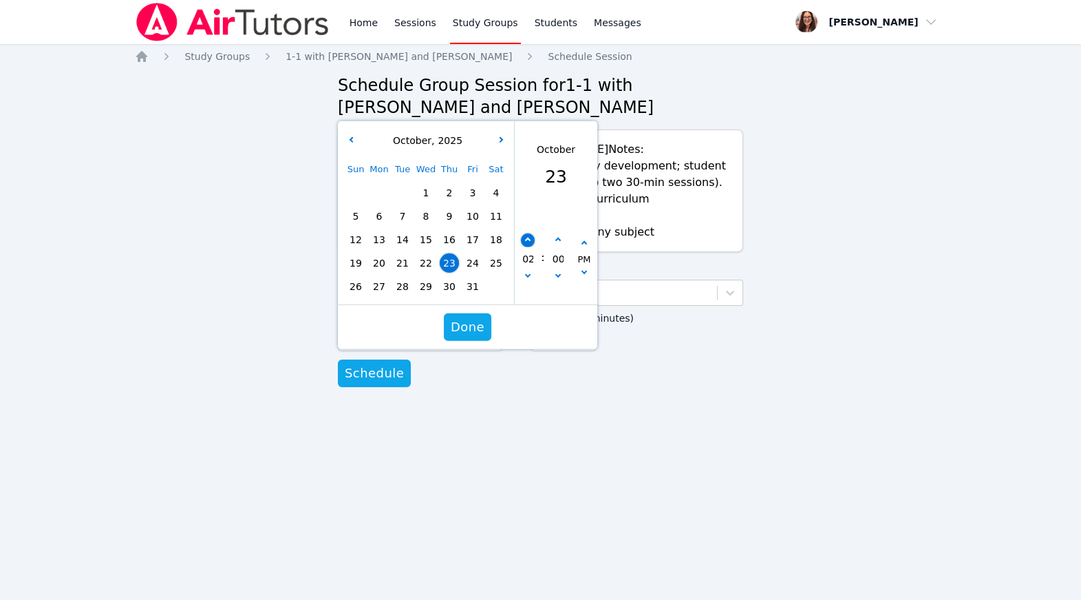
type input "03"
click at [527, 243] on icon "button" at bounding box center [528, 240] width 6 height 6
type input "10/23/2025 04:00 pm"
type input "04"
click at [527, 243] on icon "button" at bounding box center [528, 240] width 6 height 6
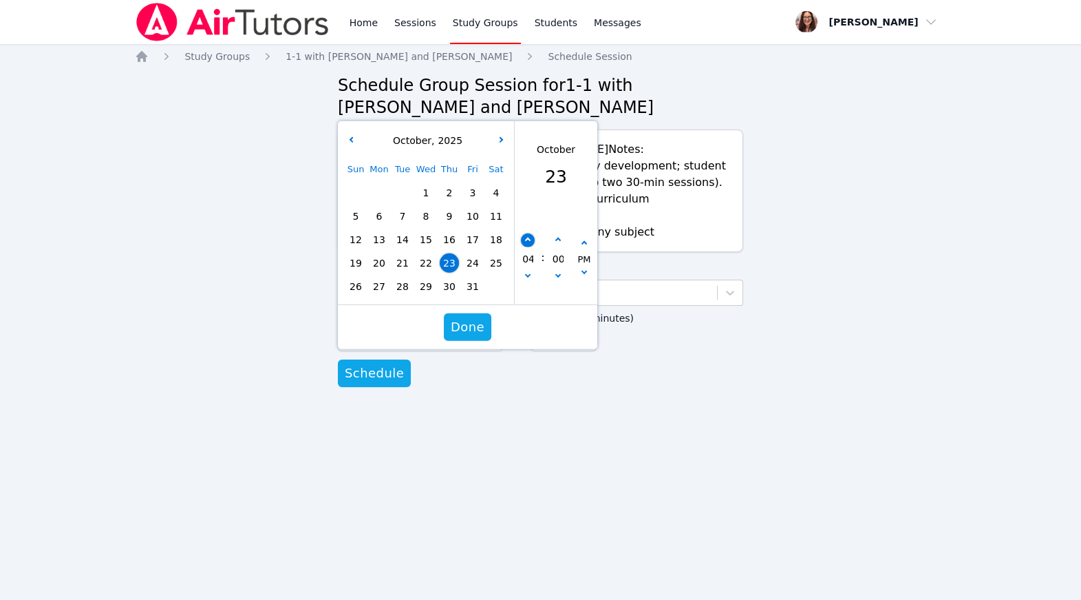
type input "10/23/2025 05:00 pm"
type input "05"
click at [527, 243] on icon "button" at bounding box center [528, 240] width 6 height 6
type input "10/23/2025 06:00 pm"
type input "06"
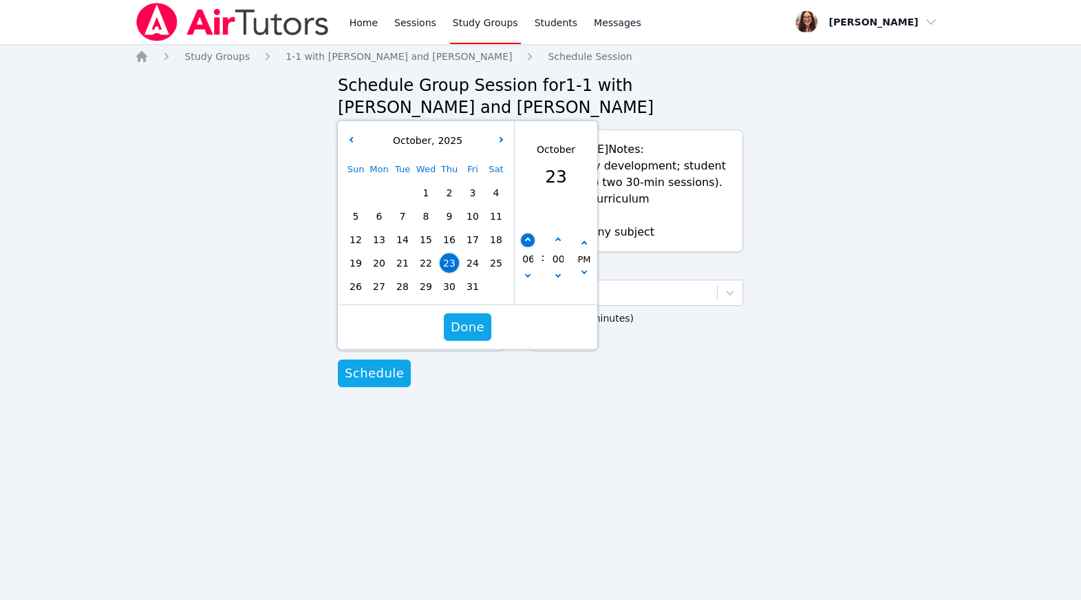
click at [530, 247] on button "button" at bounding box center [528, 240] width 14 height 14
type input "10/23/2025 07:00 pm"
type input "07"
click at [476, 337] on span "Done" at bounding box center [468, 326] width 34 height 19
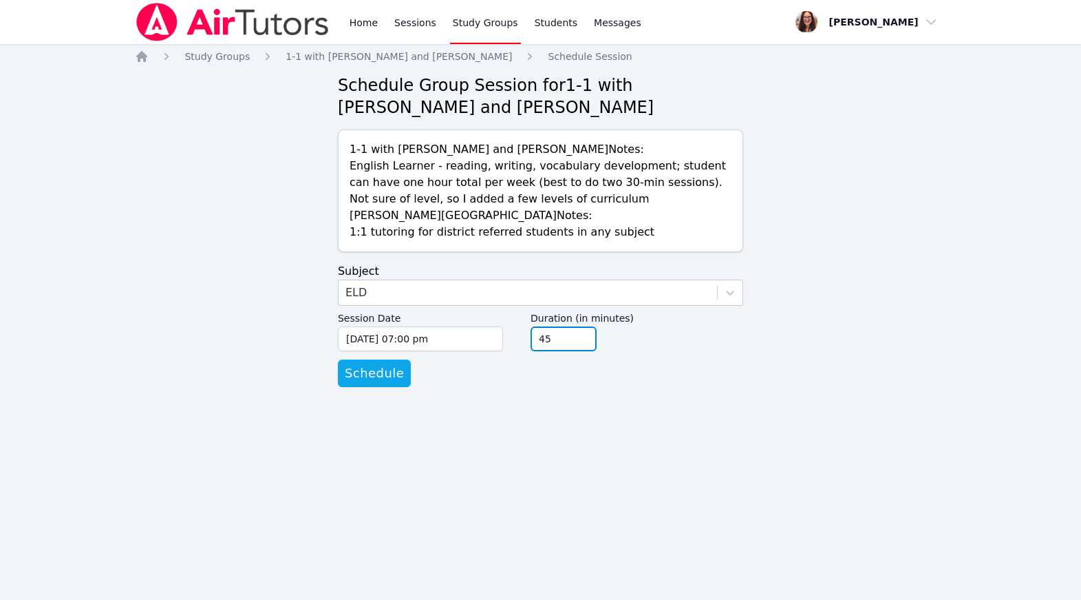
click at [597, 351] on input "45" at bounding box center [564, 338] width 66 height 25
type input "30"
click at [597, 351] on input "30" at bounding box center [564, 338] width 66 height 25
click at [404, 383] on span "Schedule" at bounding box center [374, 372] width 59 height 19
click at [405, 305] on div "Select..." at bounding box center [528, 292] width 379 height 25
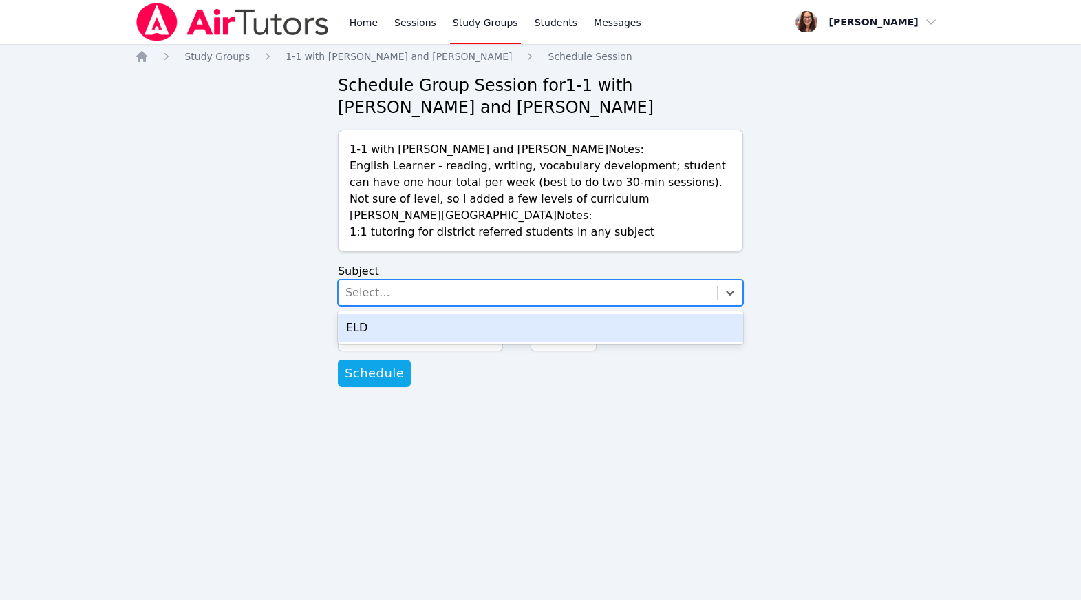
click at [418, 341] on div "ELD" at bounding box center [540, 328] width 405 height 28
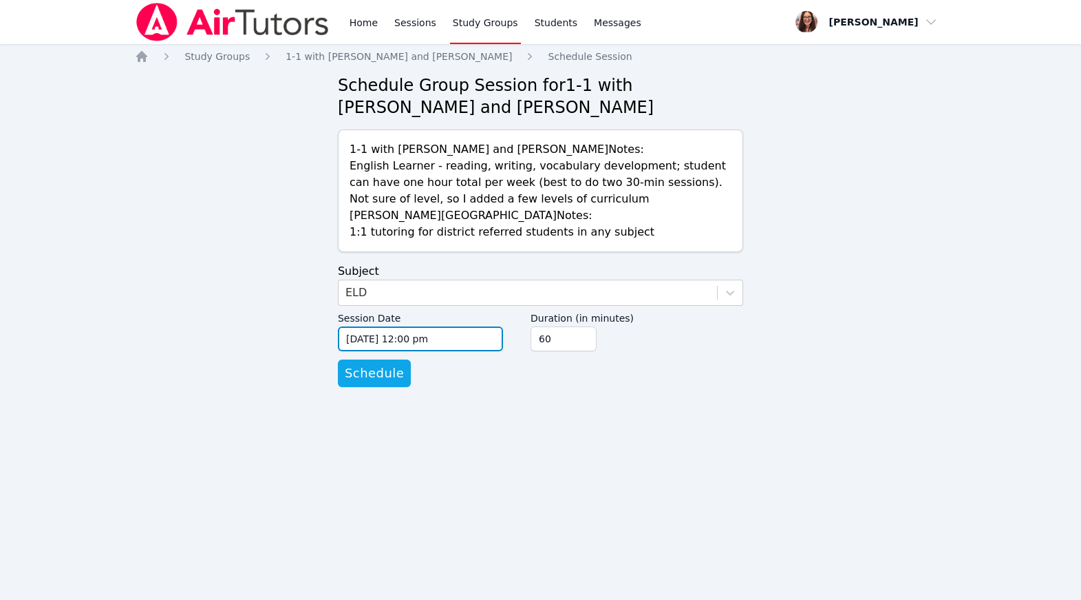
click at [411, 351] on input "09/16/2025 12:00 pm" at bounding box center [420, 338] width 165 height 25
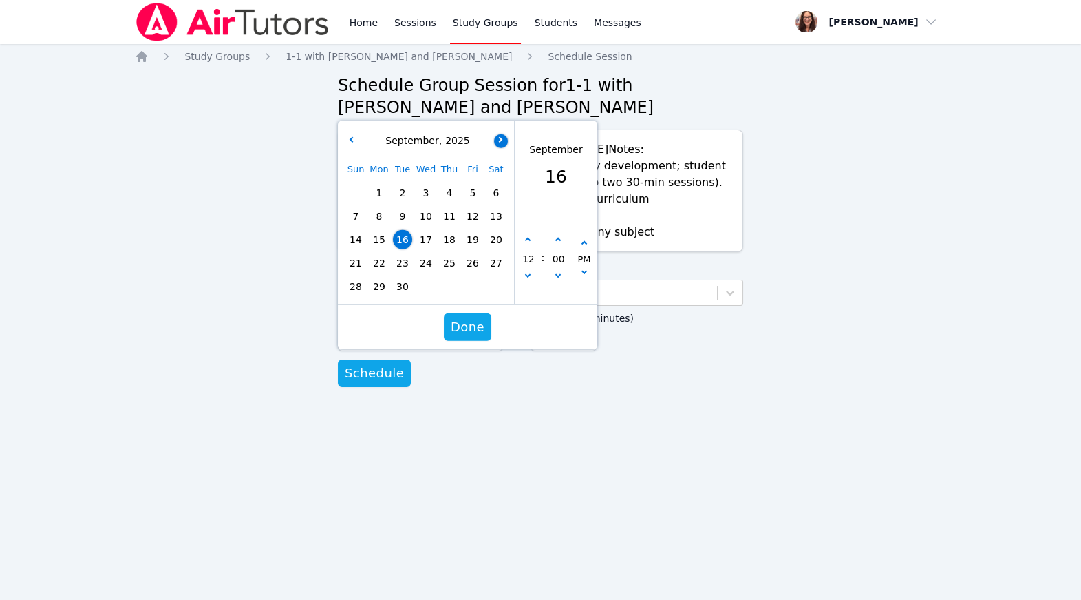
click at [500, 147] on button "button" at bounding box center [501, 141] width 14 height 14
click at [399, 296] on span "28" at bounding box center [402, 286] width 19 height 19
click at [529, 247] on button "button" at bounding box center [528, 240] width 14 height 14
type input "10/28/2025 01:00 pm"
type input "01"
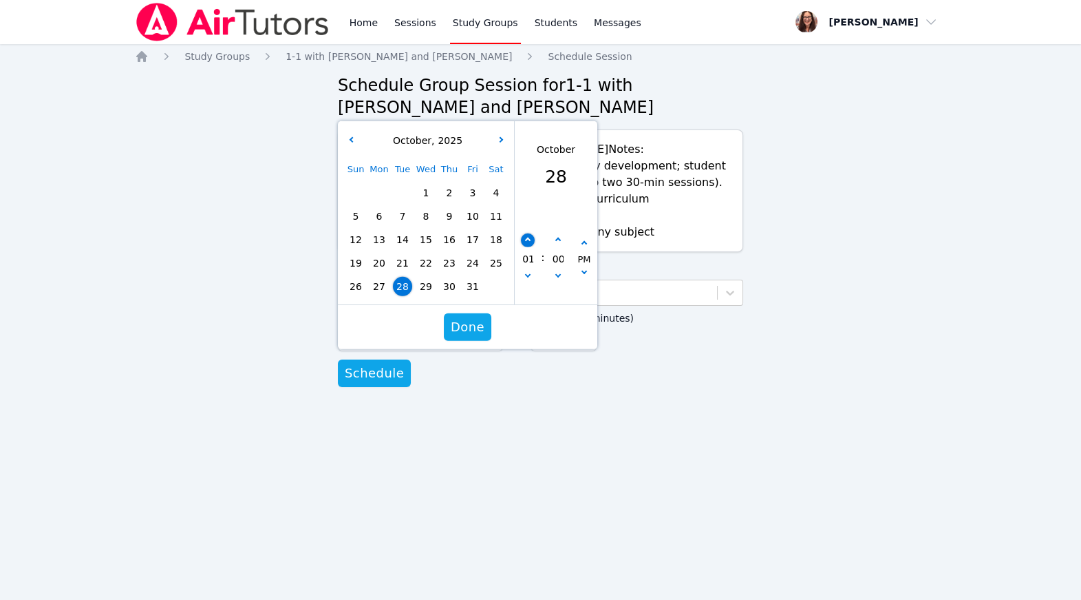
click at [529, 247] on button "button" at bounding box center [528, 240] width 14 height 14
type input "10/28/2025 02:00 pm"
type input "02"
click at [529, 247] on button "button" at bounding box center [528, 240] width 14 height 14
type input "10/28/2025 03:00 pm"
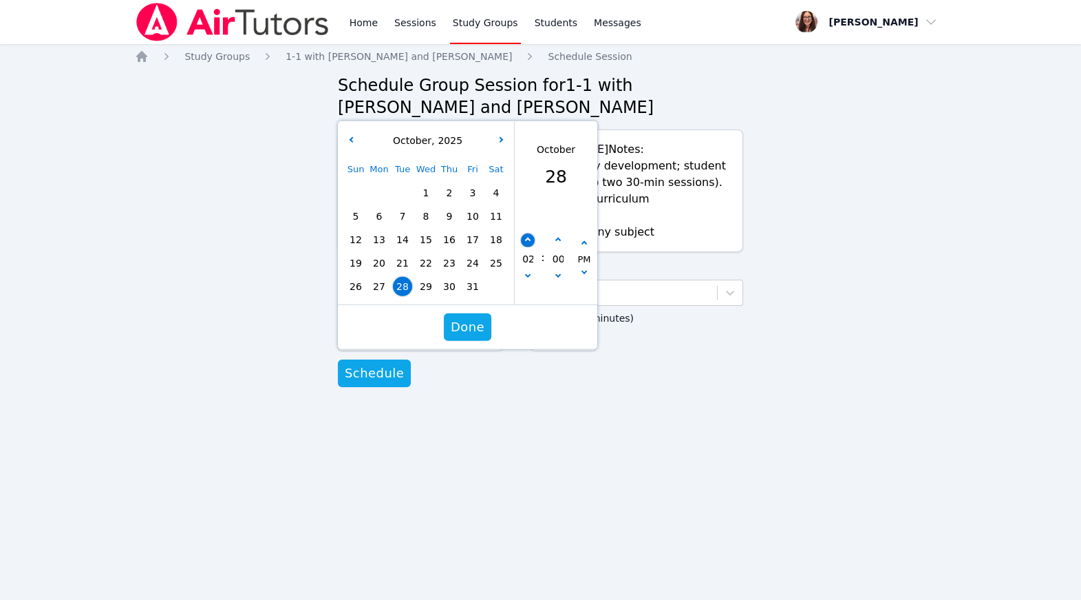
type input "03"
click at [529, 247] on button "button" at bounding box center [528, 240] width 14 height 14
type input "10/28/2025 04:00 pm"
type input "04"
click at [529, 247] on button "button" at bounding box center [528, 240] width 14 height 14
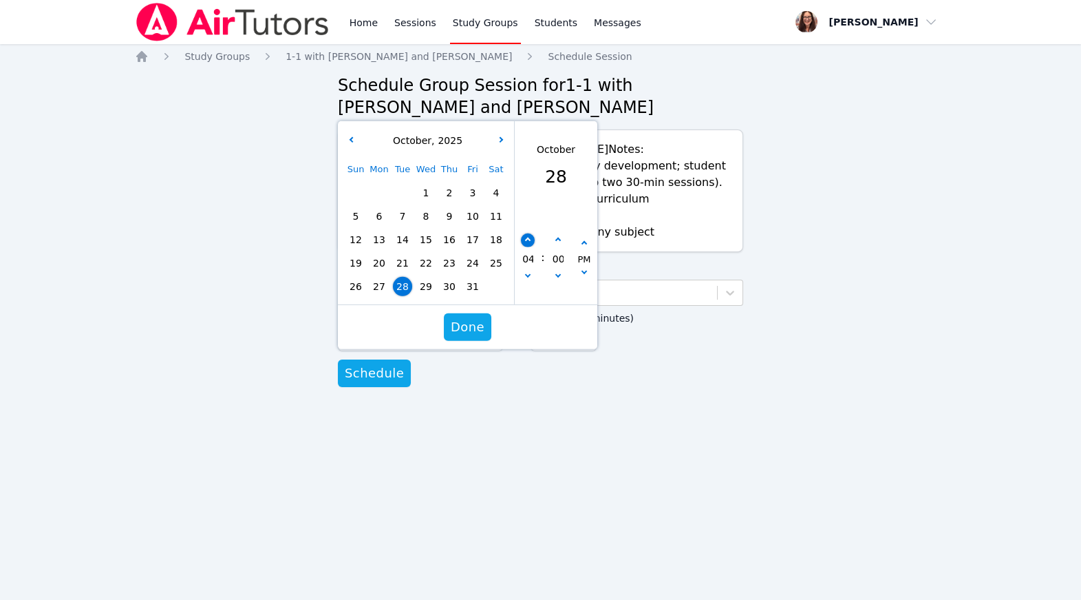
type input "10/28/2025 05:00 pm"
type input "05"
click at [529, 247] on button "button" at bounding box center [528, 240] width 14 height 14
type input "10/28/2025 06:00 pm"
type input "06"
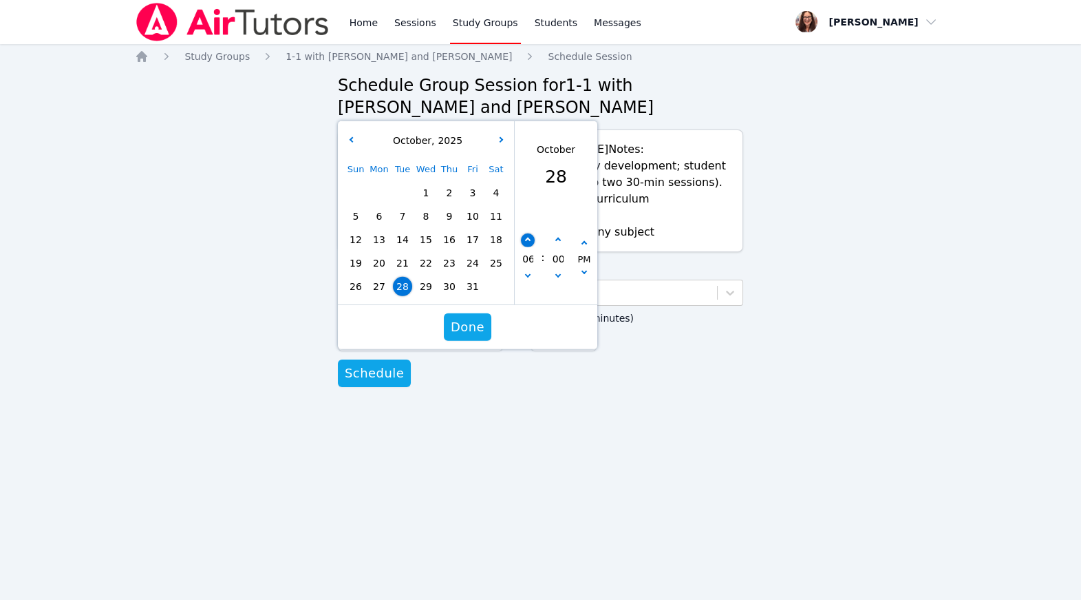
click at [529, 247] on button "button" at bounding box center [528, 240] width 14 height 14
type input "10/28/2025 07:00 pm"
type input "07"
click at [483, 337] on span "Done" at bounding box center [468, 326] width 34 height 19
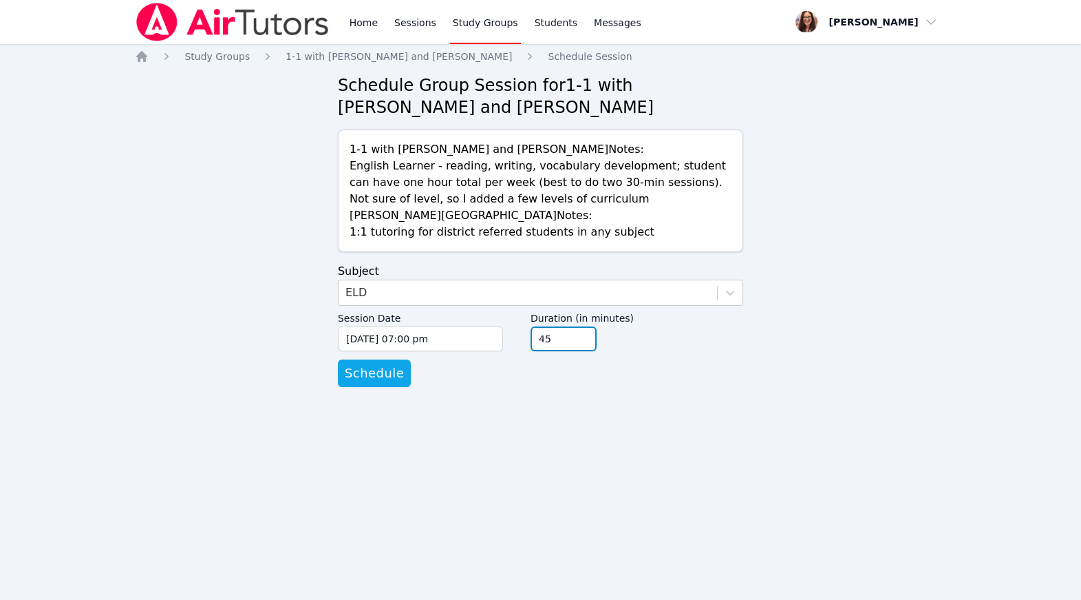
click at [597, 351] on input "45" at bounding box center [564, 338] width 66 height 25
type input "30"
click at [597, 351] on input "30" at bounding box center [564, 338] width 66 height 25
click at [394, 383] on span "Schedule" at bounding box center [374, 372] width 59 height 19
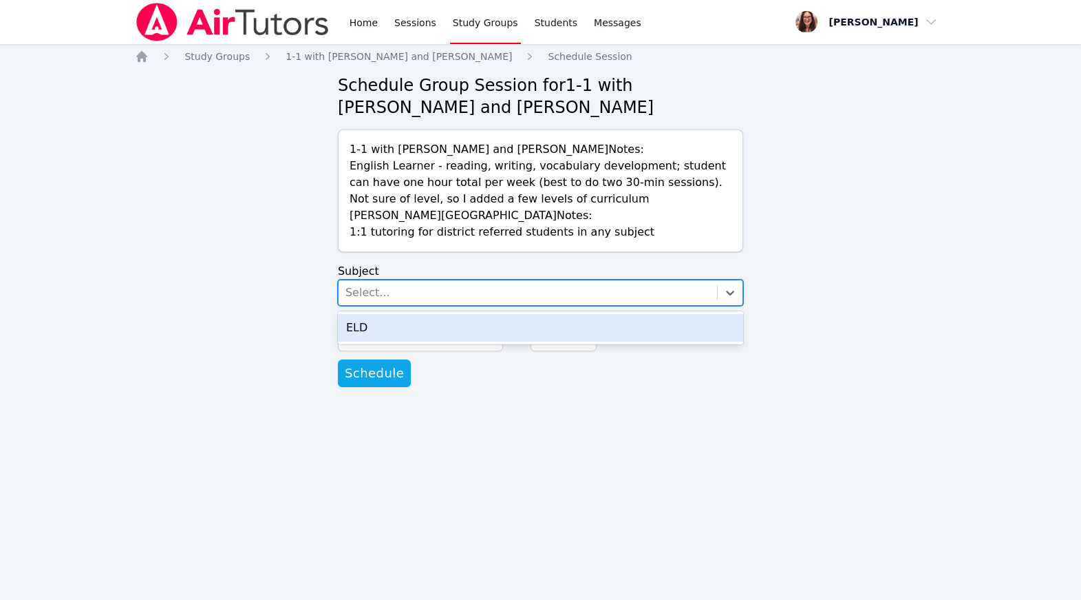
click at [490, 305] on div "Select..." at bounding box center [528, 292] width 379 height 25
click at [500, 341] on div "ELD" at bounding box center [540, 328] width 405 height 28
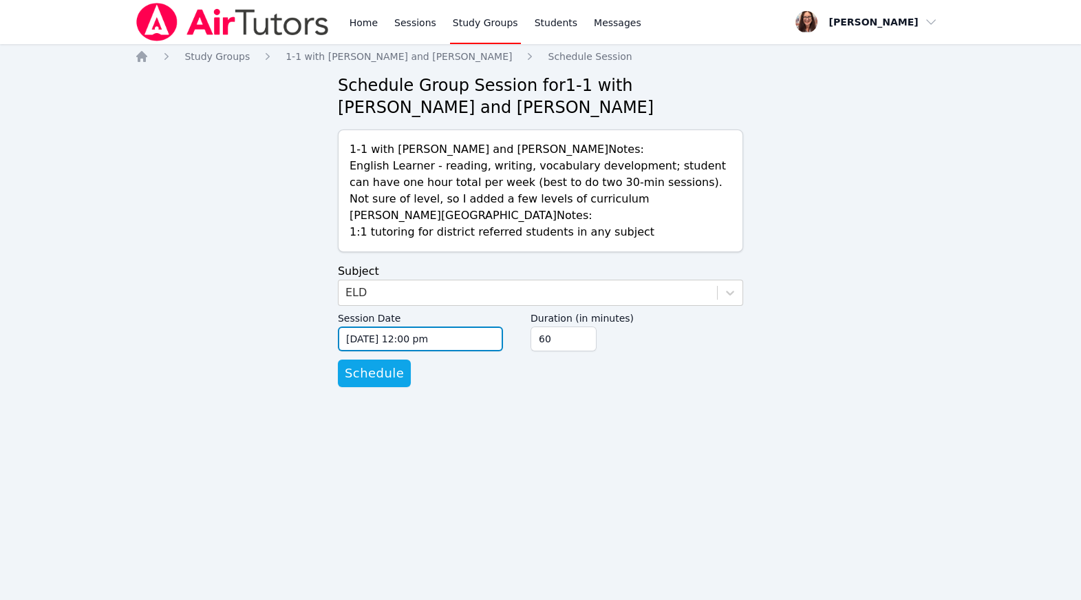
click at [494, 351] on input "09/16/2025 12:00 pm" at bounding box center [420, 338] width 165 height 25
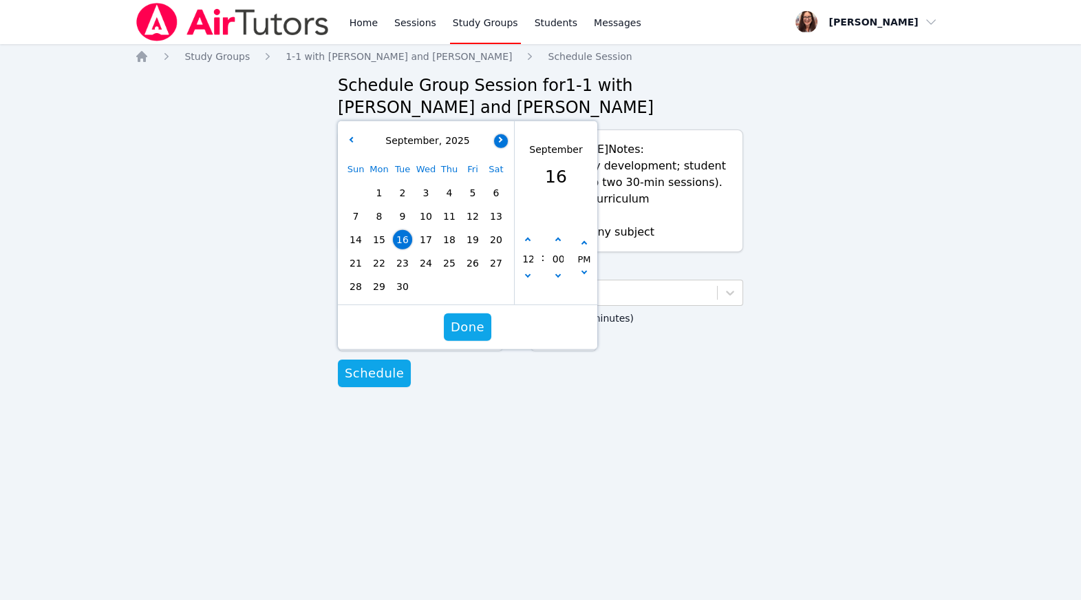
click at [503, 147] on button "button" at bounding box center [501, 141] width 14 height 14
click at [449, 296] on span "30" at bounding box center [449, 286] width 19 height 19
click at [529, 243] on icon "button" at bounding box center [528, 240] width 6 height 6
type input "10/30/2025 01:00 pm"
type input "01"
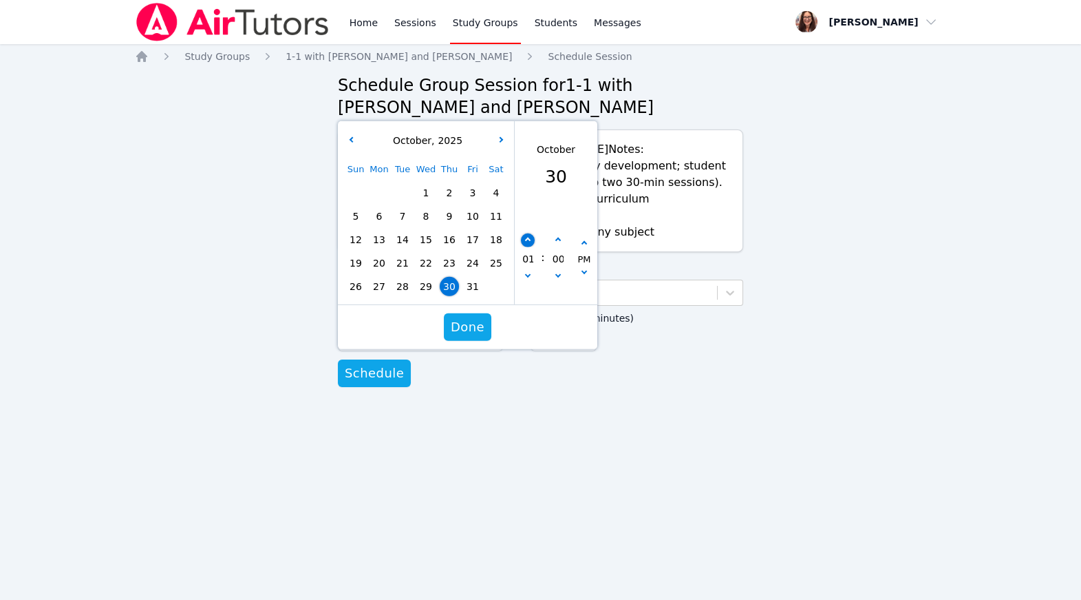
click at [529, 243] on icon "button" at bounding box center [528, 240] width 6 height 6
type input "10/30/2025 02:00 pm"
type input "02"
click at [529, 243] on icon "button" at bounding box center [528, 240] width 6 height 6
type input "10/30/2025 03:00 pm"
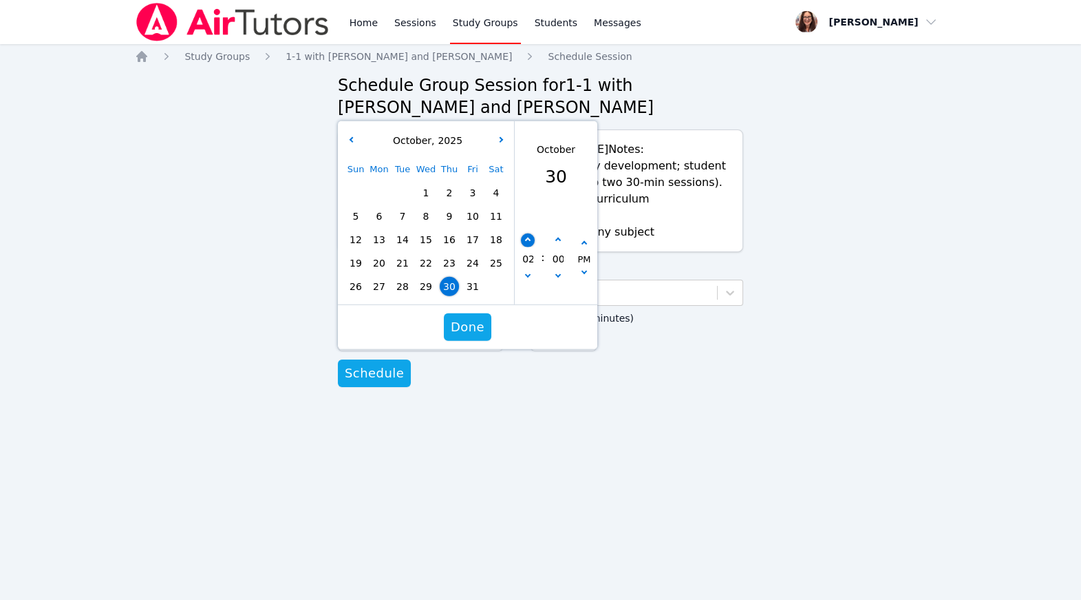
type input "03"
click at [529, 243] on icon "button" at bounding box center [528, 240] width 6 height 6
type input "10/30/2025 04:00 pm"
type input "04"
click at [529, 243] on icon "button" at bounding box center [528, 240] width 6 height 6
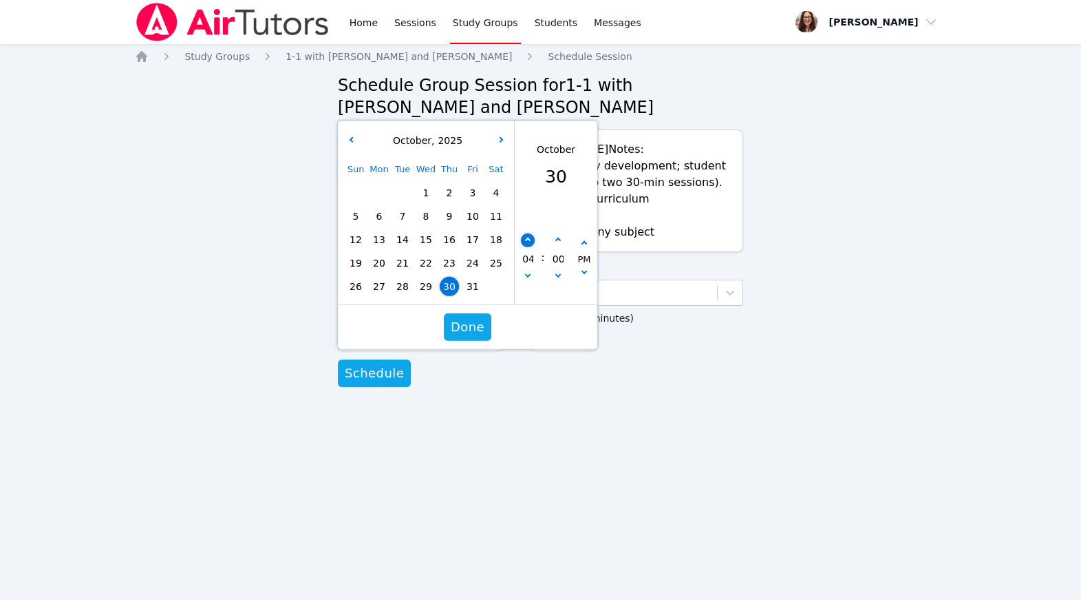
type input "10/30/2025 05:00 pm"
type input "05"
click at [529, 243] on icon "button" at bounding box center [528, 240] width 6 height 6
type input "10/30/2025 06:00 pm"
type input "06"
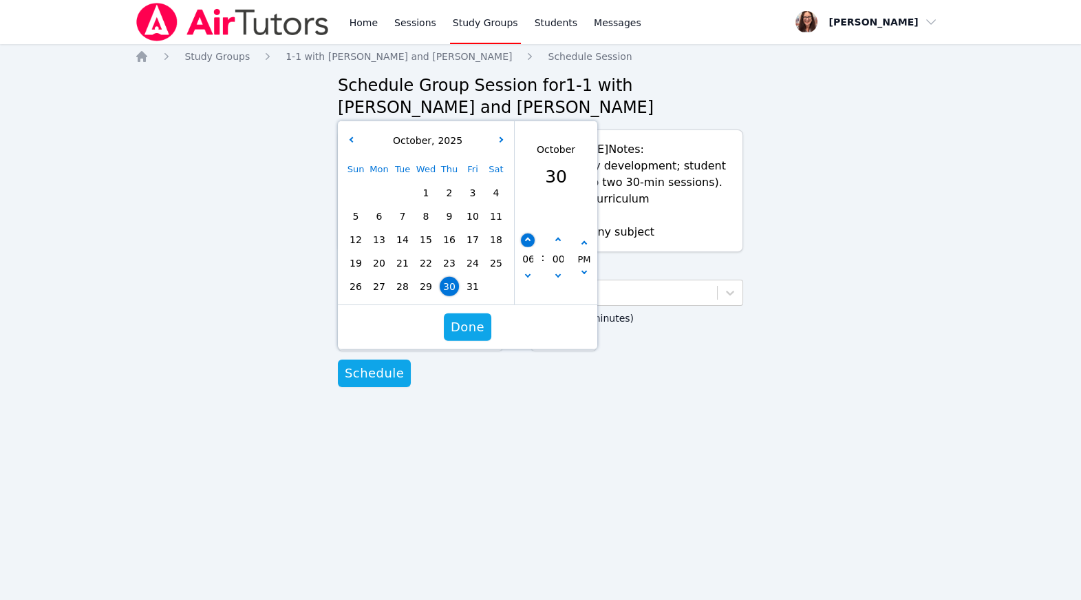
click at [529, 243] on icon "button" at bounding box center [528, 240] width 6 height 6
type input "10/30/2025 07:00 pm"
type input "07"
click at [485, 337] on span "Done" at bounding box center [468, 326] width 34 height 19
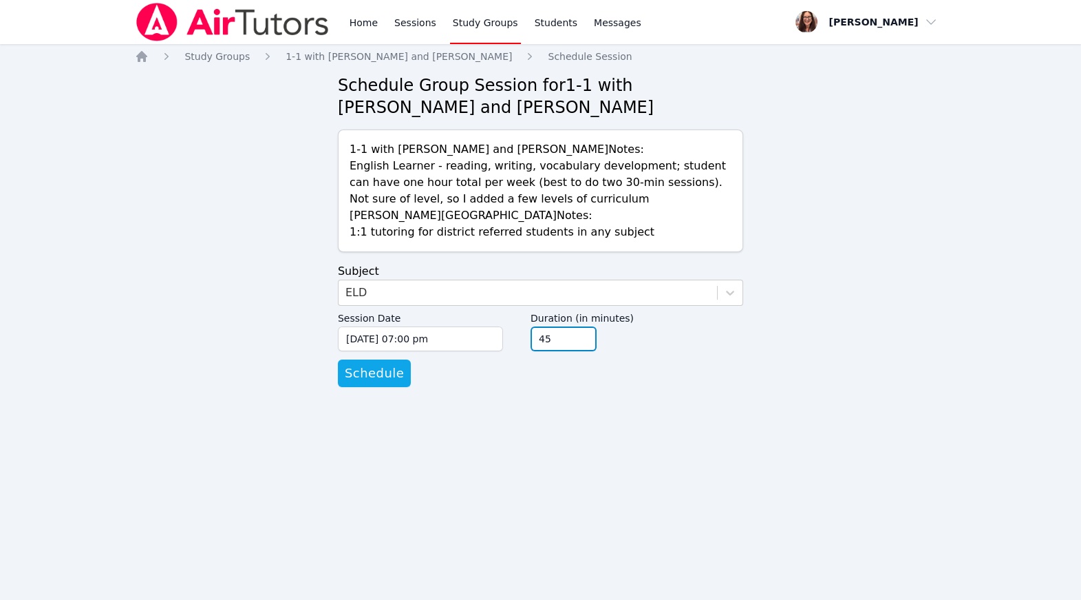
click at [597, 351] on input "45" at bounding box center [564, 338] width 66 height 25
type input "30"
click at [597, 351] on input "30" at bounding box center [564, 338] width 66 height 25
click at [397, 383] on span "Schedule" at bounding box center [374, 372] width 59 height 19
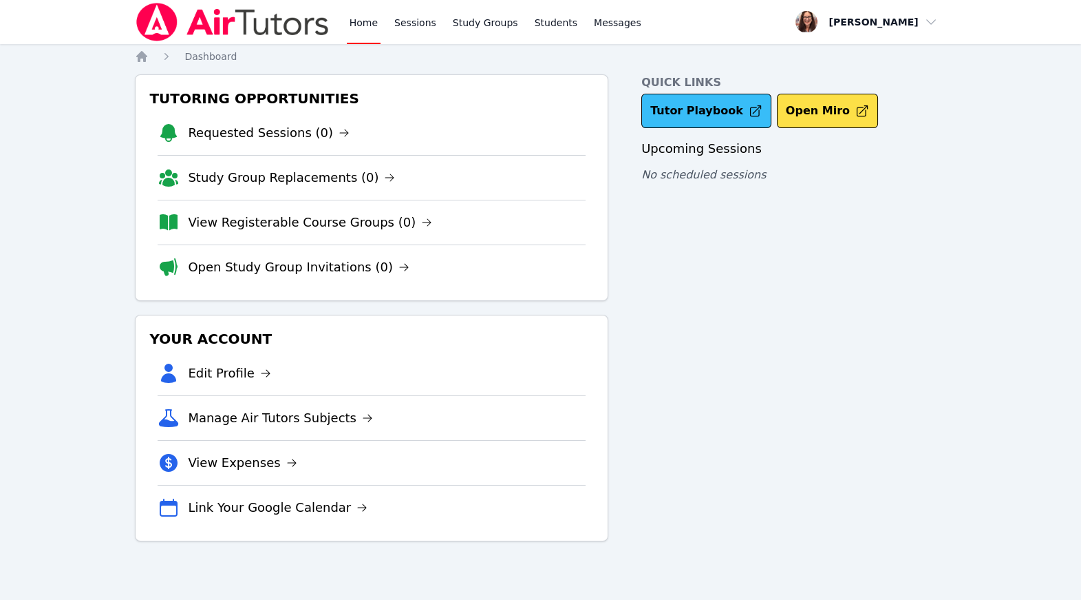
click at [752, 128] on link "Tutor Playbook" at bounding box center [707, 111] width 130 height 34
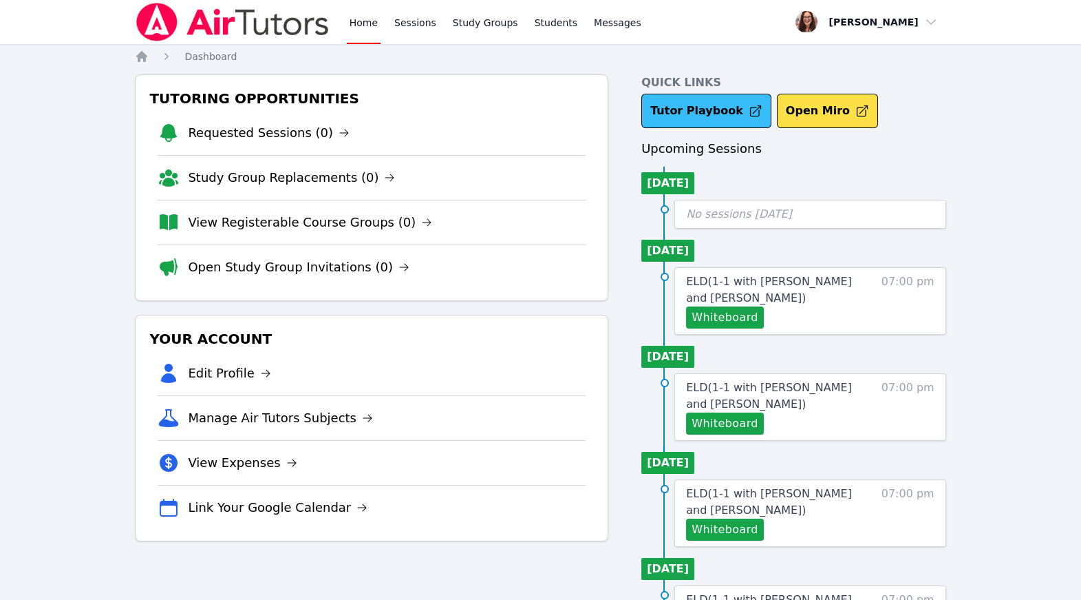
click at [748, 128] on link "Tutor Playbook" at bounding box center [707, 111] width 130 height 34
click at [521, 26] on link "Study Groups" at bounding box center [485, 22] width 71 height 44
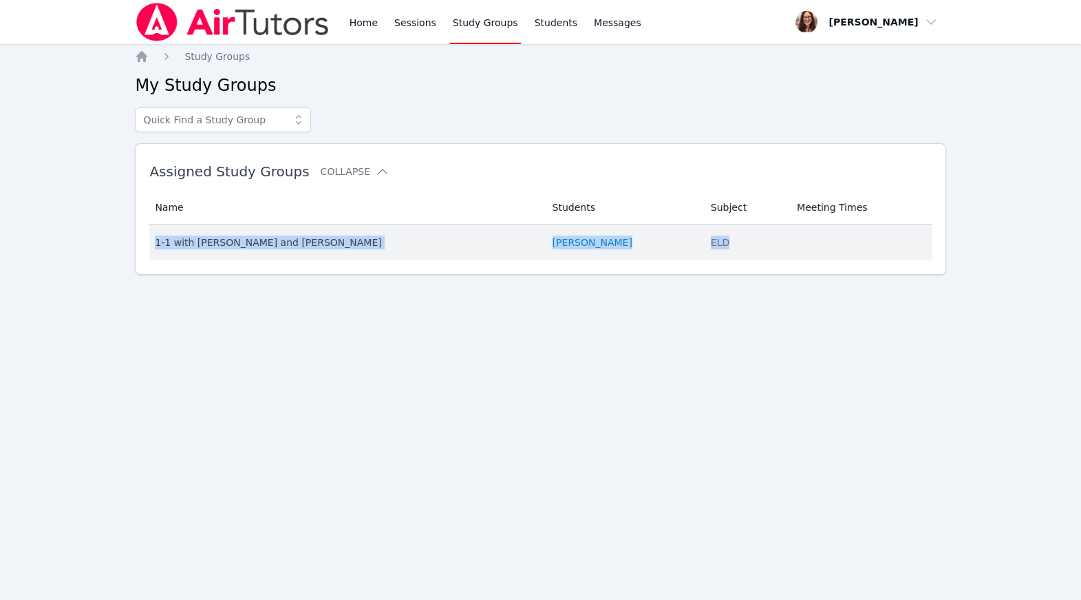
drag, startPoint x: 748, startPoint y: 305, endPoint x: 156, endPoint y: 301, distance: 592.0
click at [156, 260] on tr "Name 1-1 with [PERSON_NAME] and [PERSON_NAME] Students [PERSON_NAME] Subject EL…" at bounding box center [540, 242] width 782 height 36
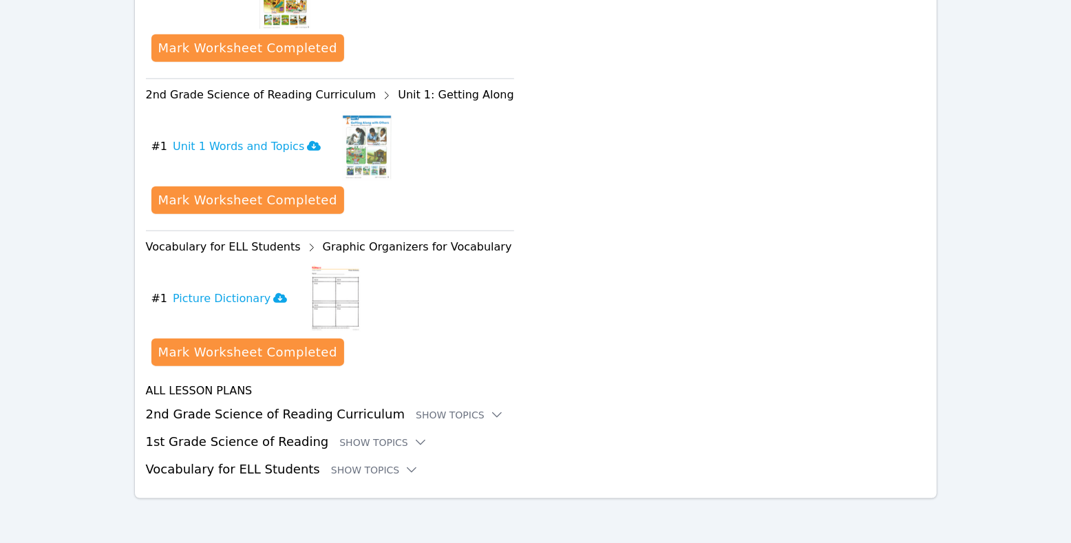
scroll to position [1044, 0]
click at [420, 436] on div "Show Topics" at bounding box center [383, 443] width 88 height 14
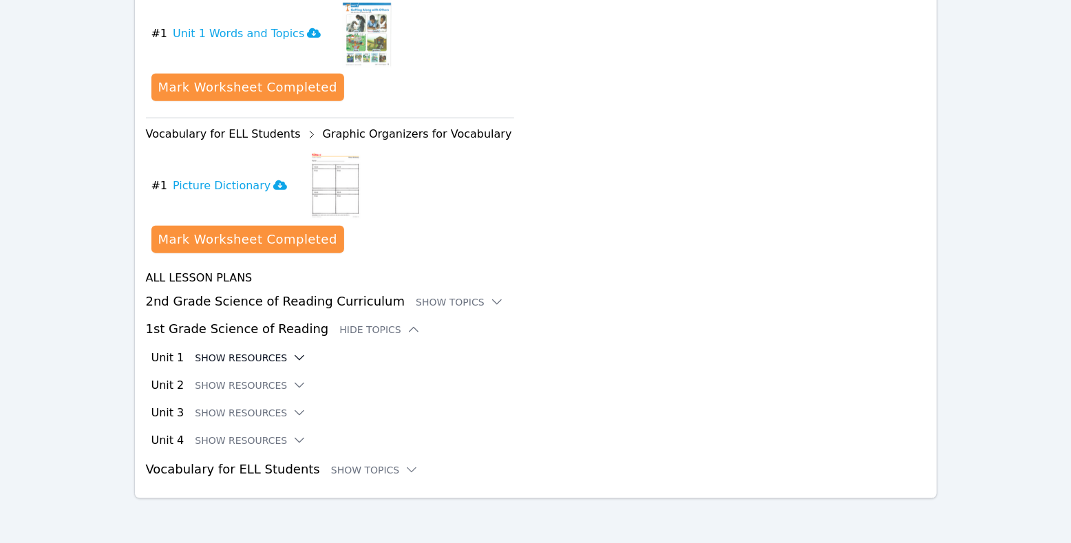
click at [299, 365] on button "Show Resources" at bounding box center [251, 358] width 112 height 14
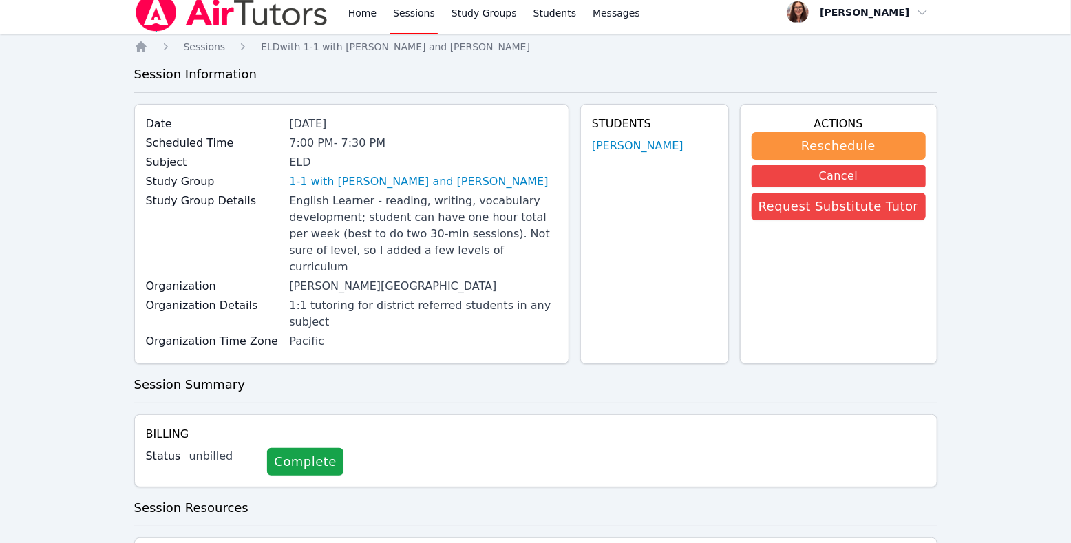
scroll to position [0, 0]
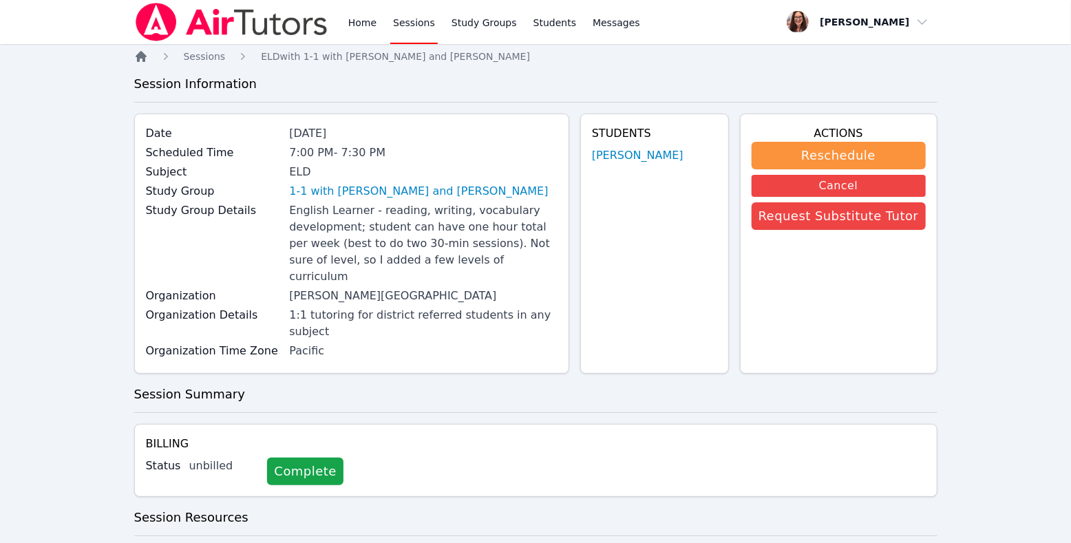
click at [142, 63] on icon "Breadcrumb" at bounding box center [141, 57] width 14 height 14
